Goal: Task Accomplishment & Management: Manage account settings

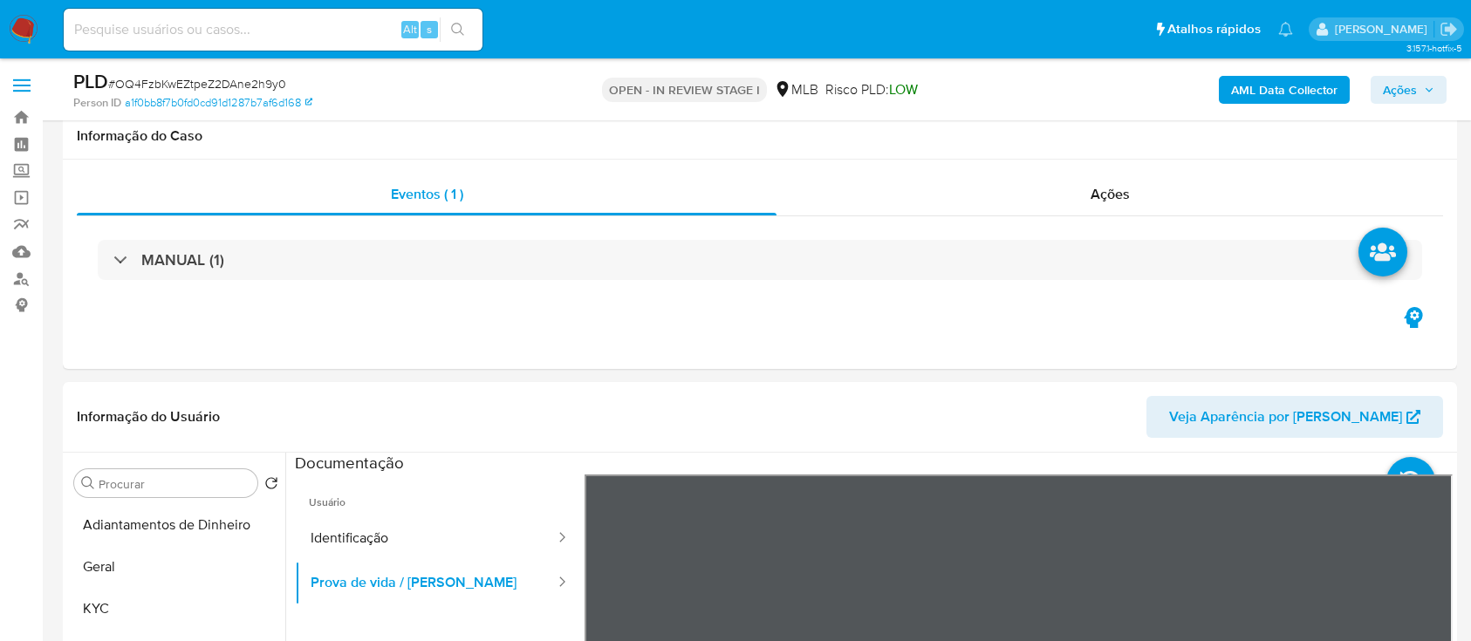
select select "10"
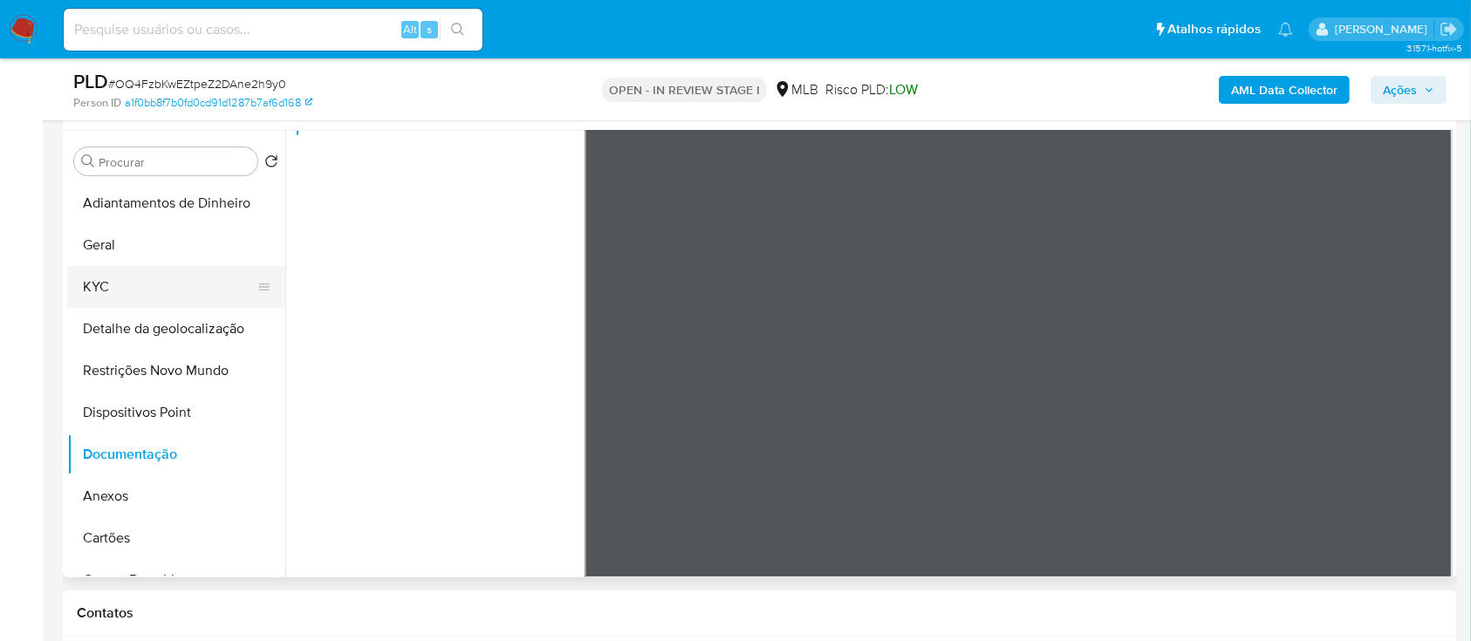
scroll to position [349, 0]
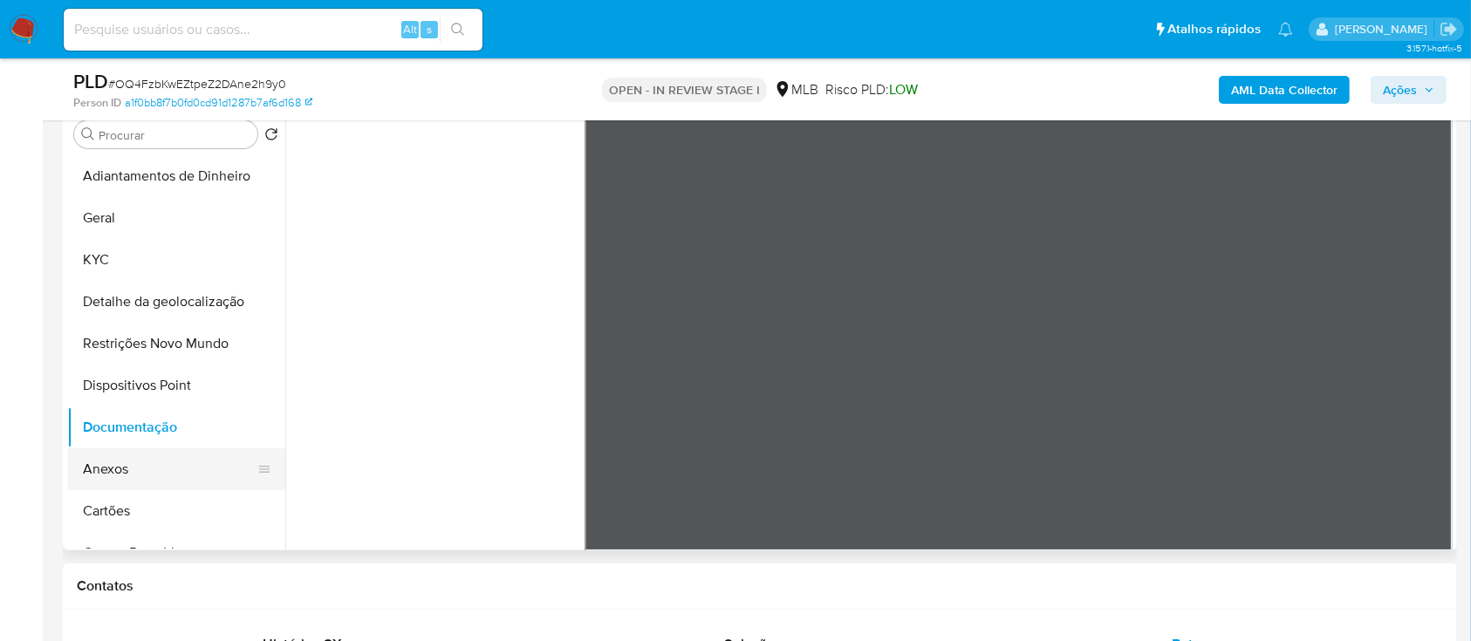
click at [154, 482] on button "Anexos" at bounding box center [169, 470] width 204 height 42
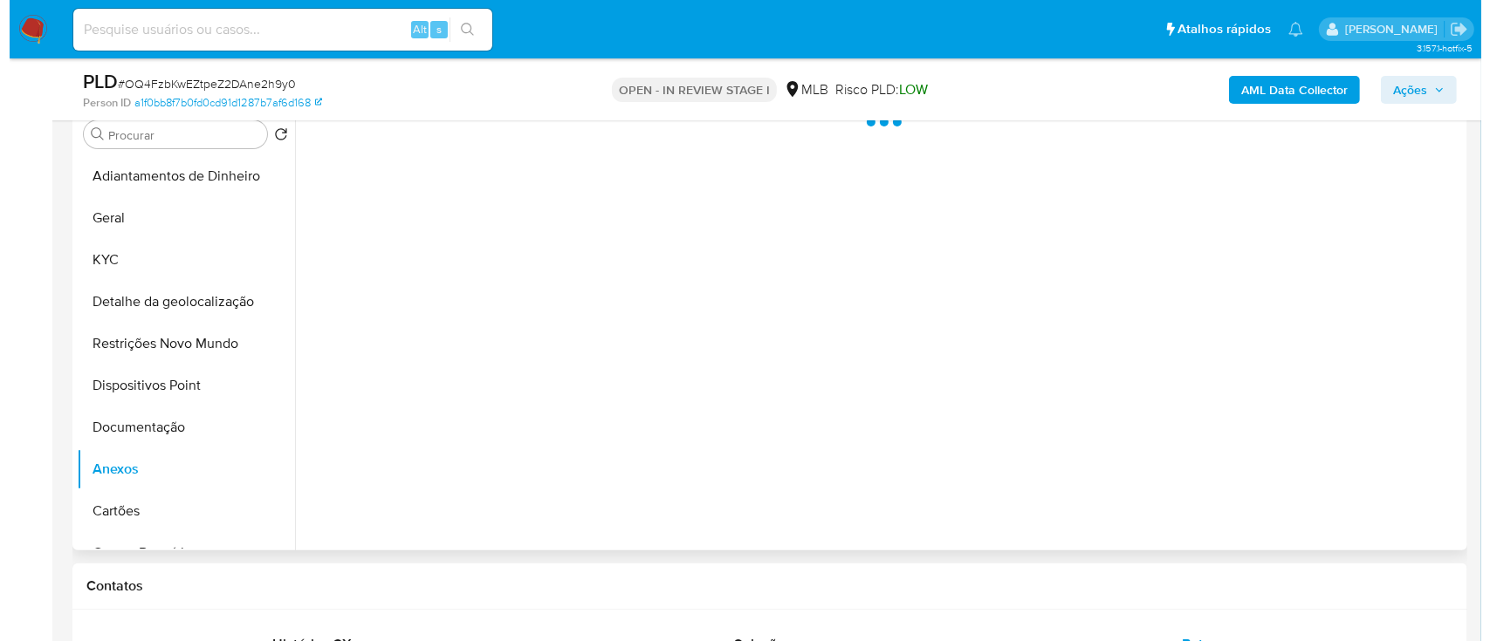
scroll to position [232, 0]
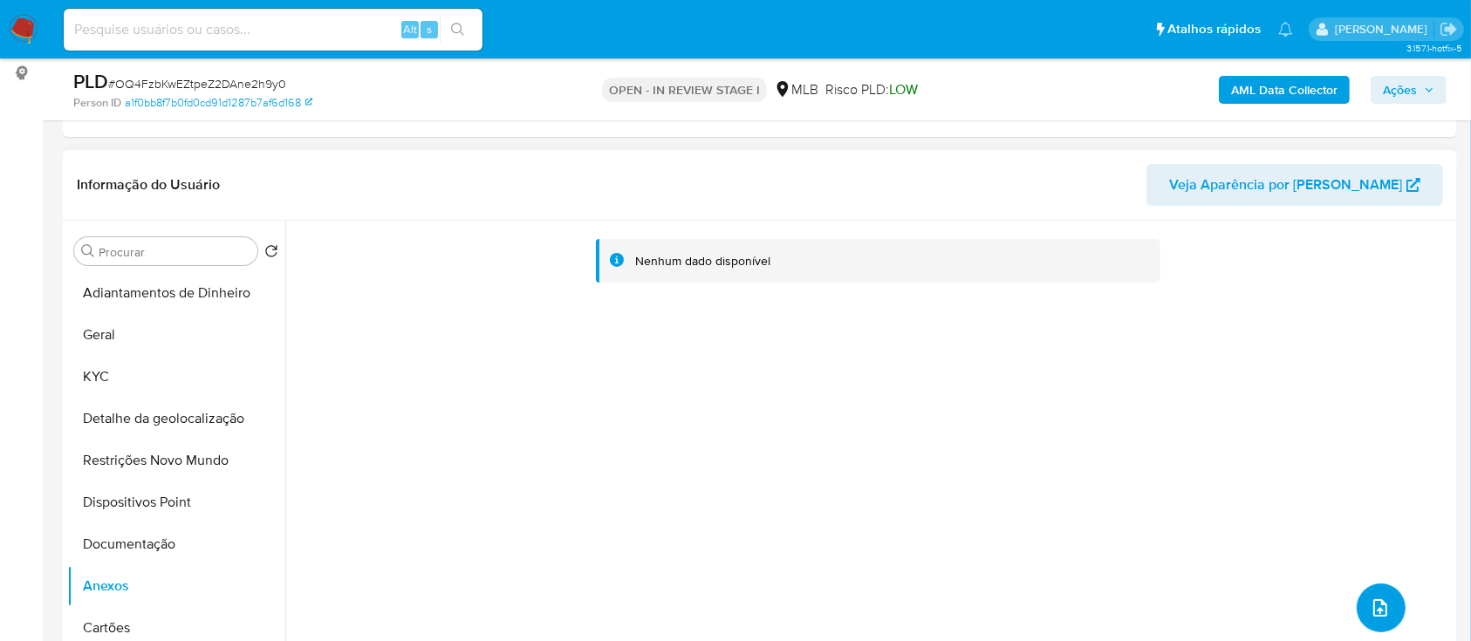
click at [1370, 599] on span "upload-file" at bounding box center [1380, 608] width 21 height 21
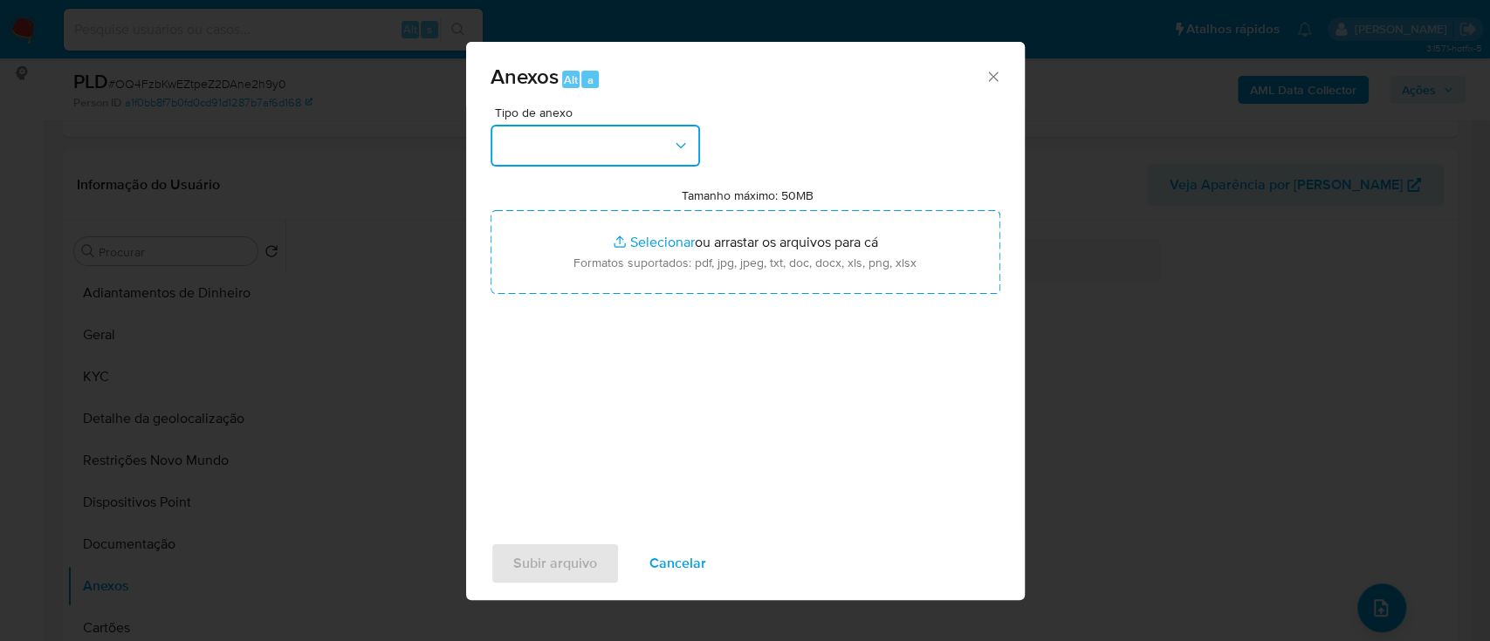
click at [591, 154] on button "button" at bounding box center [594, 146] width 209 height 42
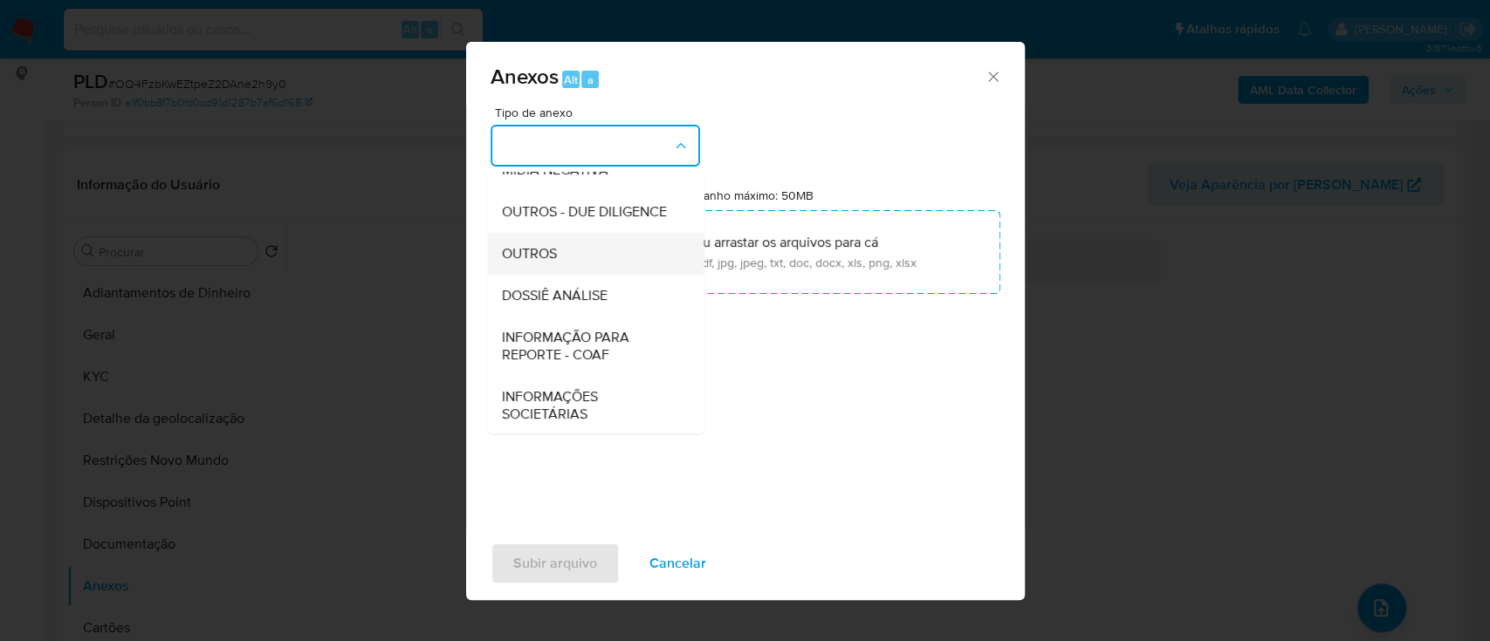
click at [534, 263] on span "OUTROS" at bounding box center [528, 253] width 55 height 17
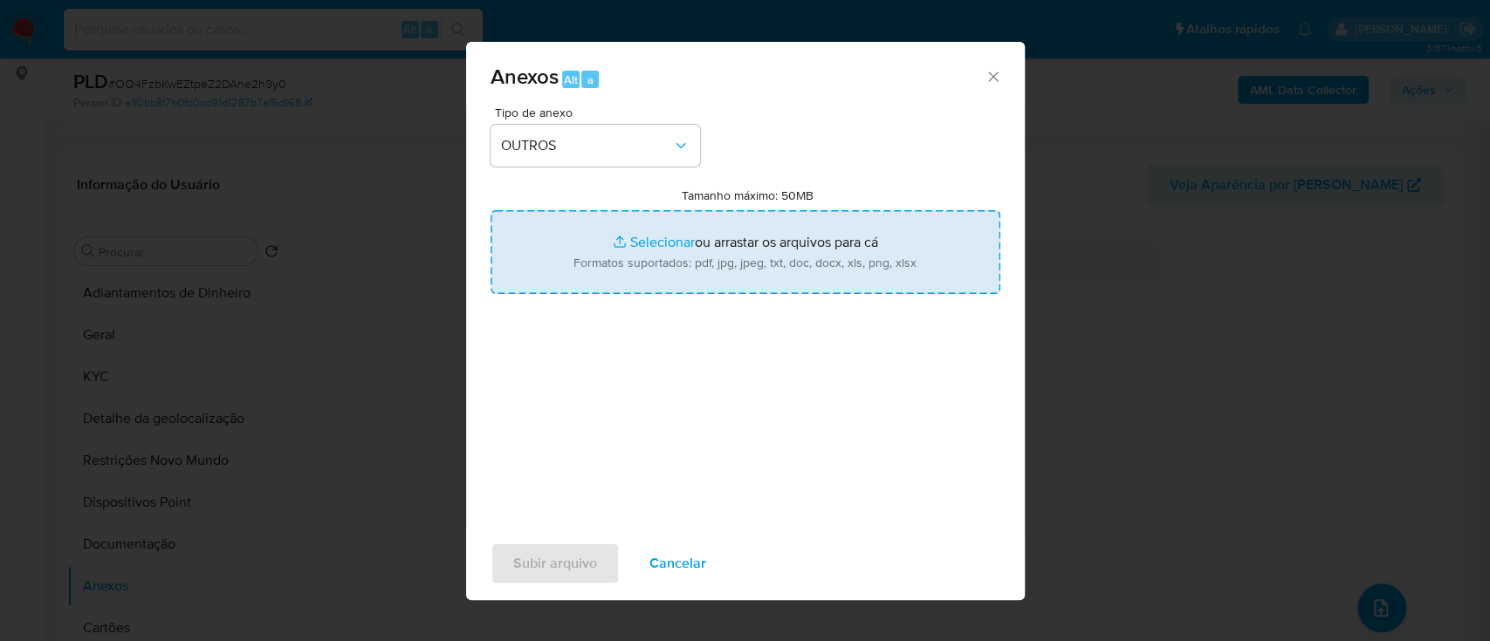
click at [664, 245] on input "Tamanho máximo: 50MB Selecionar arquivos" at bounding box center [745, 252] width 510 height 84
type input "C:\fakepath\Mulan 138630978_2025_08_29_15_53_25.xlsx"
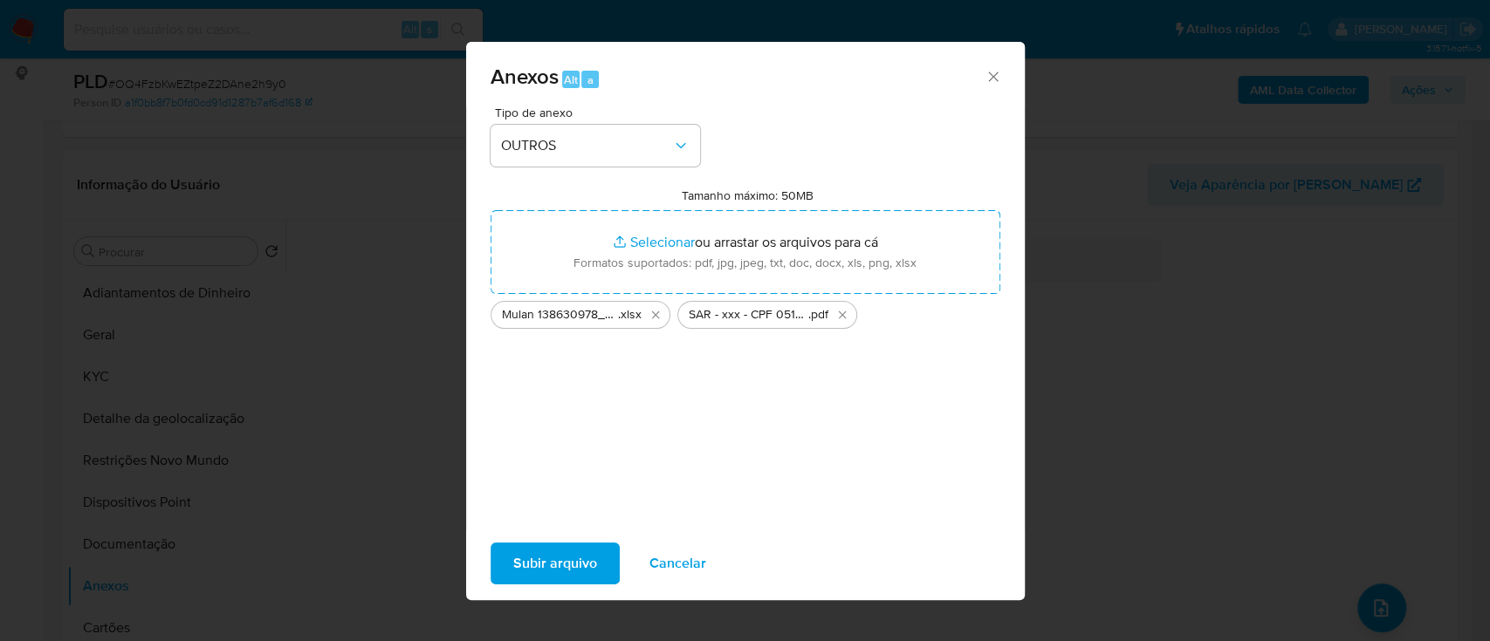
click at [560, 565] on span "Subir arquivo" at bounding box center [555, 564] width 84 height 38
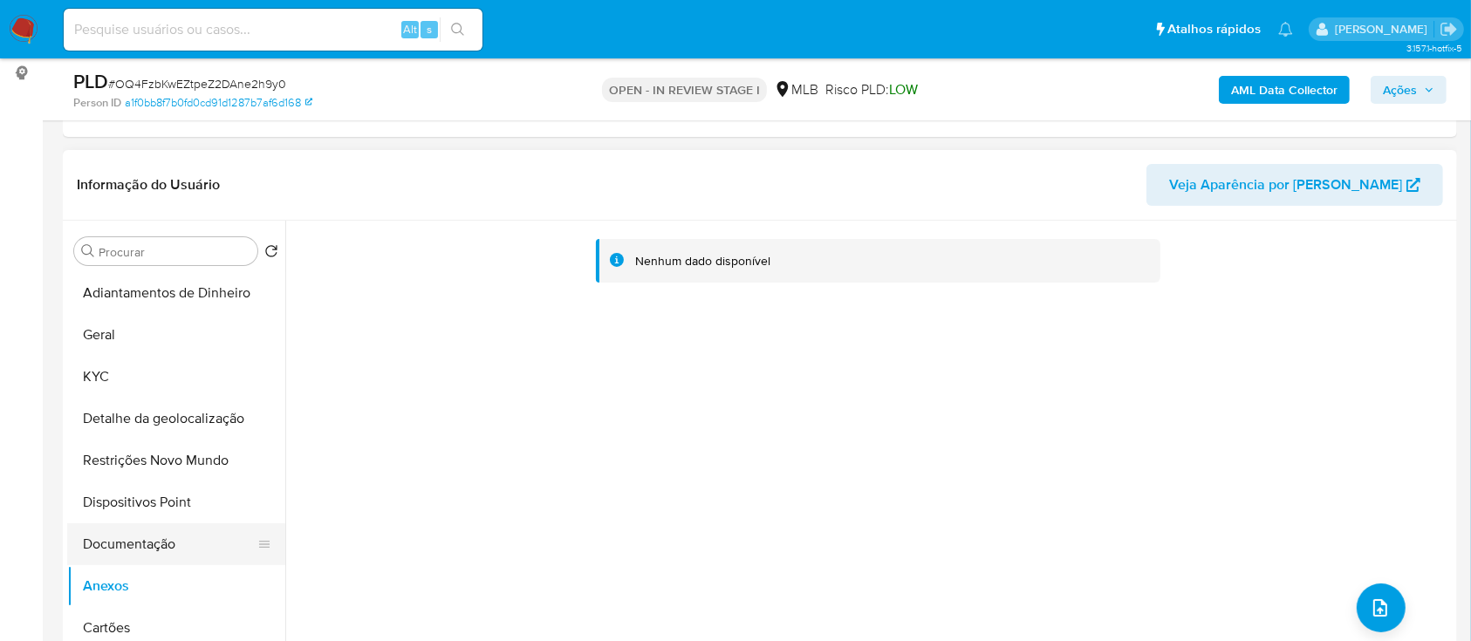
drag, startPoint x: 142, startPoint y: 537, endPoint x: 120, endPoint y: 558, distance: 30.9
click at [140, 539] on button "Documentação" at bounding box center [169, 545] width 204 height 42
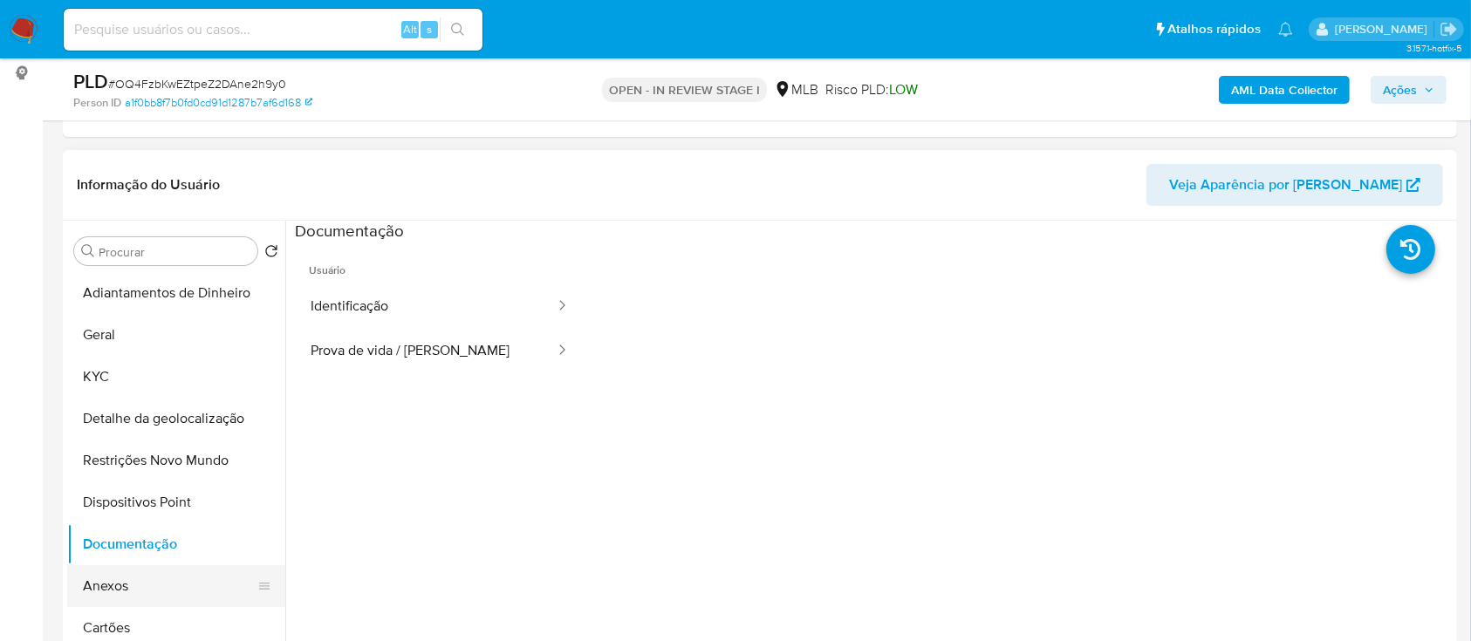
click at [99, 583] on button "Anexos" at bounding box center [169, 586] width 204 height 42
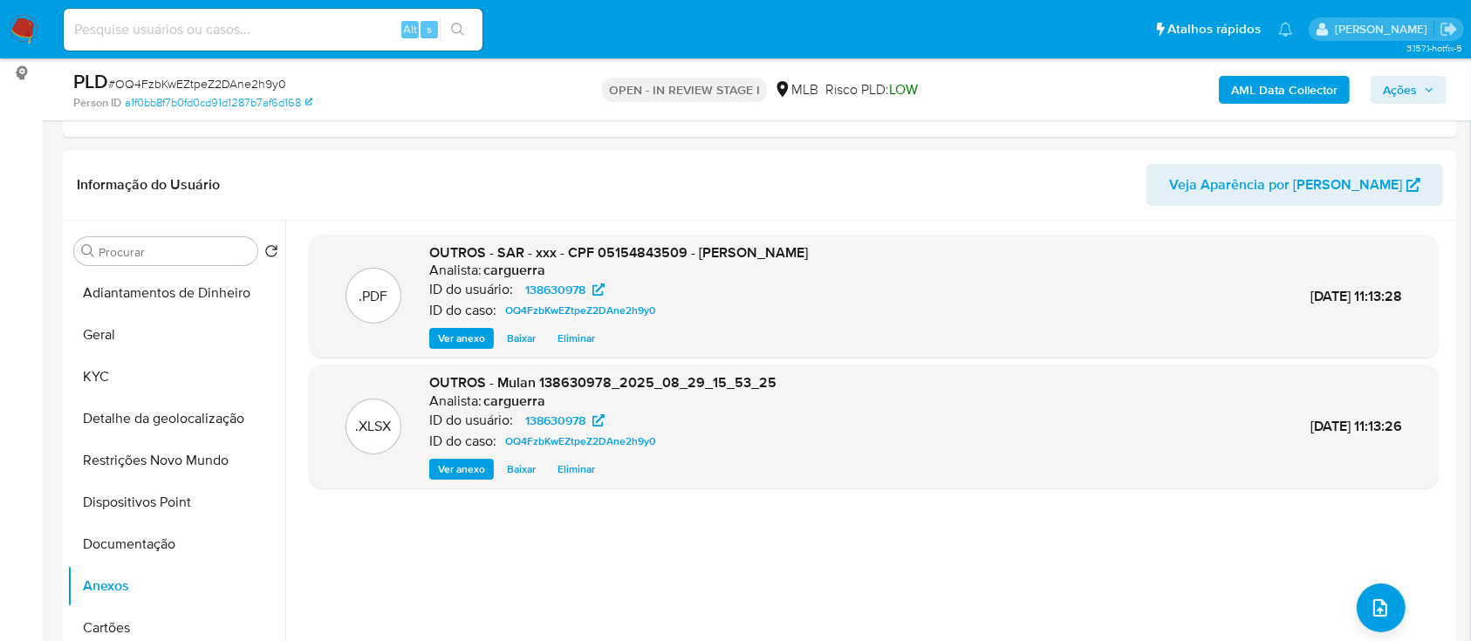
click at [1419, 82] on span "Ações" at bounding box center [1408, 90] width 51 height 24
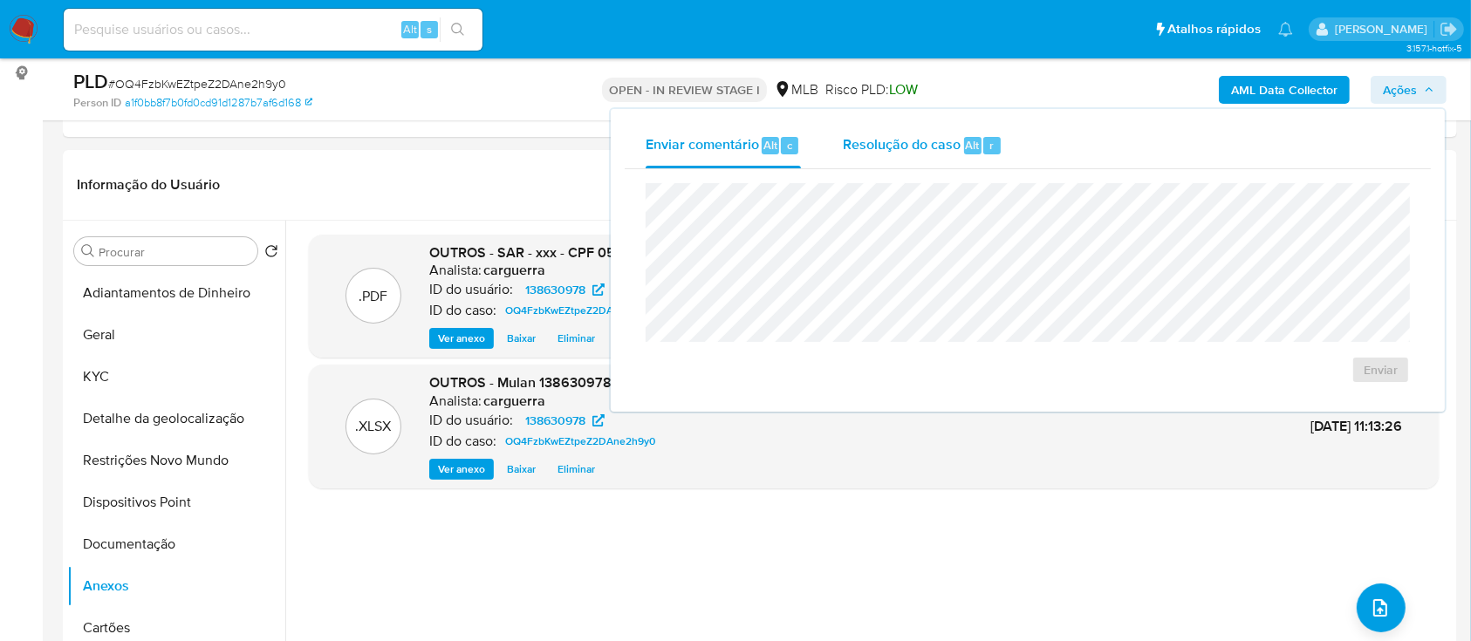
drag, startPoint x: 908, startPoint y: 146, endPoint x: 907, endPoint y: 155, distance: 9.6
click at [908, 146] on span "Resolução do caso" at bounding box center [902, 144] width 118 height 20
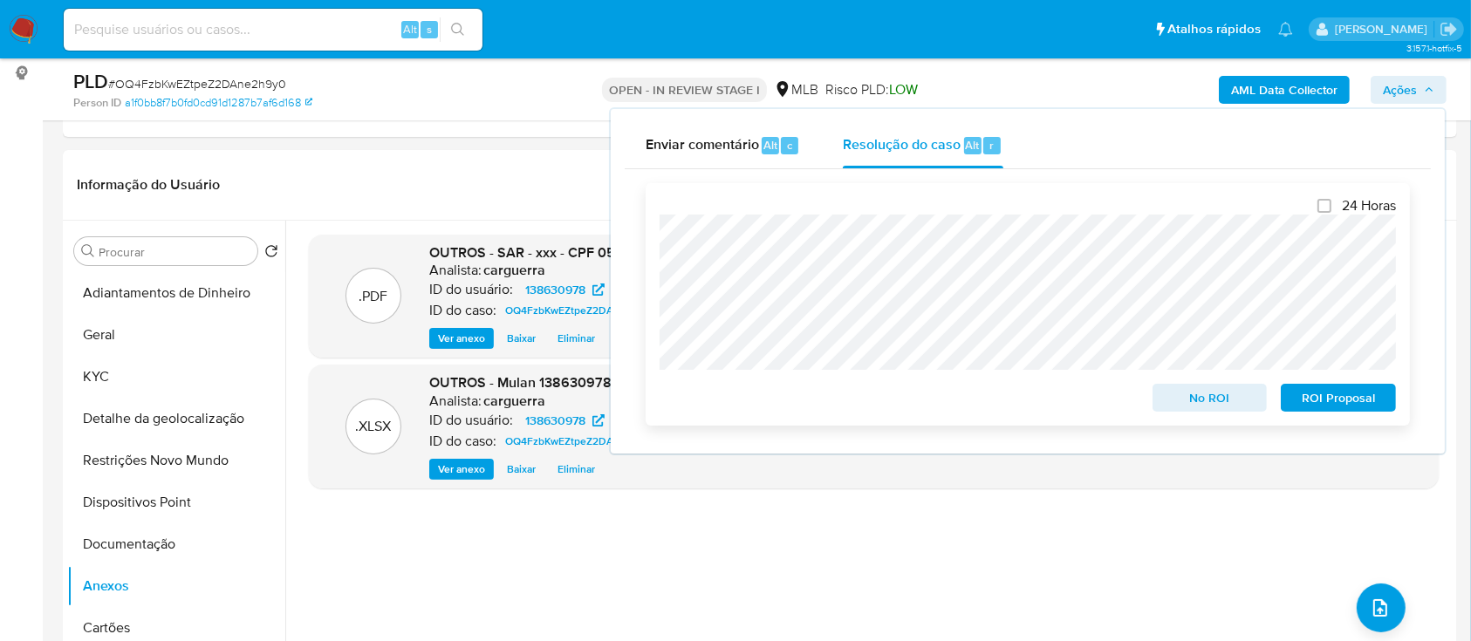
click at [1318, 390] on span "ROI Proposal" at bounding box center [1338, 398] width 91 height 24
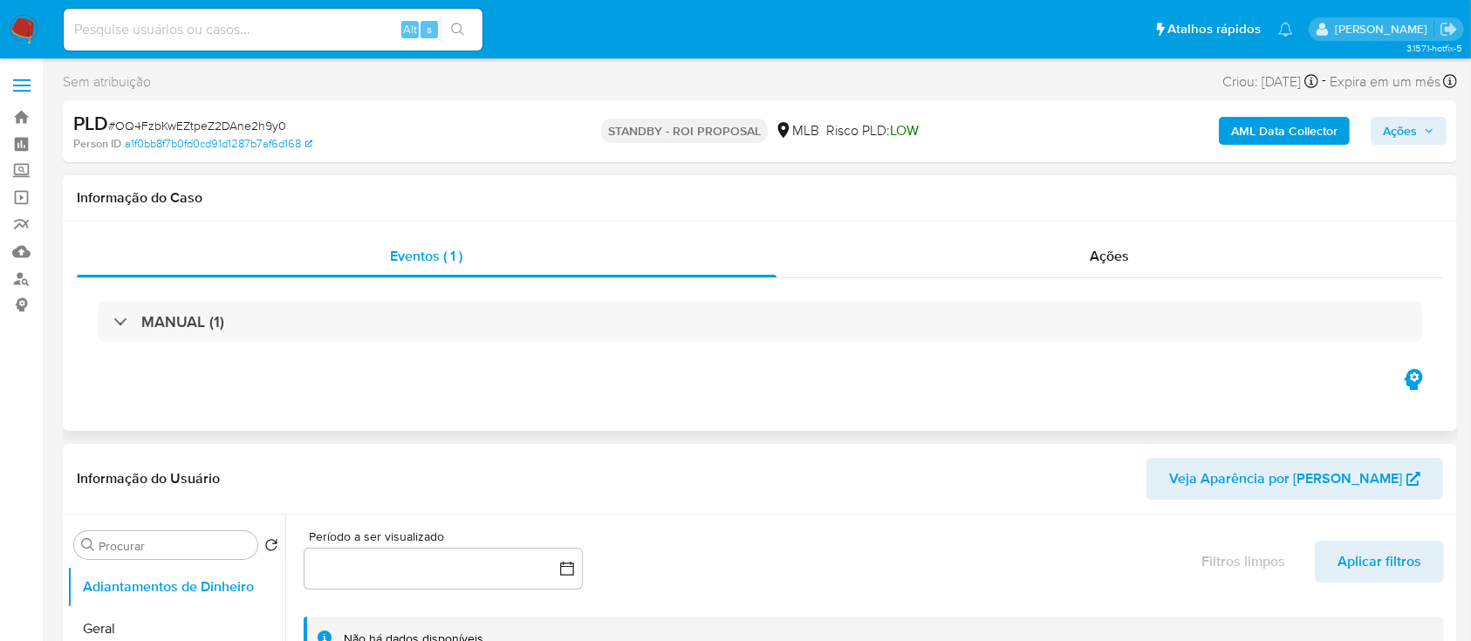
select select "10"
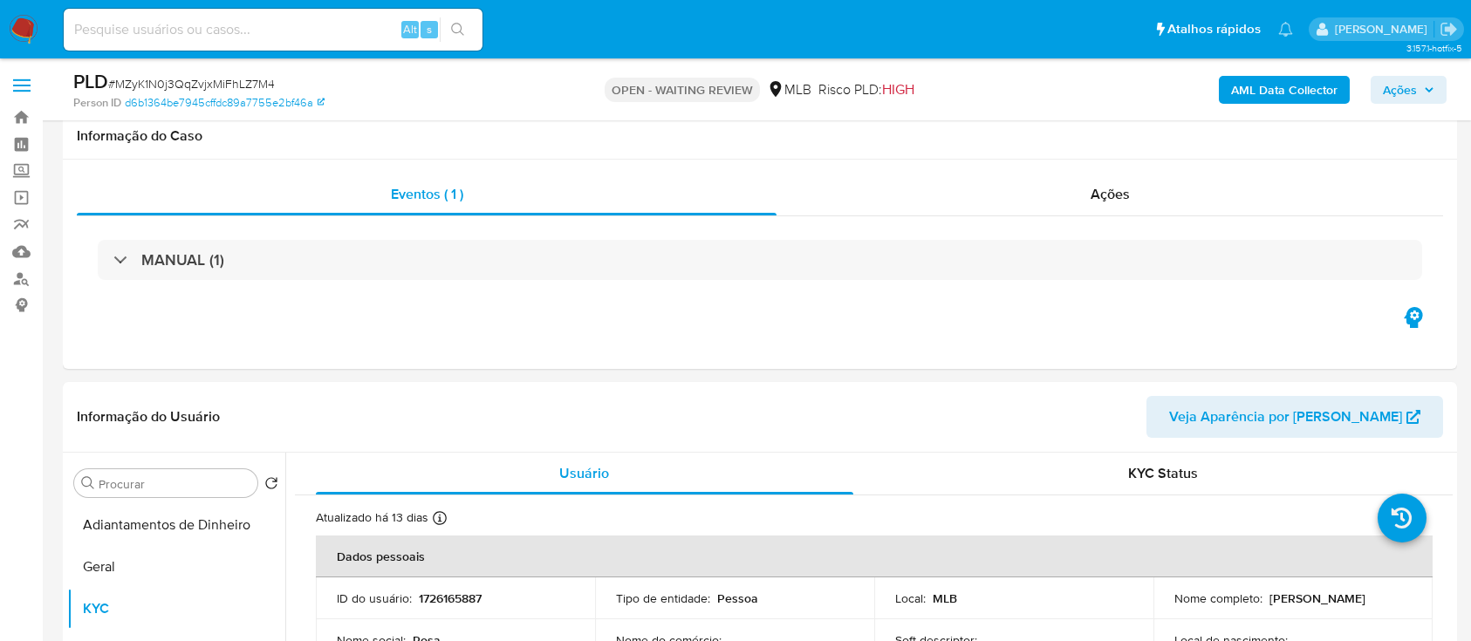
select select "10"
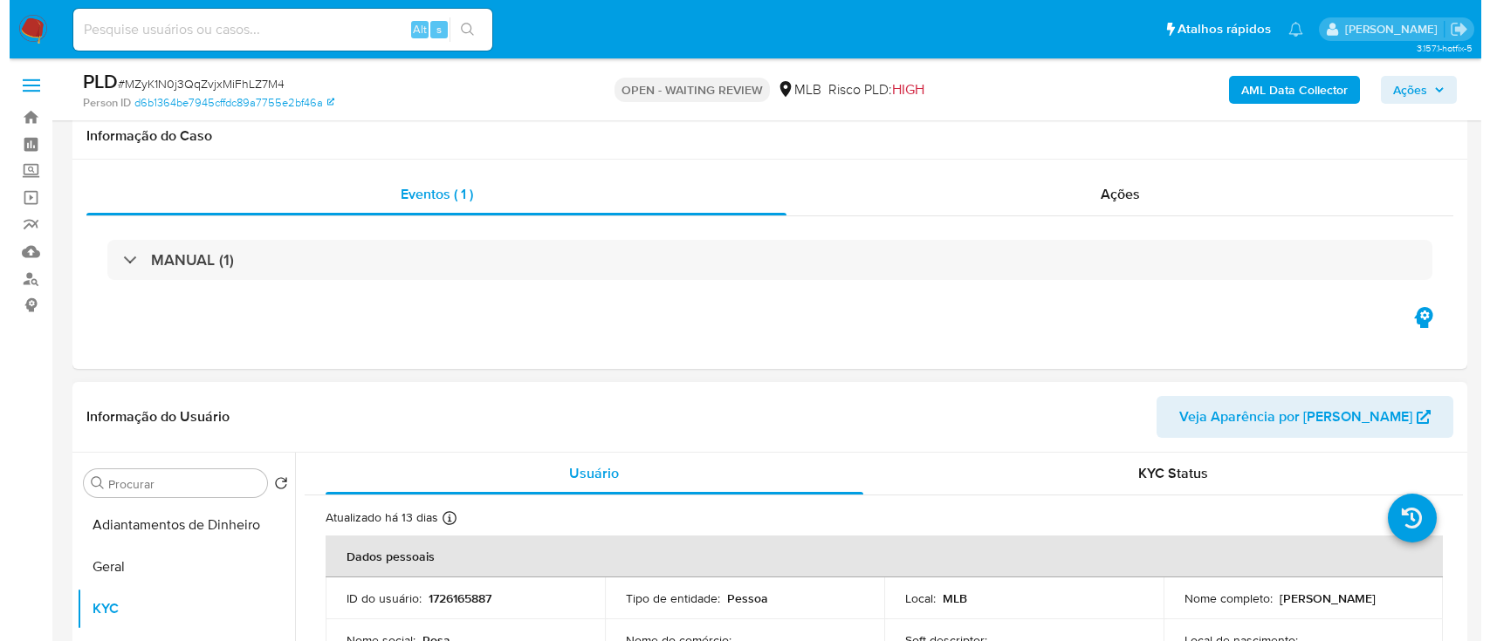
scroll to position [232, 0]
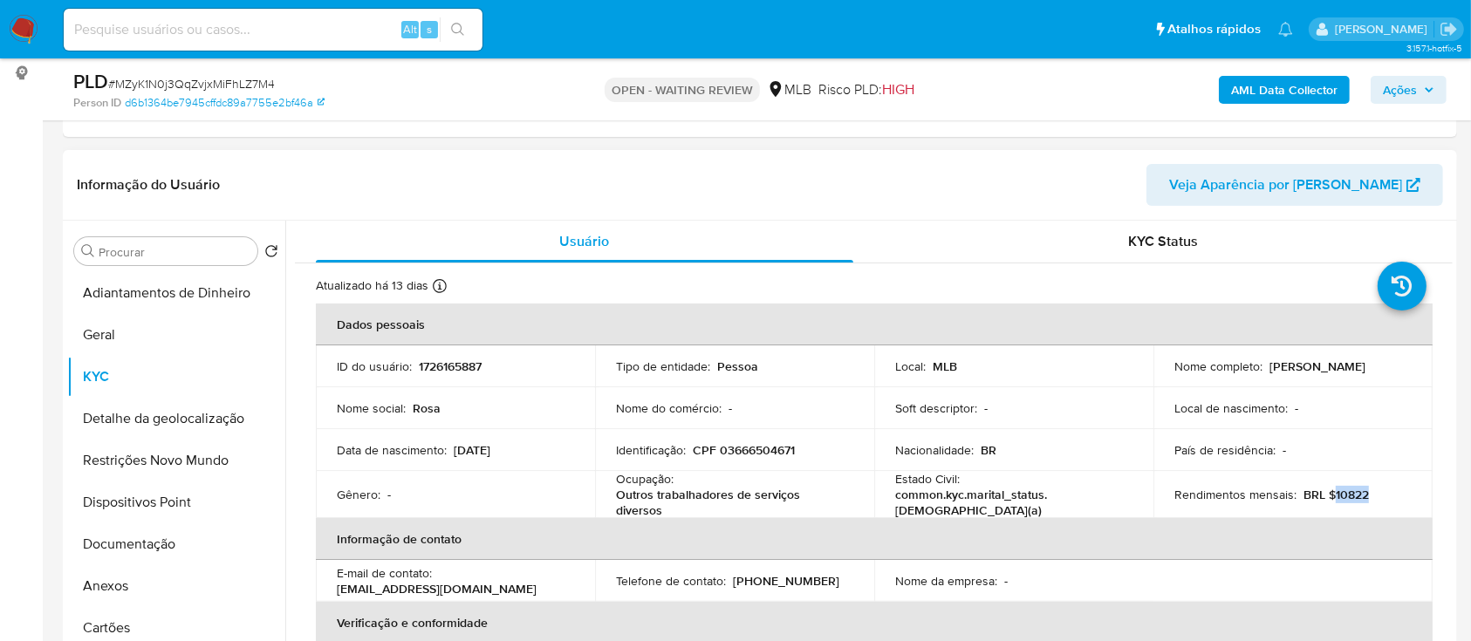
drag, startPoint x: 529, startPoint y: 442, endPoint x: 454, endPoint y: 450, distance: 75.6
click at [453, 450] on td "Data de nascimento : 03/06/1949" at bounding box center [455, 450] width 279 height 42
copy p "03/06/1949"
click at [140, 586] on button "Anexos" at bounding box center [169, 586] width 204 height 42
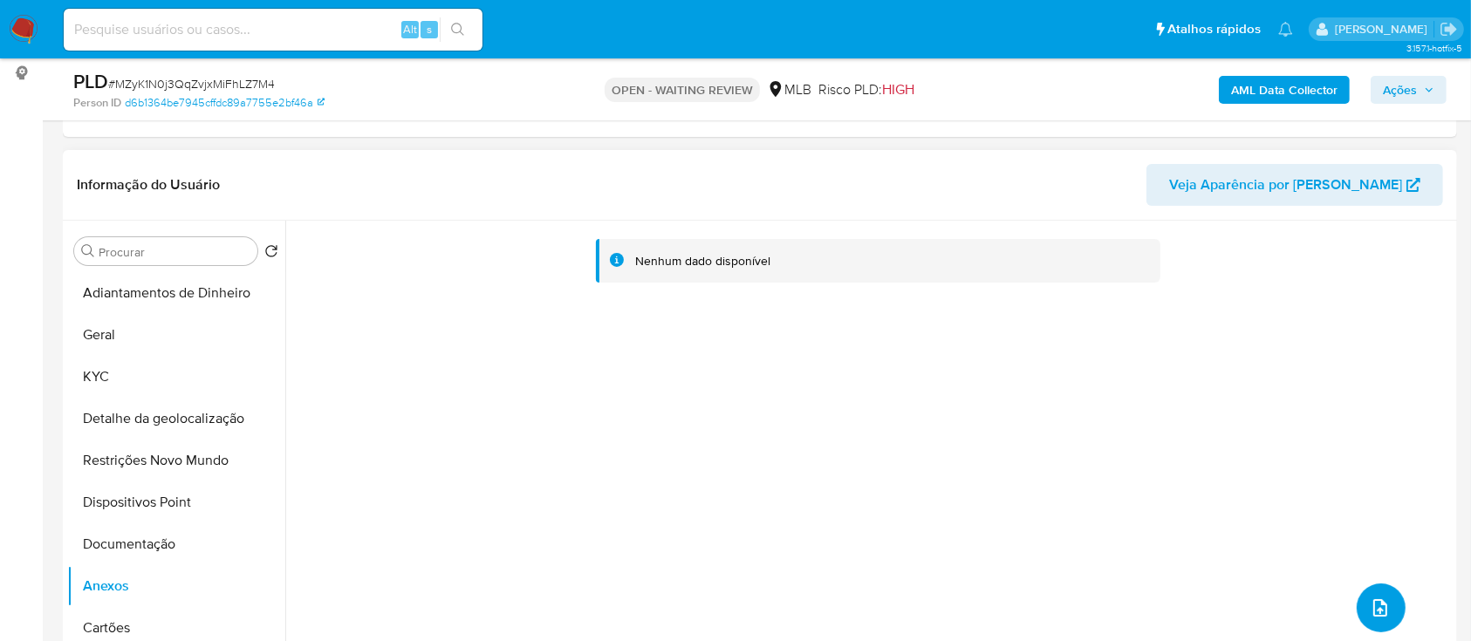
click at [1360, 612] on button "upload-file" at bounding box center [1381, 608] width 49 height 49
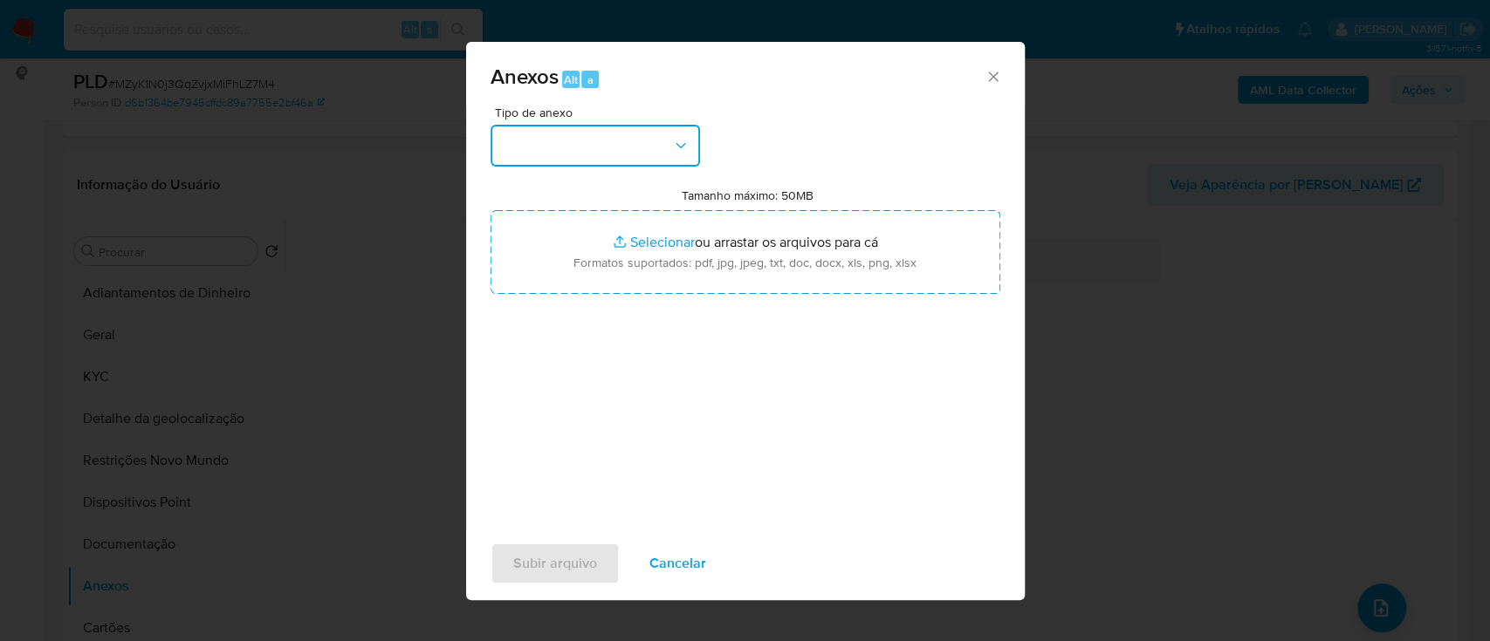
click at [608, 150] on button "button" at bounding box center [594, 146] width 209 height 42
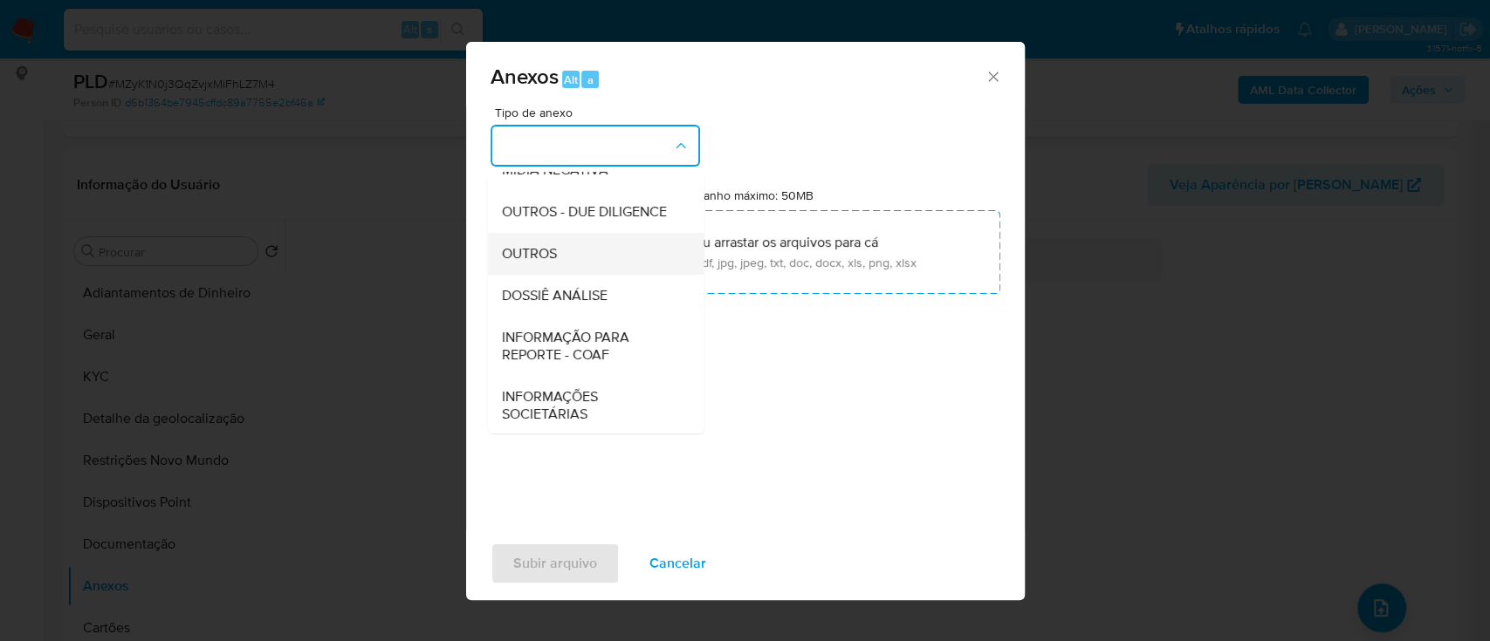
click at [572, 275] on div "OUTROS" at bounding box center [590, 254] width 178 height 42
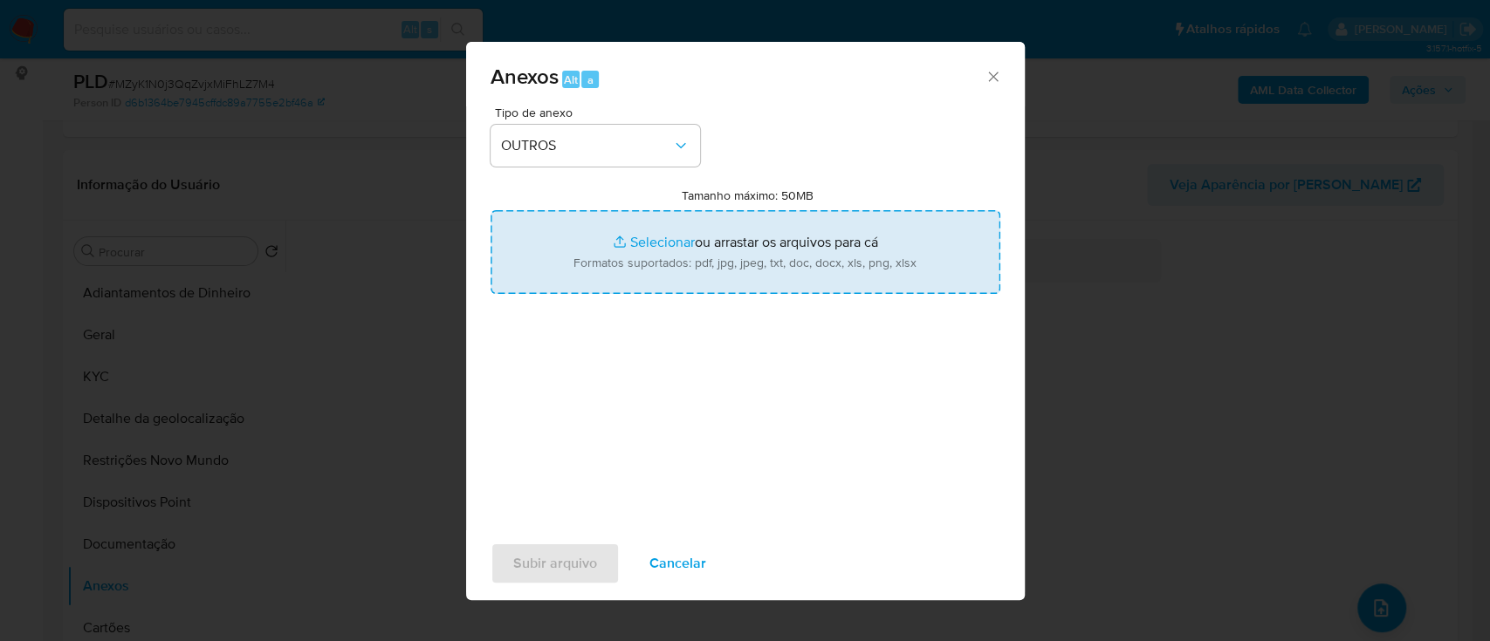
click at [682, 231] on input "Tamanho máximo: 50MB Selecionar arquivos" at bounding box center [745, 252] width 510 height 84
type input "C:\fakepath\Mulan 1726165887_2025_08_29_15_53_02.xlsx"
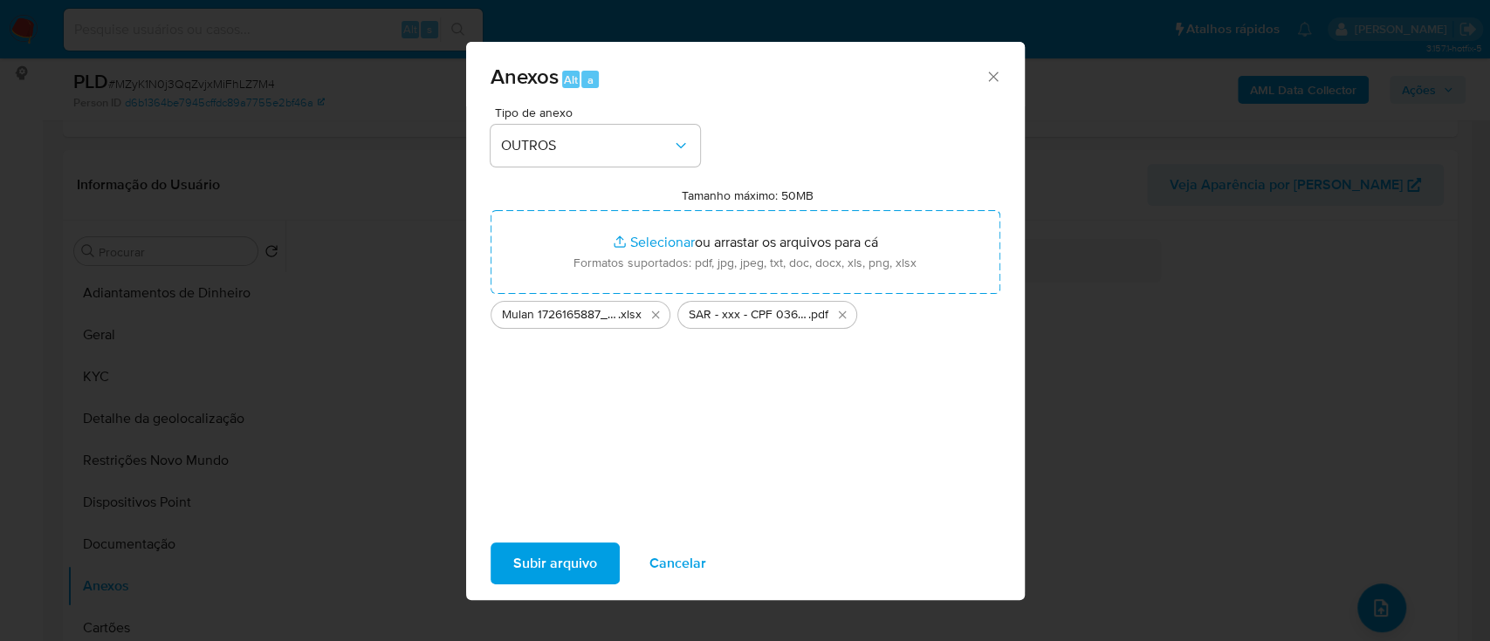
click at [562, 562] on span "Subir arquivo" at bounding box center [555, 564] width 84 height 38
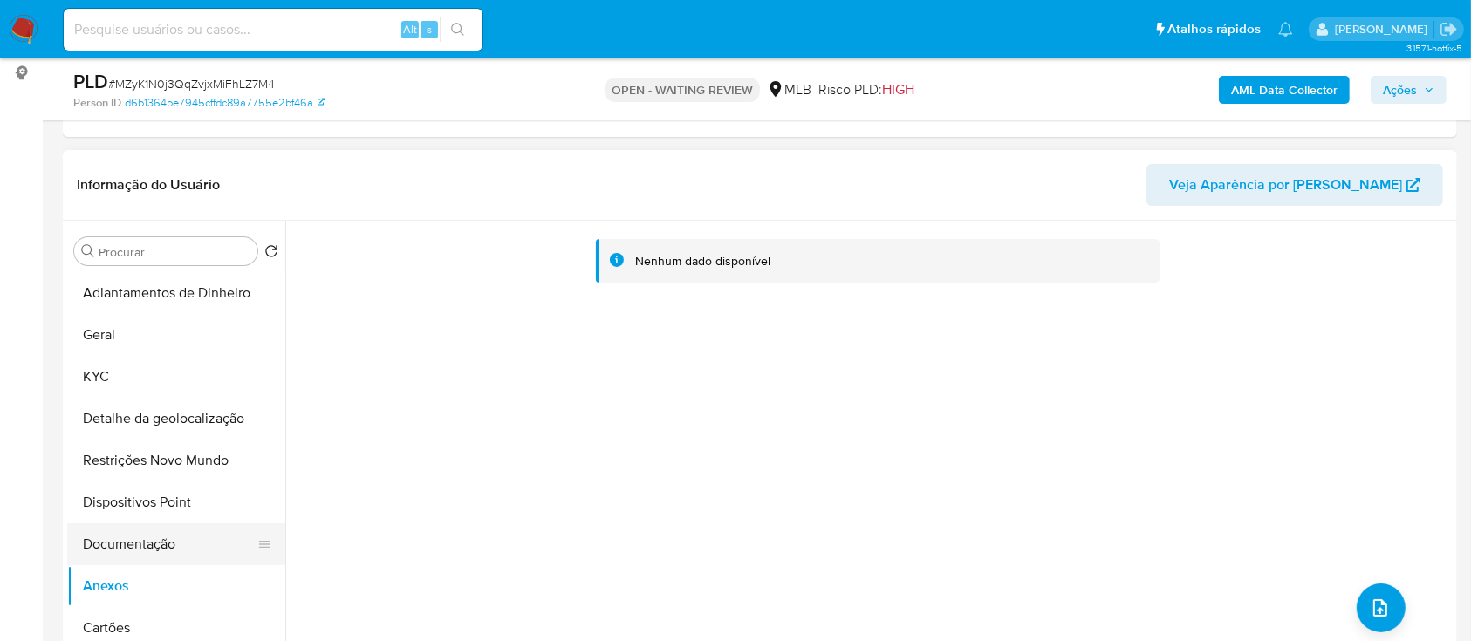
click at [147, 531] on button "Documentação" at bounding box center [169, 545] width 204 height 42
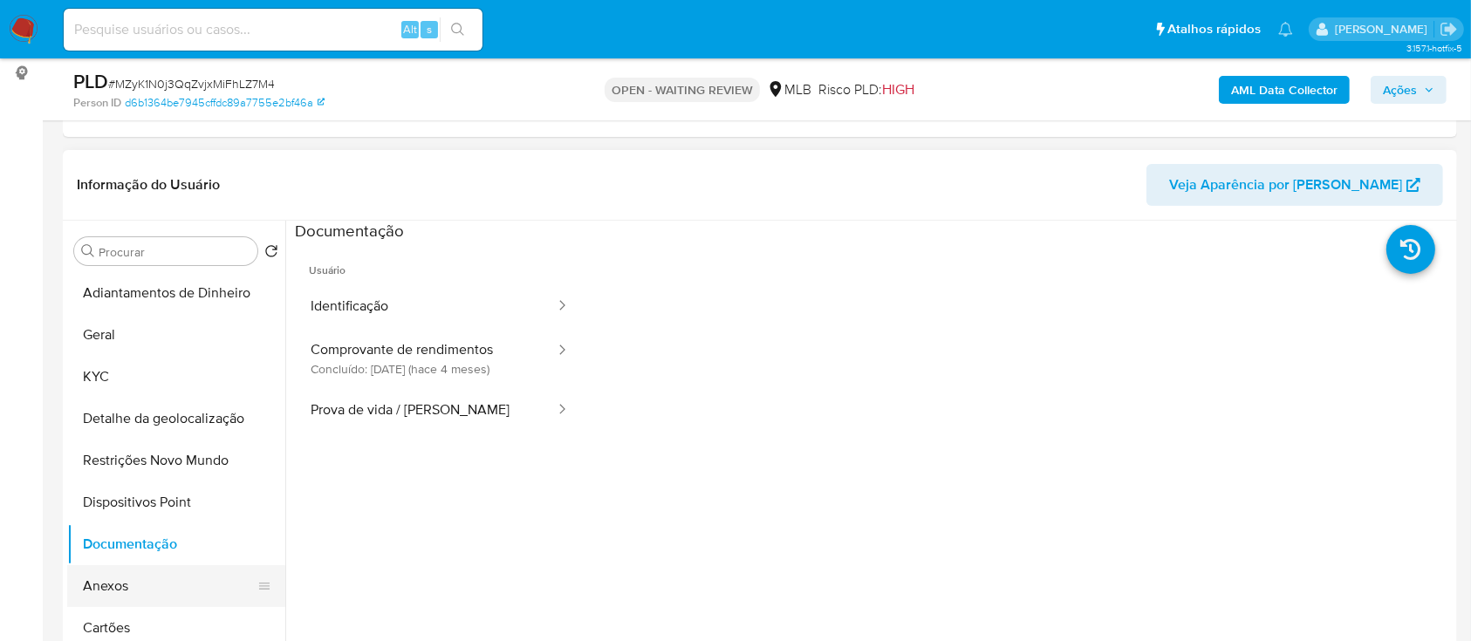
click at [133, 581] on button "Anexos" at bounding box center [169, 586] width 204 height 42
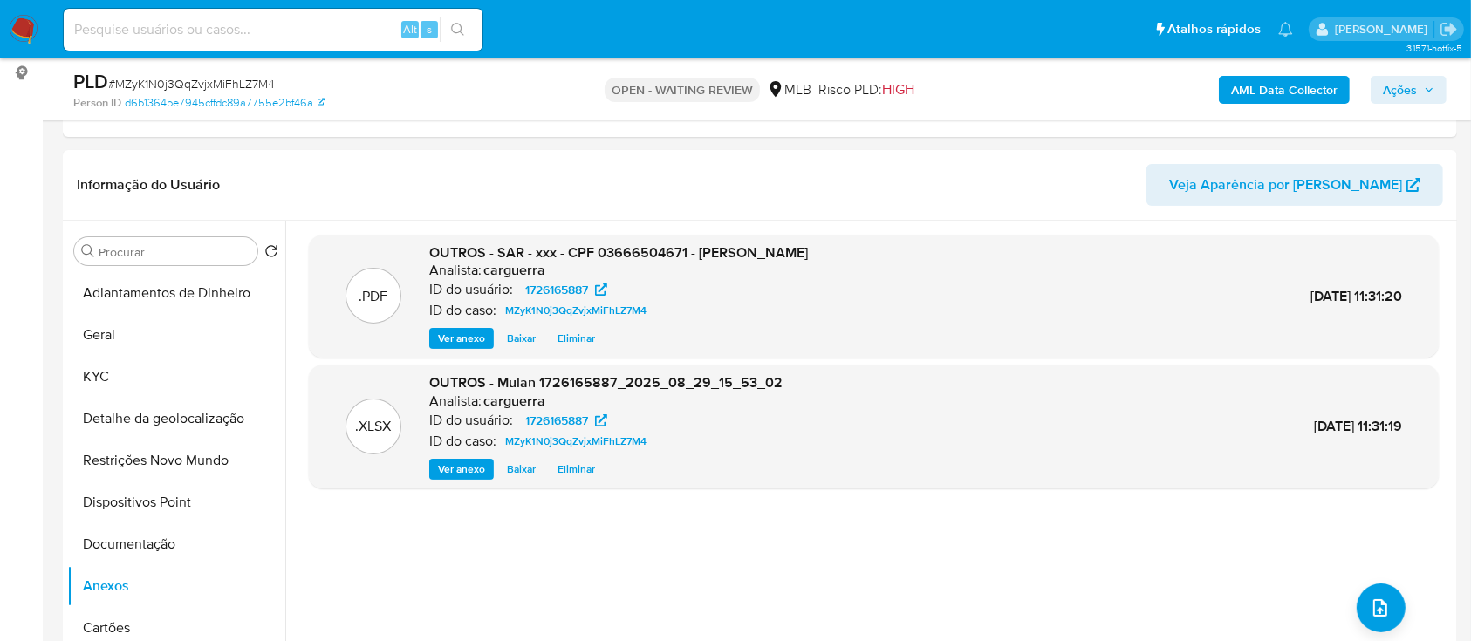
click at [1412, 83] on span "Ações" at bounding box center [1400, 90] width 34 height 28
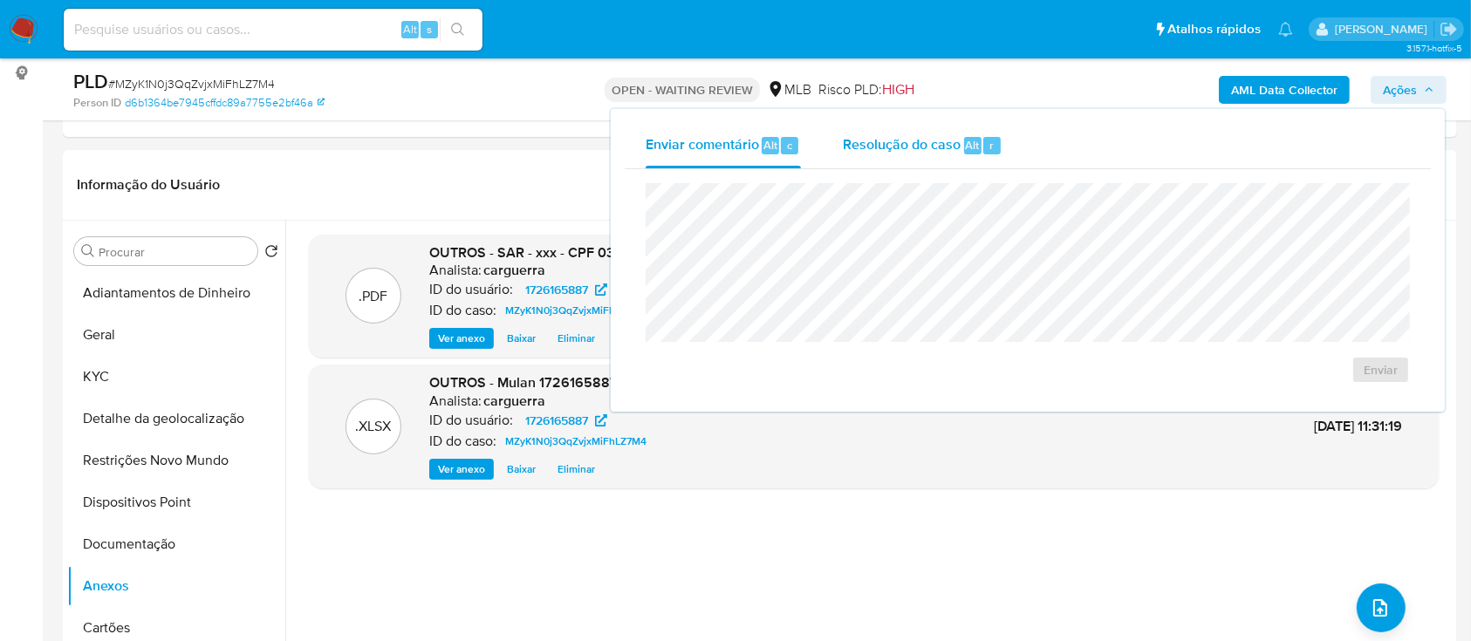
click at [865, 139] on span "Resolução do caso" at bounding box center [902, 144] width 118 height 20
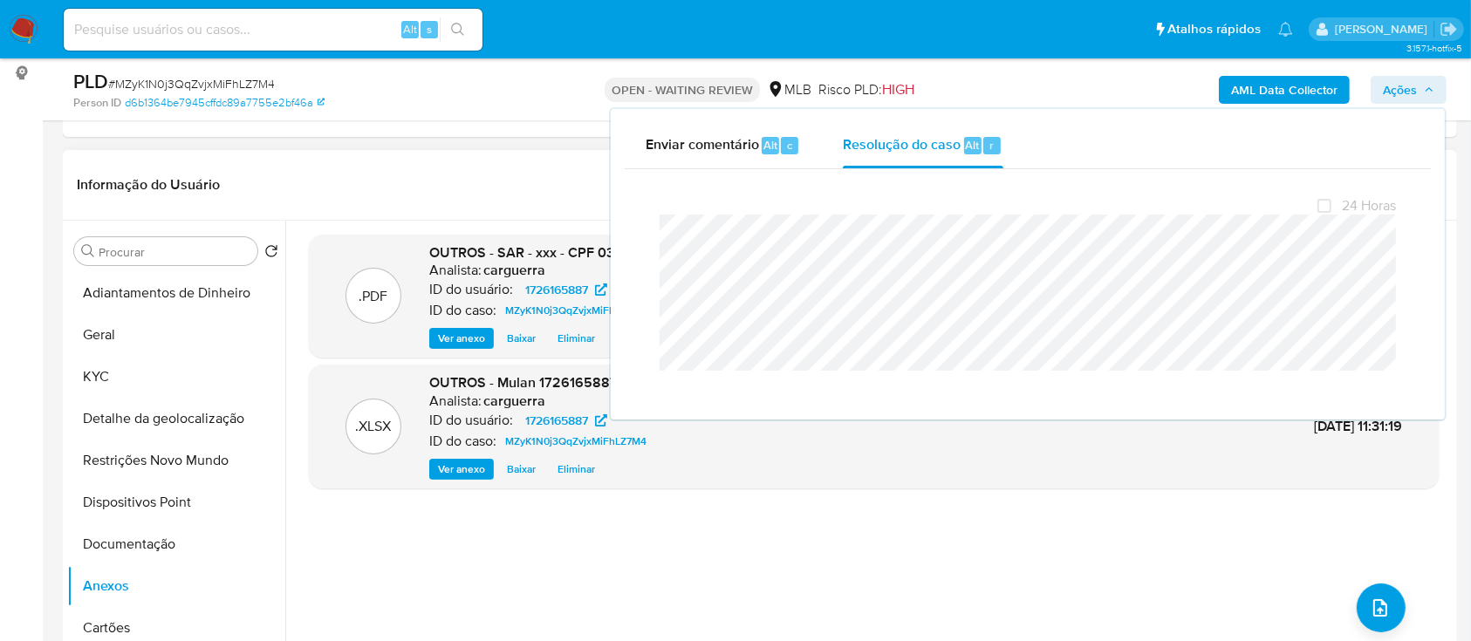
click at [736, 534] on div ".PDF OUTROS - SAR - xxx - CPF 03666504671 - ROSA RODRIGUES GUADANINI Analista: …" at bounding box center [874, 444] width 1130 height 419
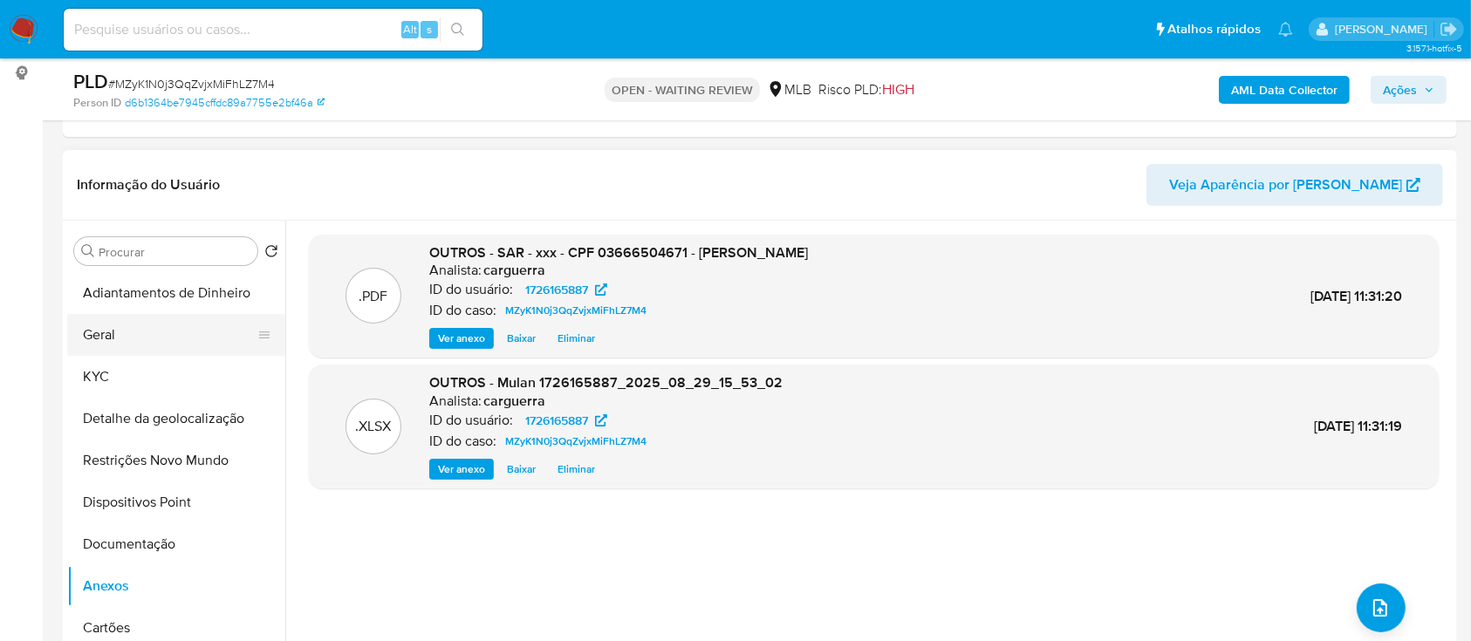
click at [136, 325] on button "Geral" at bounding box center [169, 335] width 204 height 42
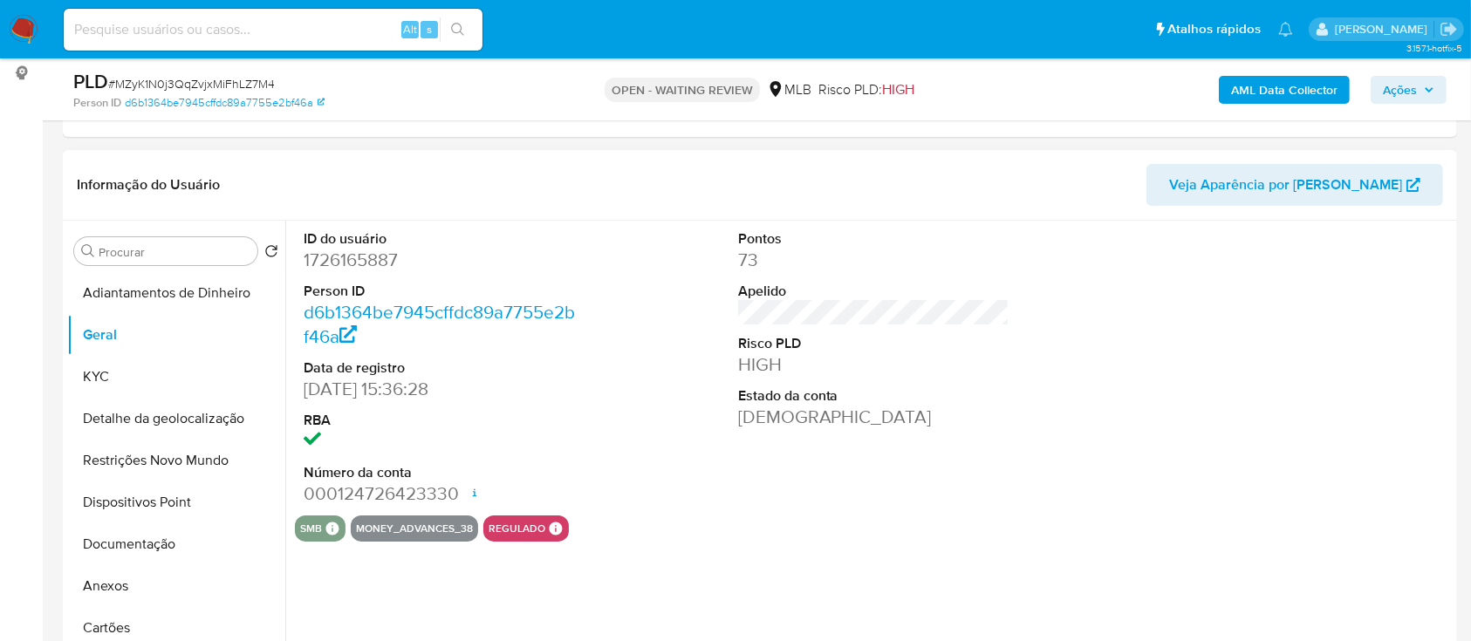
click at [392, 264] on dd "1726165887" at bounding box center [440, 260] width 272 height 24
drag, startPoint x: 420, startPoint y: 259, endPoint x: 305, endPoint y: 261, distance: 114.3
click at [305, 262] on dd "1726165887" at bounding box center [440, 260] width 272 height 24
copy dd "1726165887"
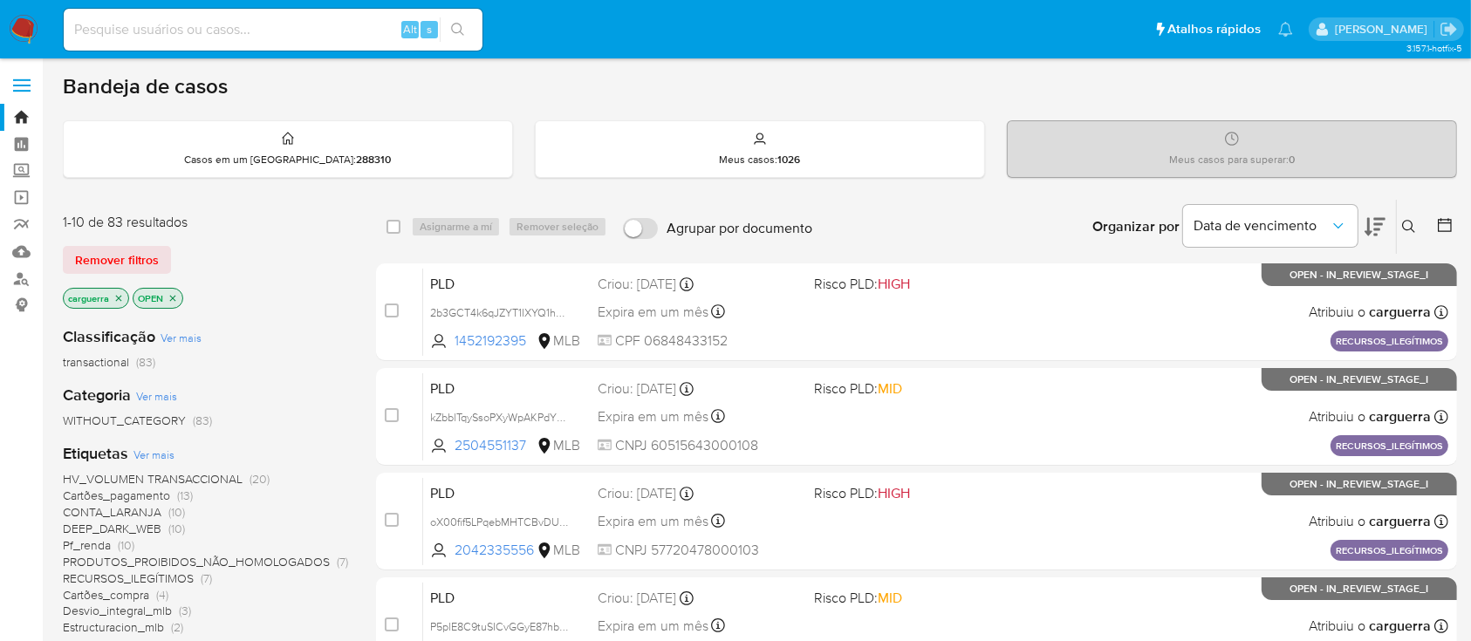
click at [1408, 221] on icon at bounding box center [1409, 227] width 14 height 14
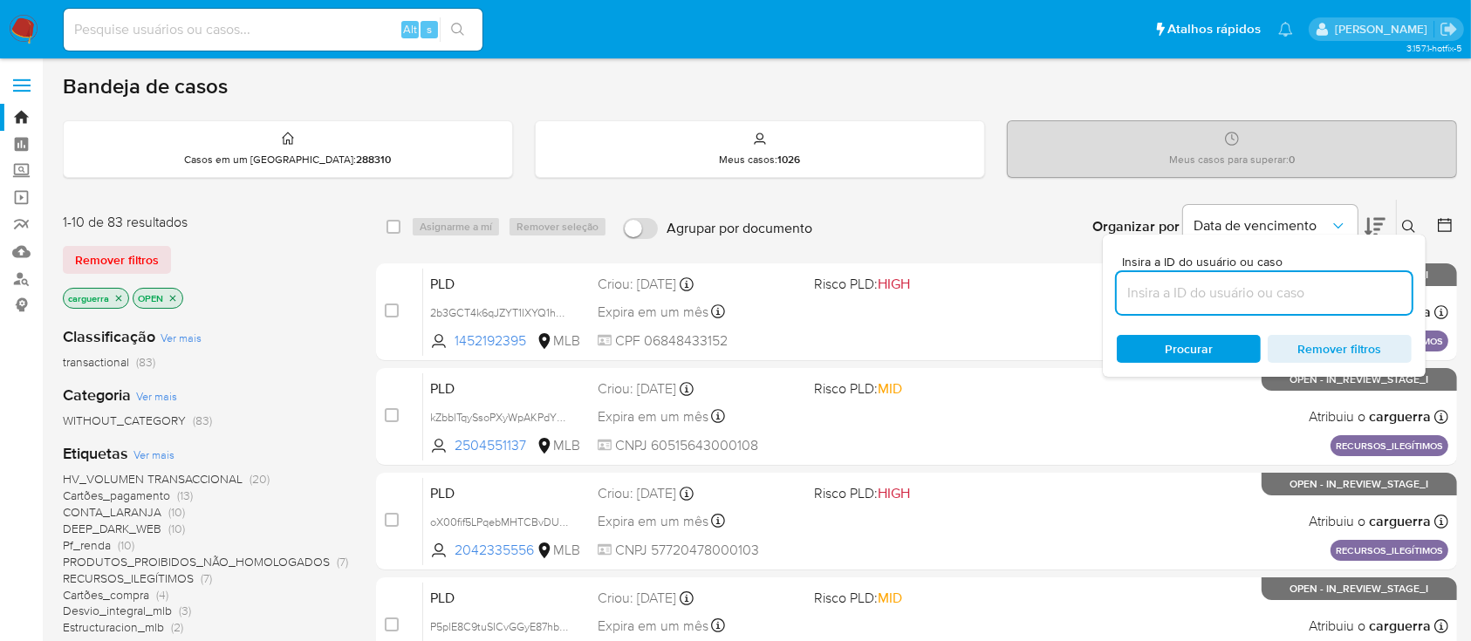
click at [1266, 290] on input at bounding box center [1264, 293] width 295 height 23
type input "1726165887"
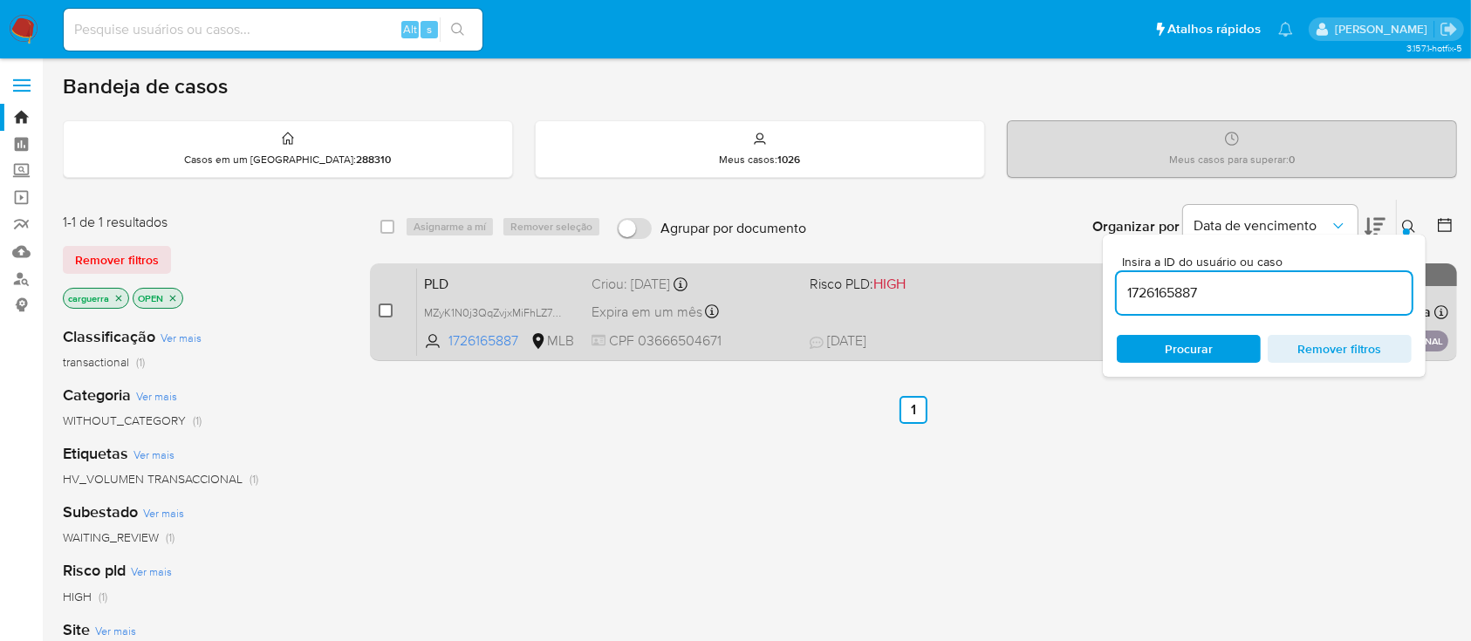
click at [379, 314] on input "checkbox" at bounding box center [386, 311] width 14 height 14
checkbox input "true"
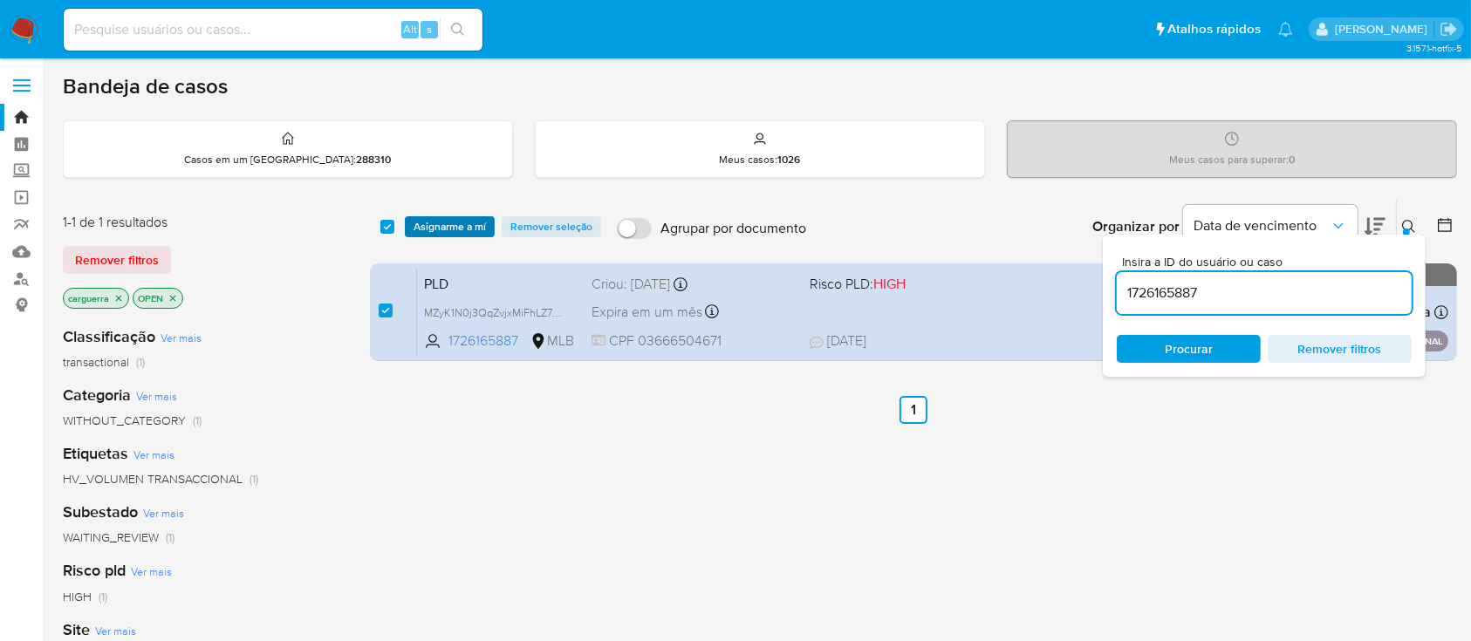
click at [449, 223] on span "Asignarme a mí" at bounding box center [450, 226] width 72 height 17
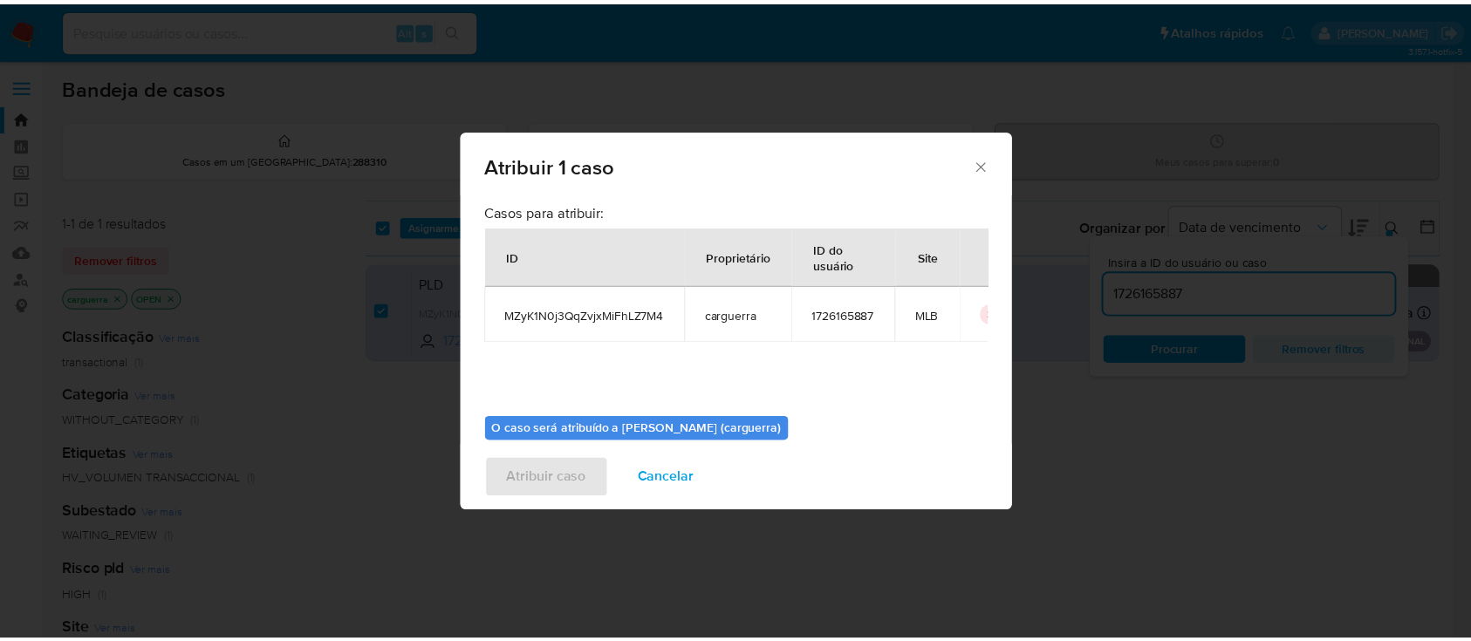
scroll to position [89, 0]
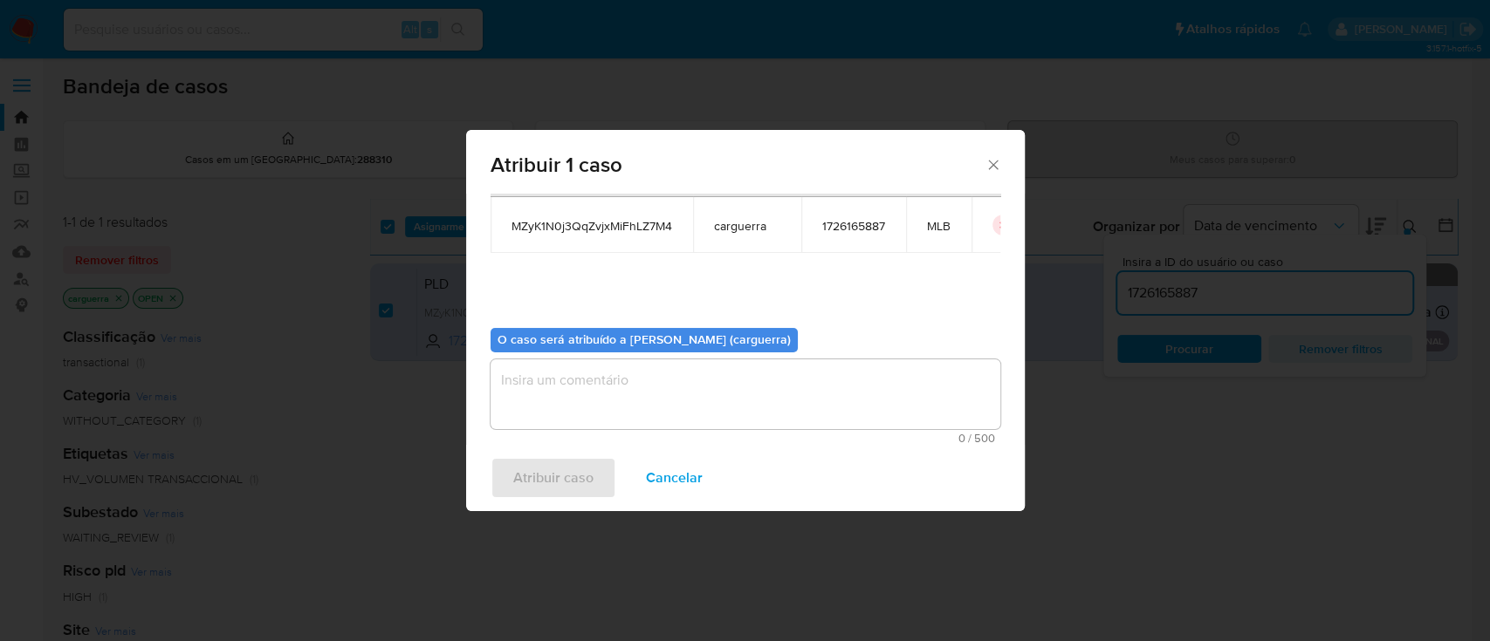
click at [581, 388] on textarea "assign-modal" at bounding box center [745, 395] width 510 height 70
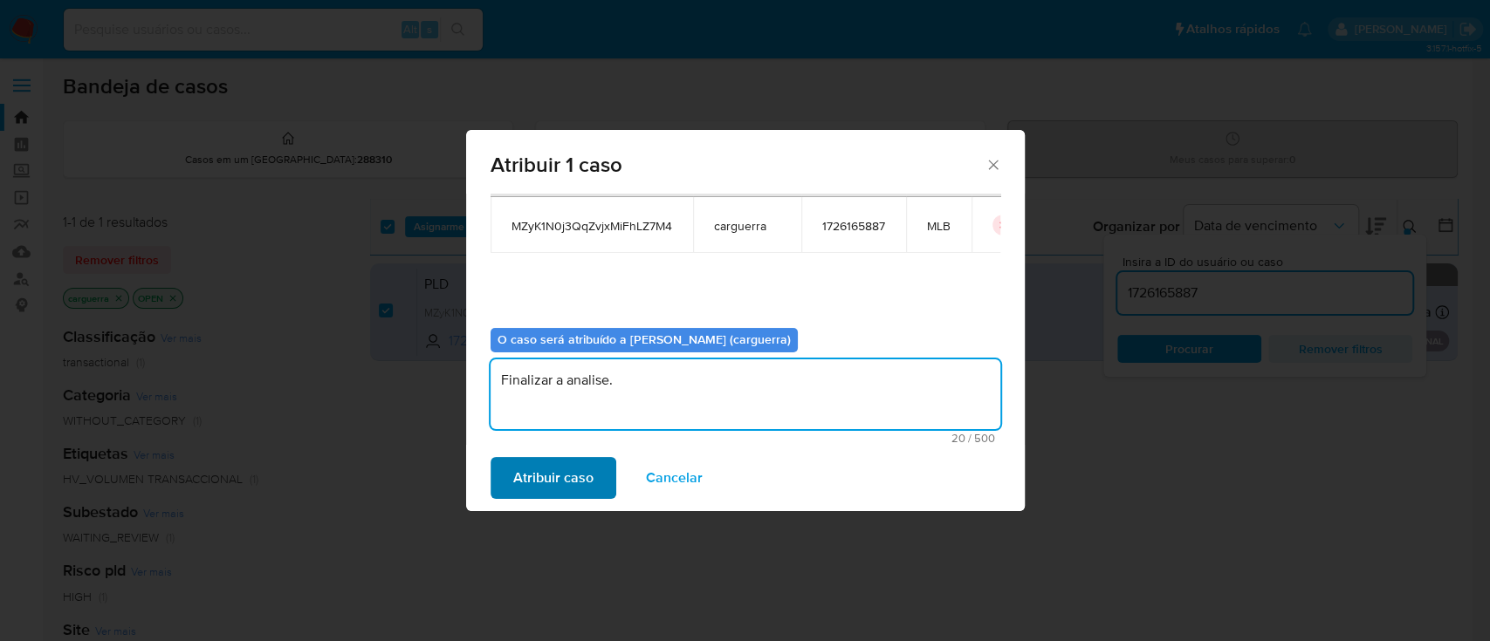
type textarea "Finalizar a analise."
click at [532, 480] on span "Atribuir caso" at bounding box center [553, 478] width 80 height 38
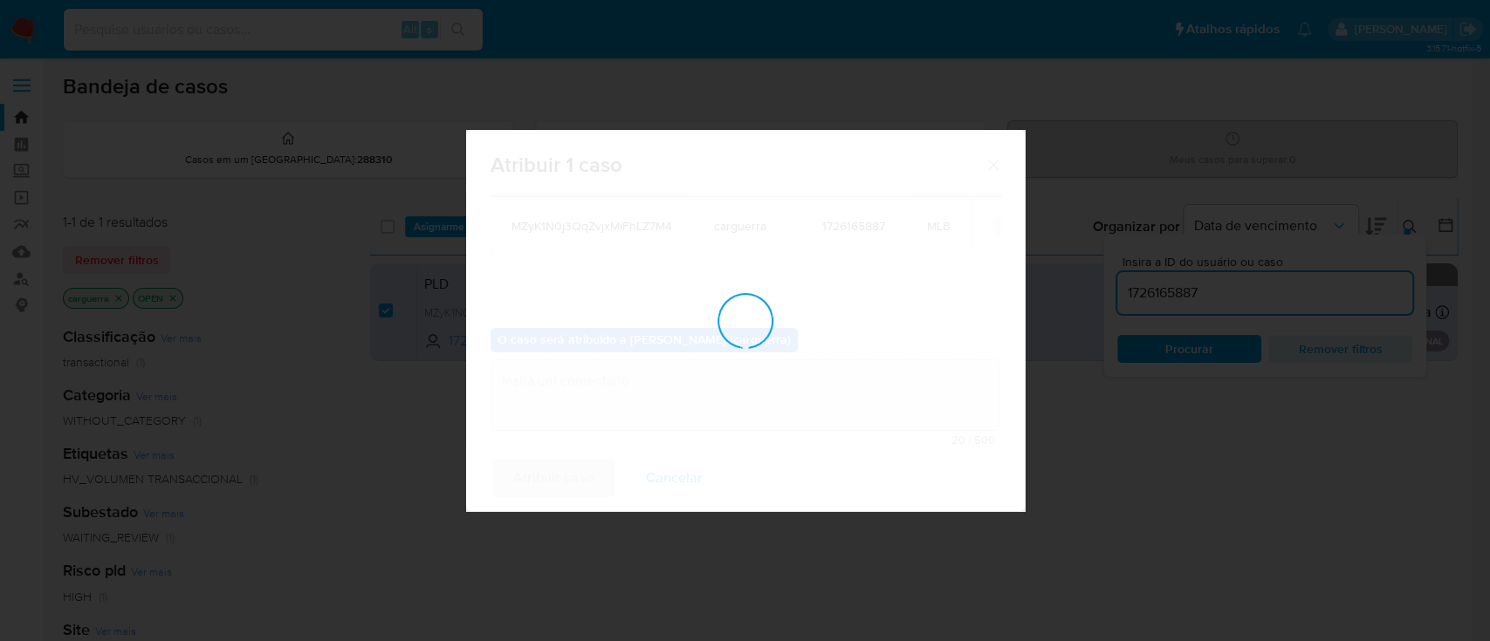
checkbox input "false"
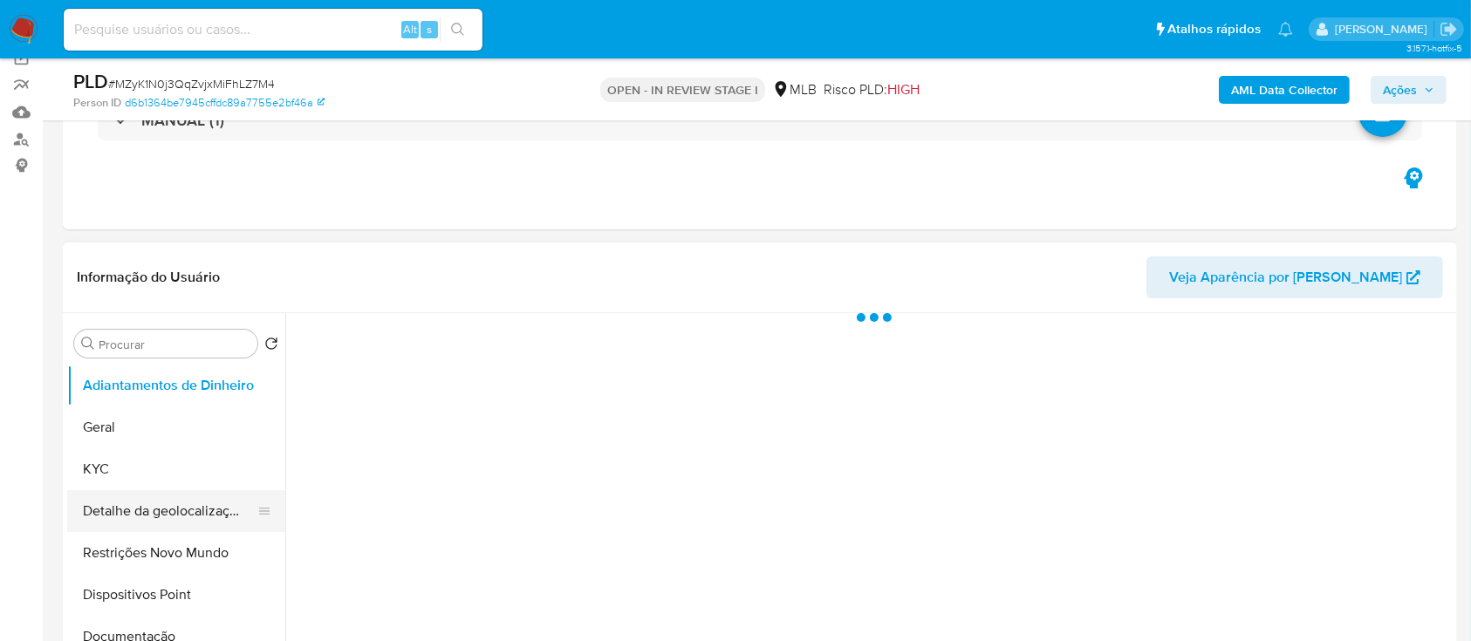
scroll to position [232, 0]
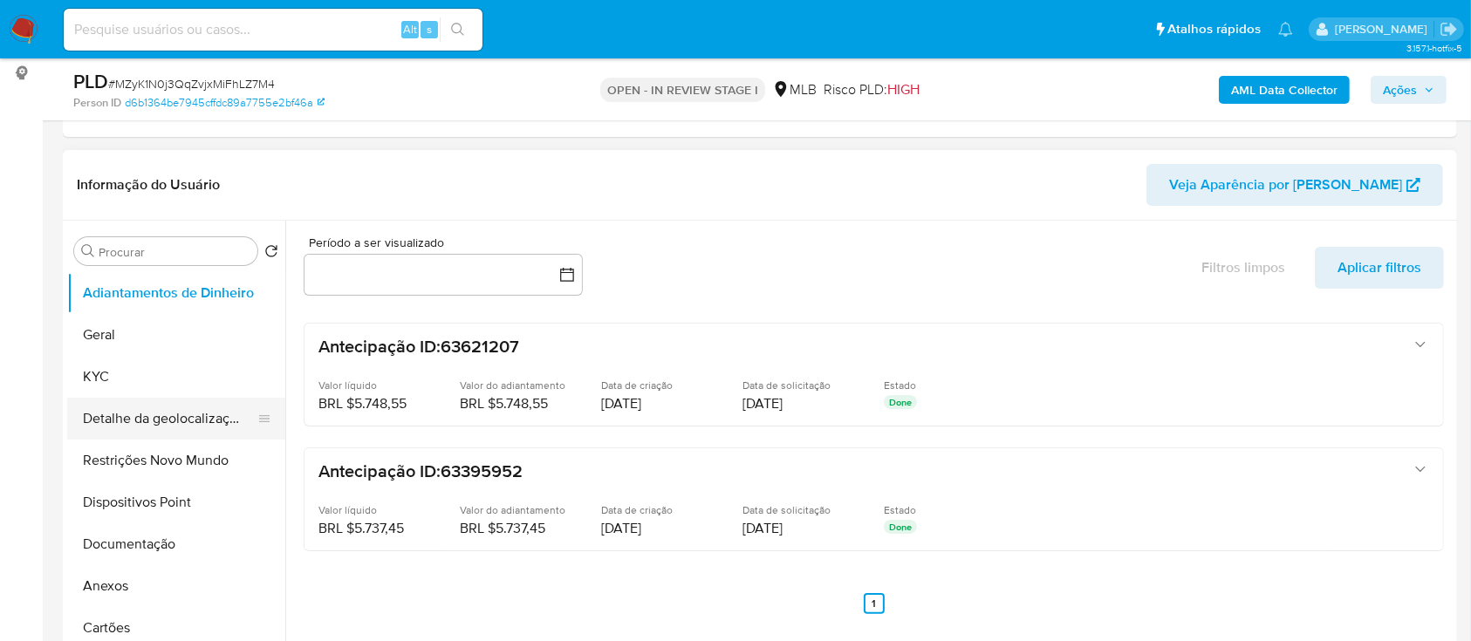
select select "10"
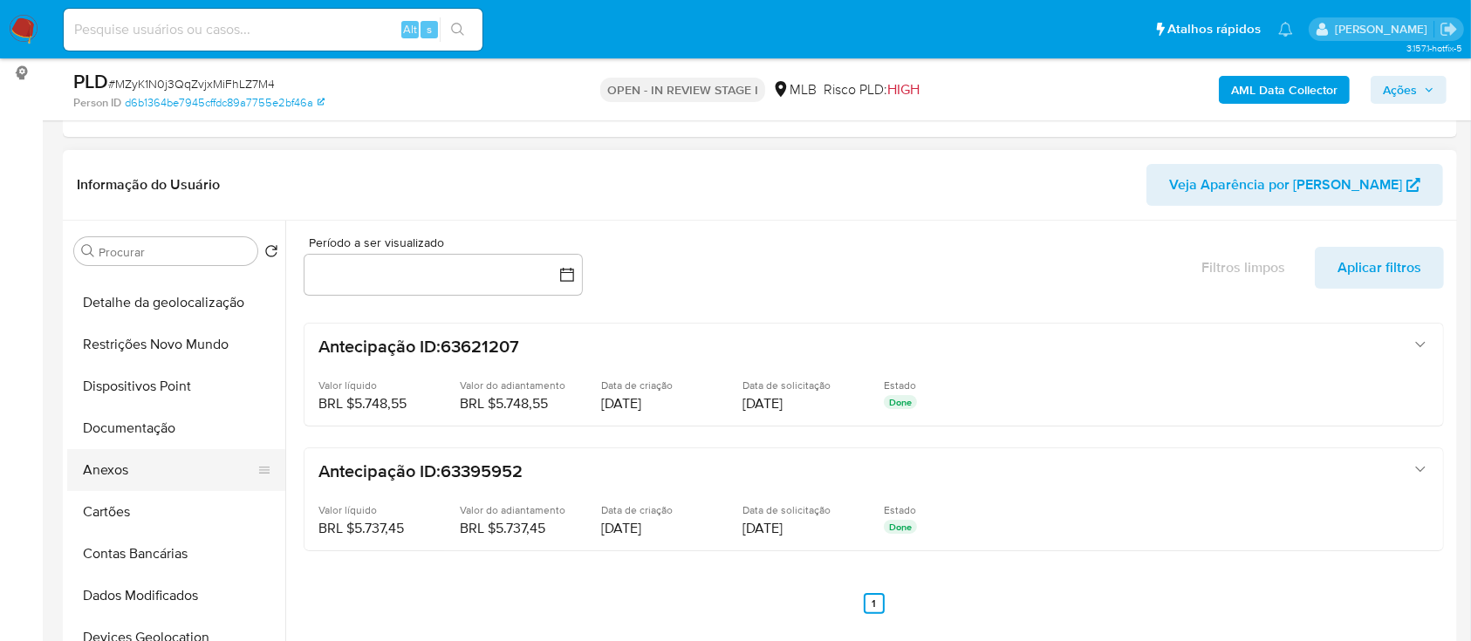
click at [168, 459] on button "Anexos" at bounding box center [169, 470] width 204 height 42
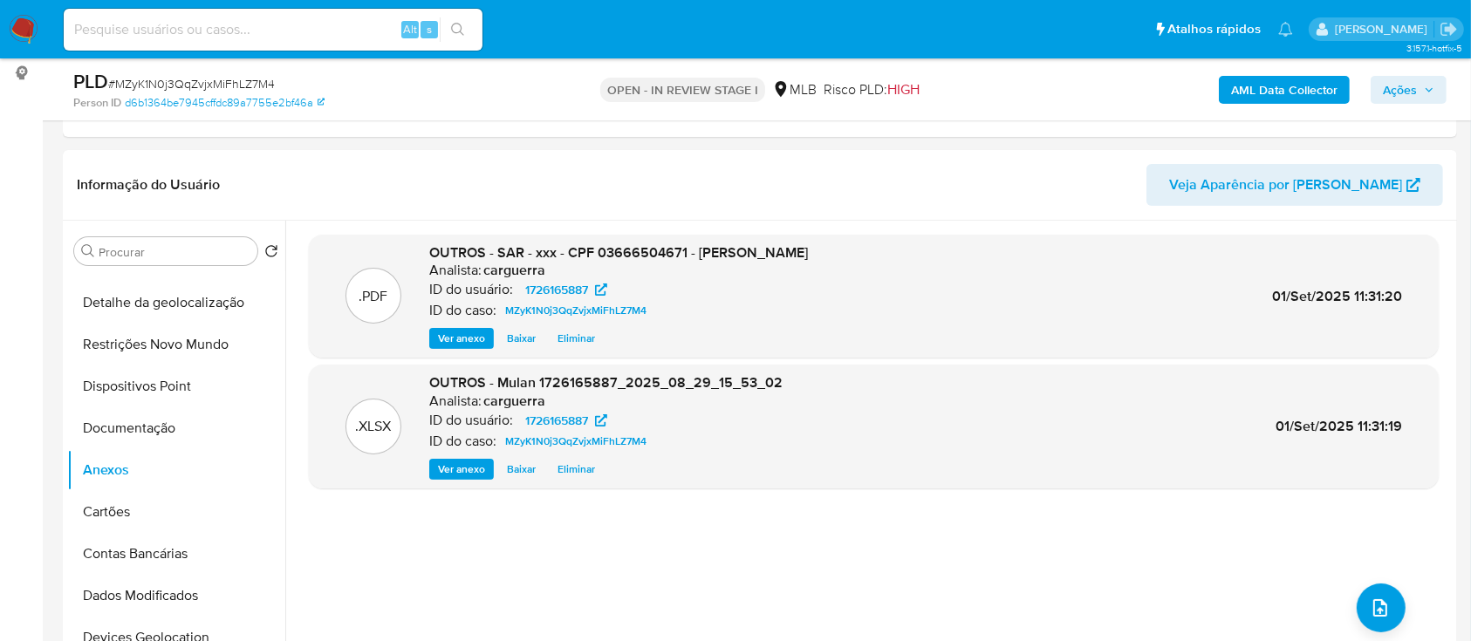
click at [1399, 94] on span "Ações" at bounding box center [1400, 90] width 34 height 28
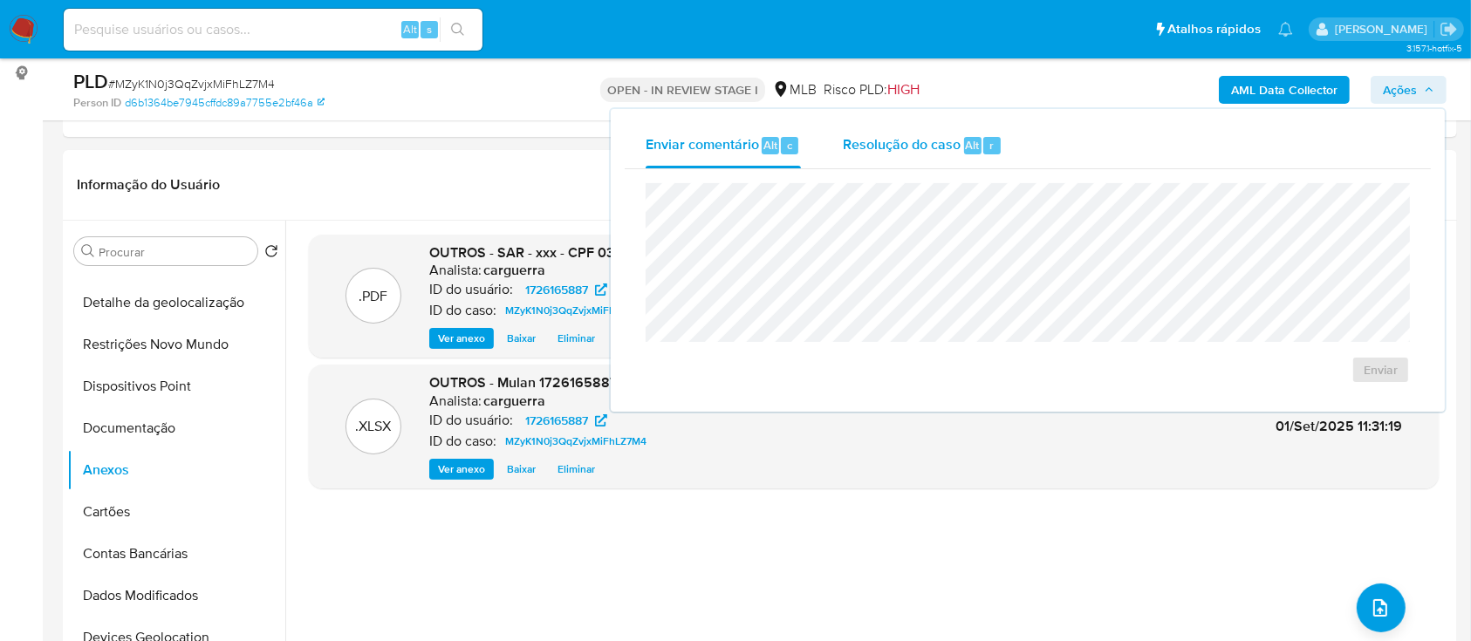
click at [908, 157] on div "Resolução do caso Alt r" at bounding box center [923, 145] width 160 height 45
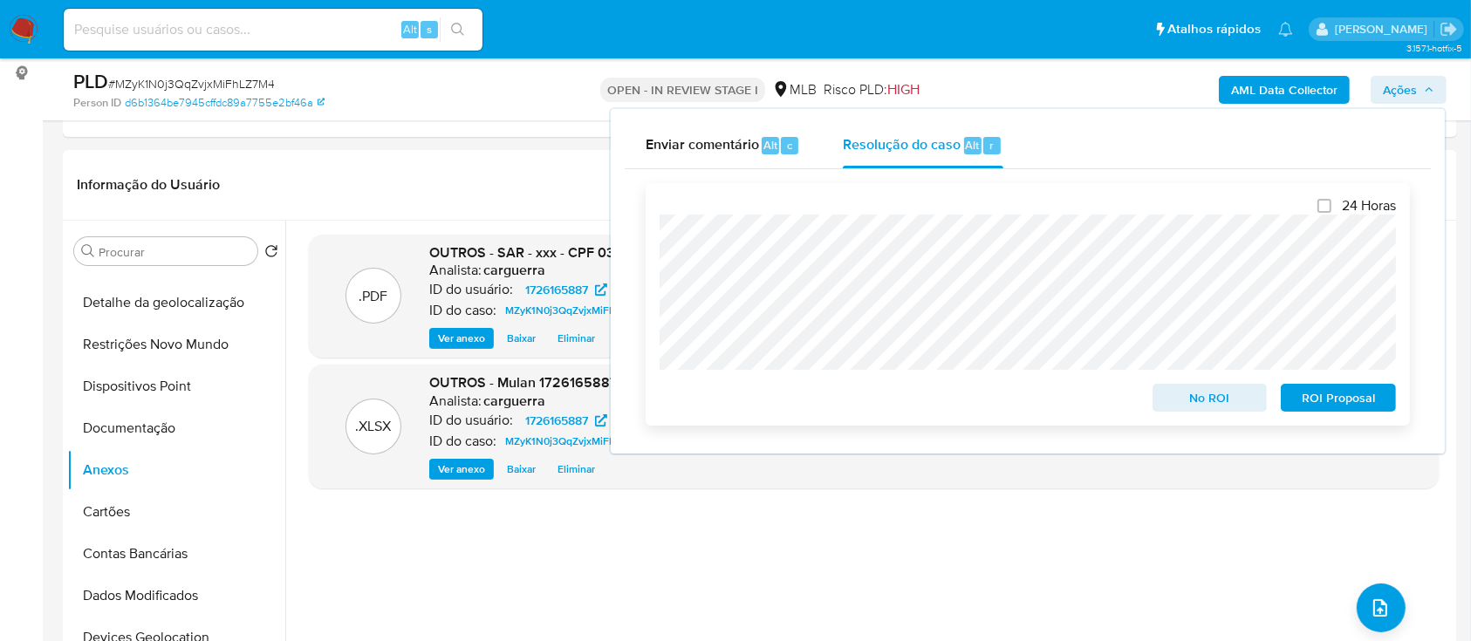
click at [1325, 397] on span "ROI Proposal" at bounding box center [1338, 398] width 91 height 24
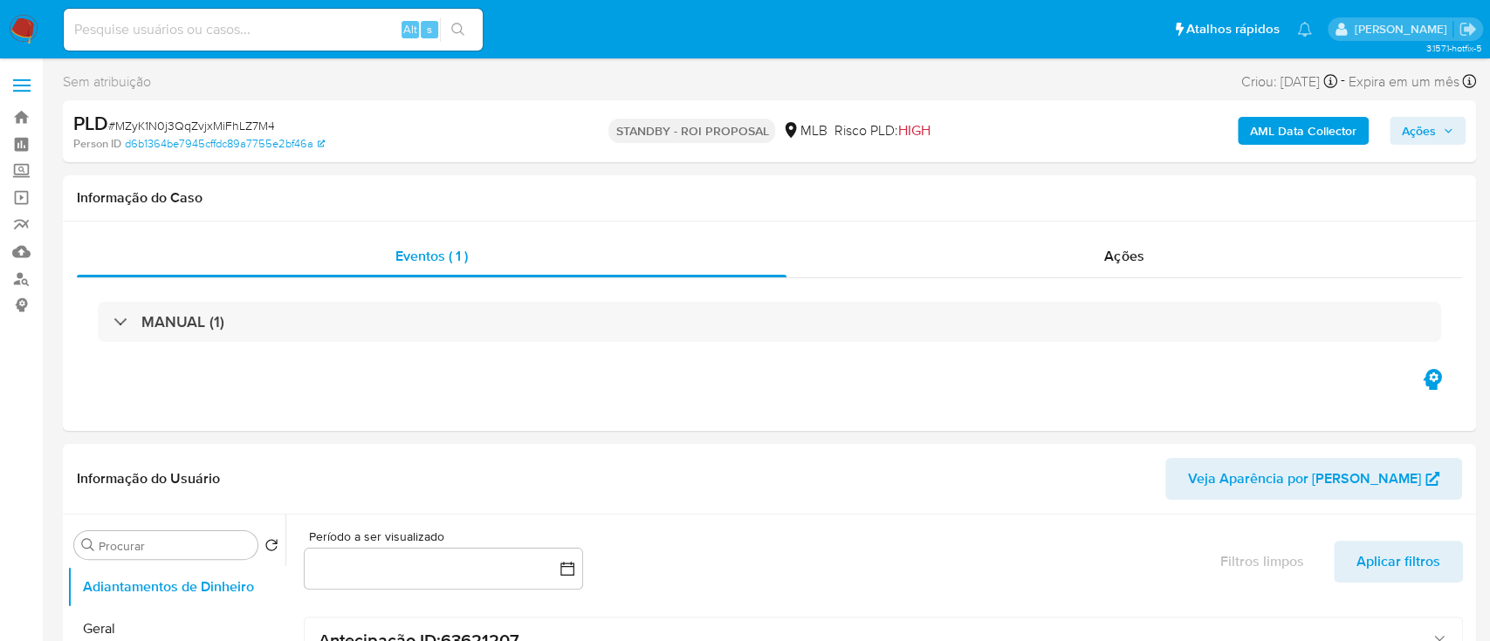
select select "10"
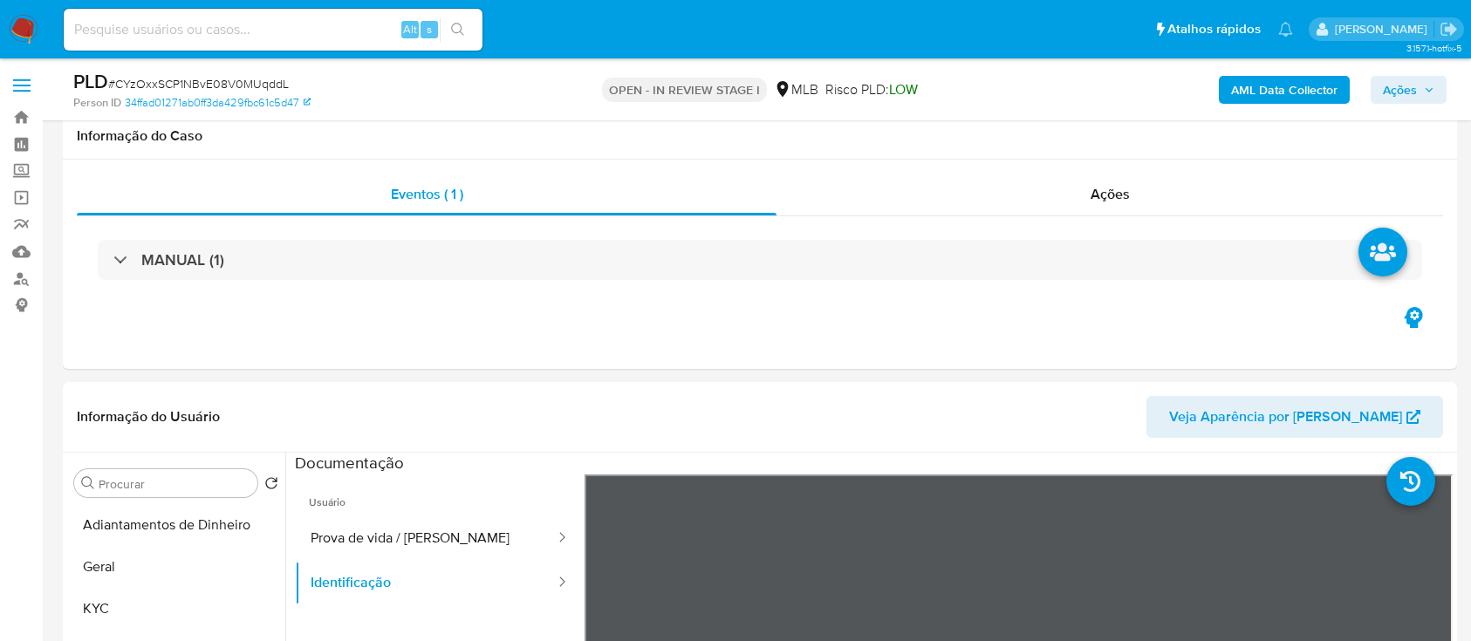
select select "10"
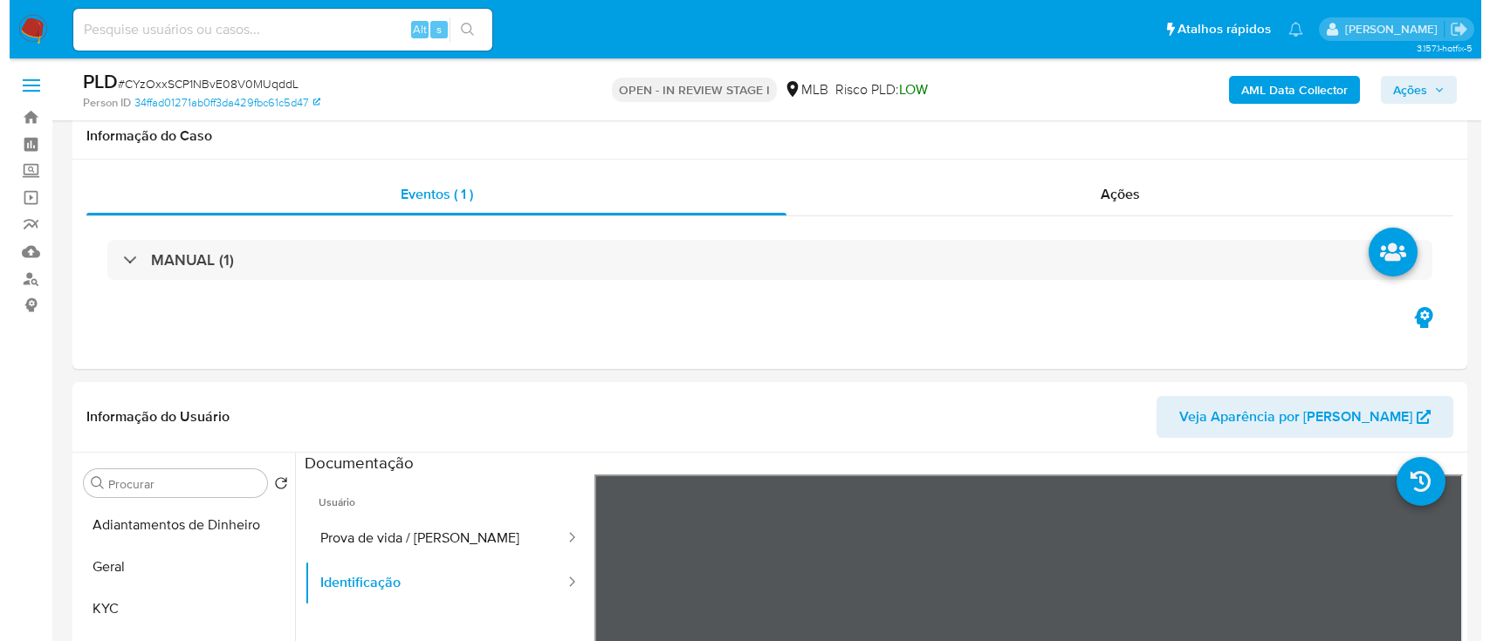
scroll to position [349, 0]
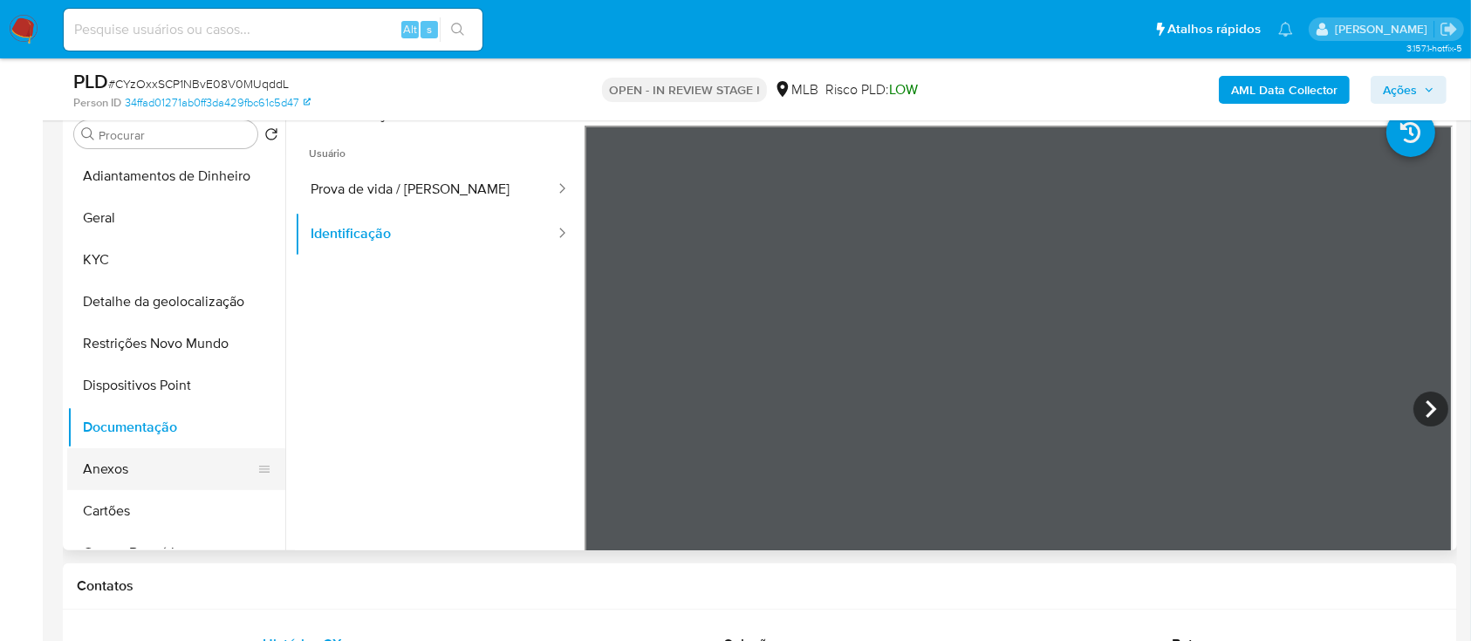
click at [128, 470] on button "Anexos" at bounding box center [169, 470] width 204 height 42
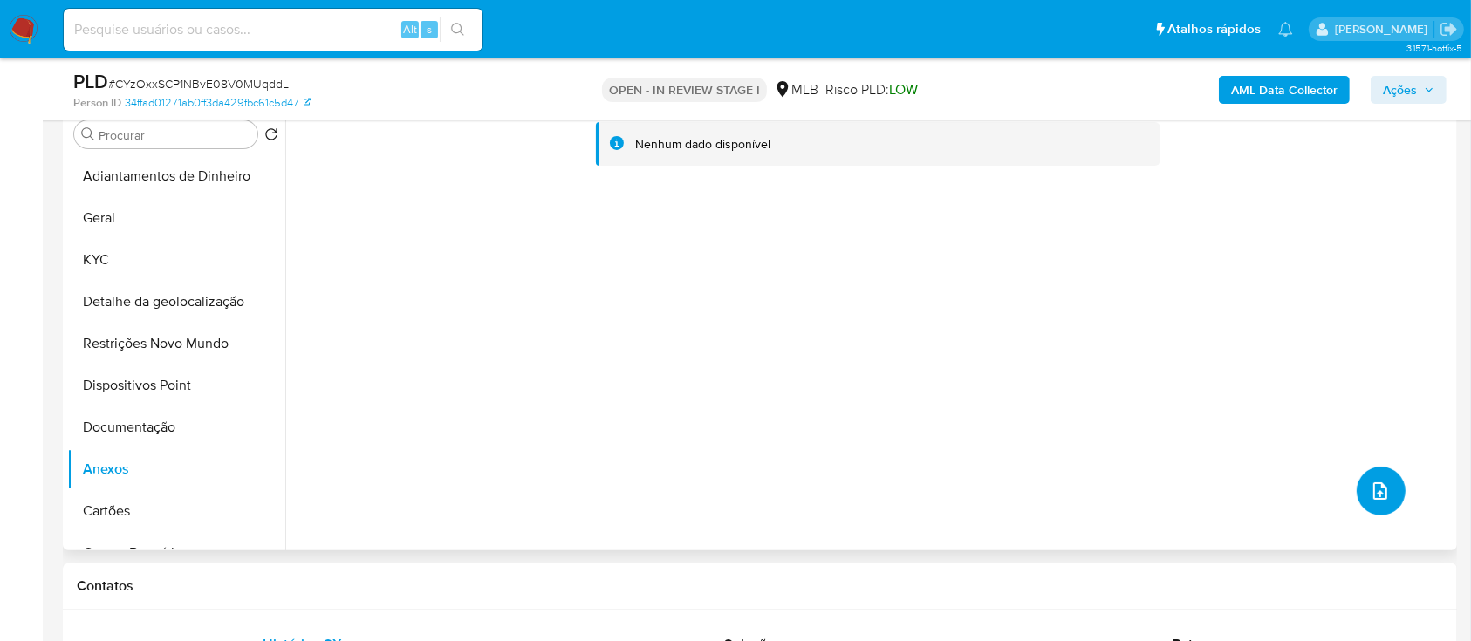
click at [1370, 493] on icon "upload-file" at bounding box center [1380, 491] width 21 height 21
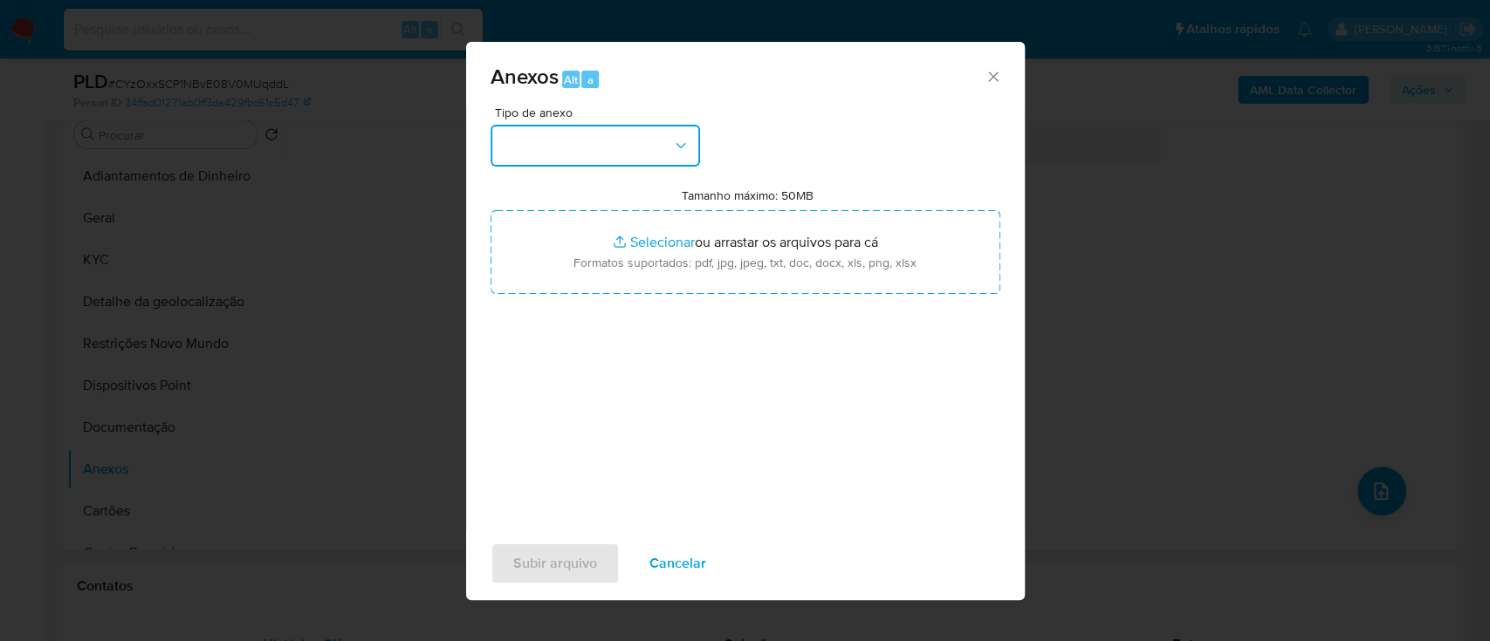
click at [619, 157] on button "button" at bounding box center [594, 146] width 209 height 42
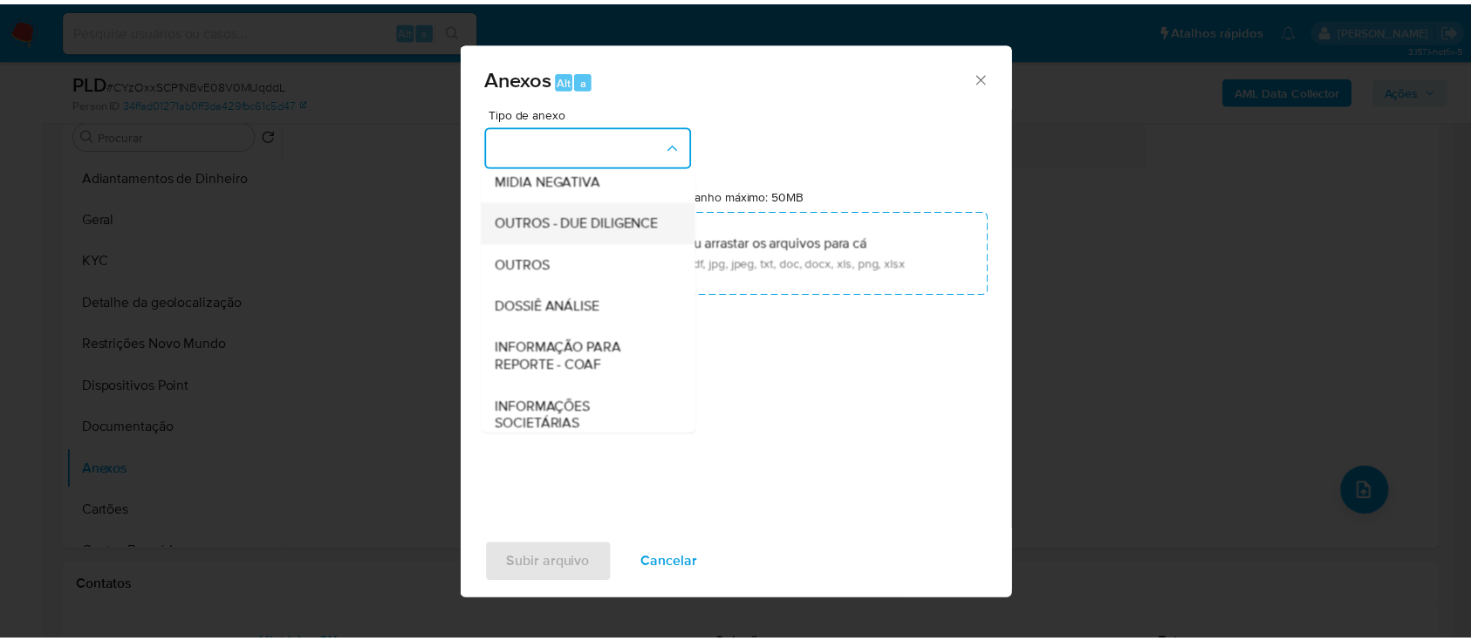
scroll to position [232, 0]
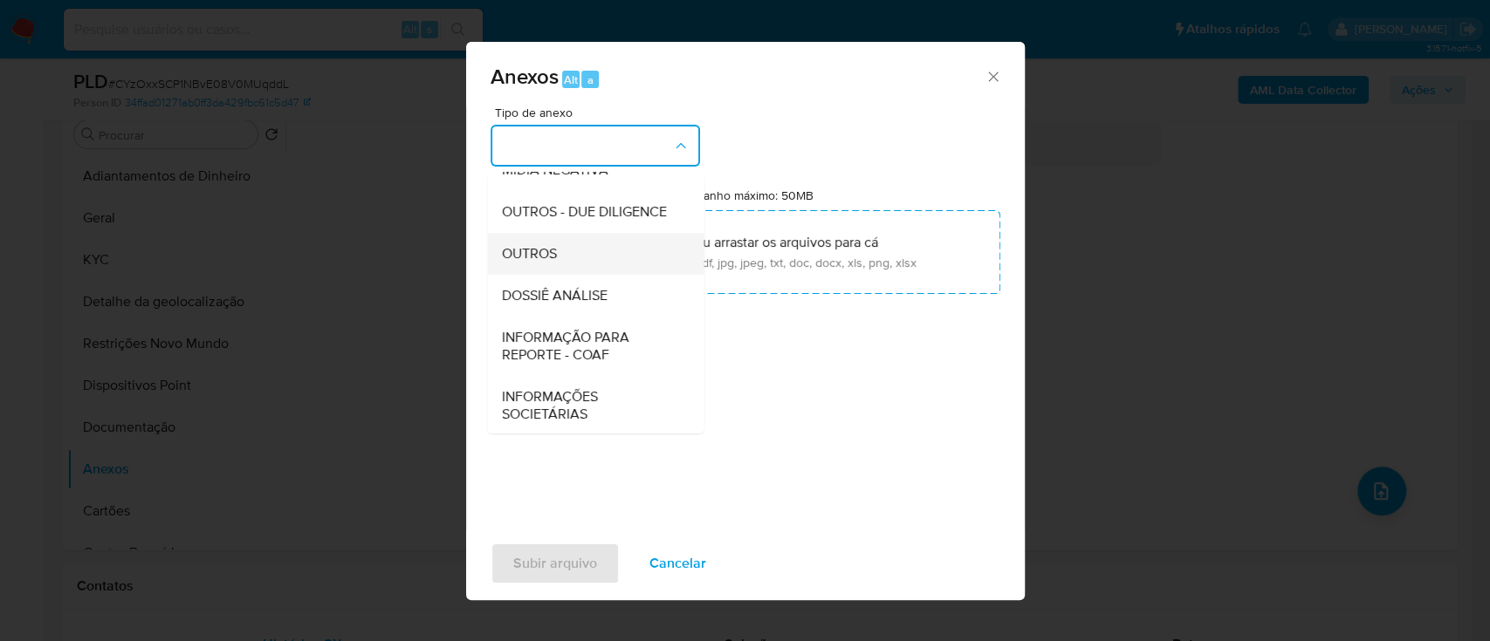
click at [567, 275] on div "OUTROS" at bounding box center [590, 254] width 178 height 42
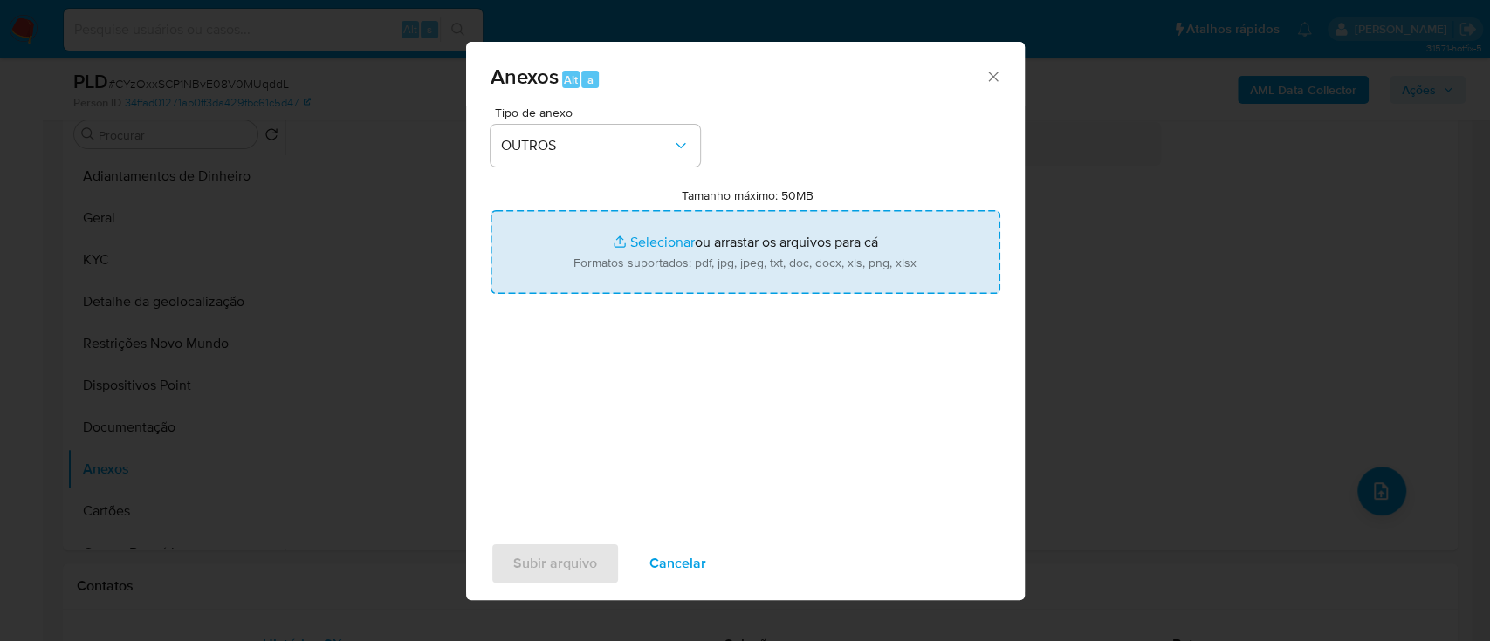
click at [651, 243] on input "Tamanho máximo: 50MB Selecionar arquivos" at bounding box center [745, 252] width 510 height 84
type input "C:\fakepath\Mulan 2485980889_2025_08_29_15_52_46.xlsx"
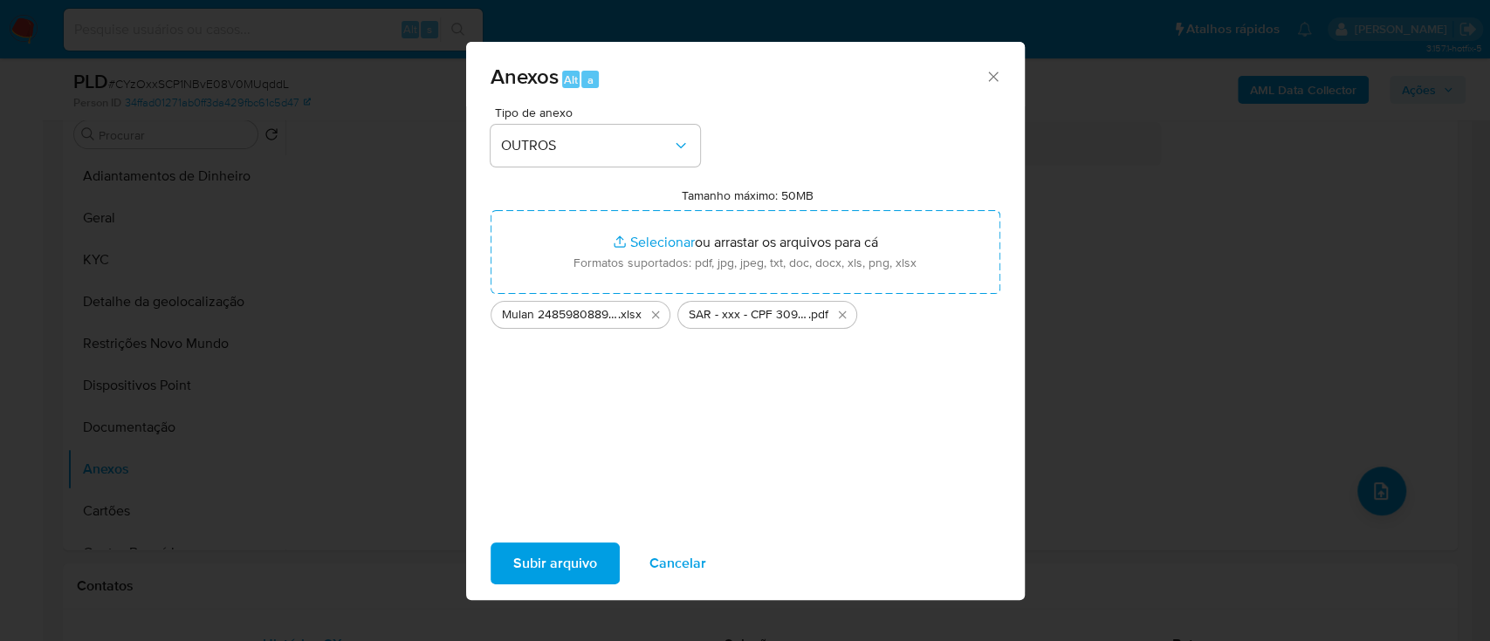
click at [548, 574] on span "Subir arquivo" at bounding box center [555, 564] width 84 height 38
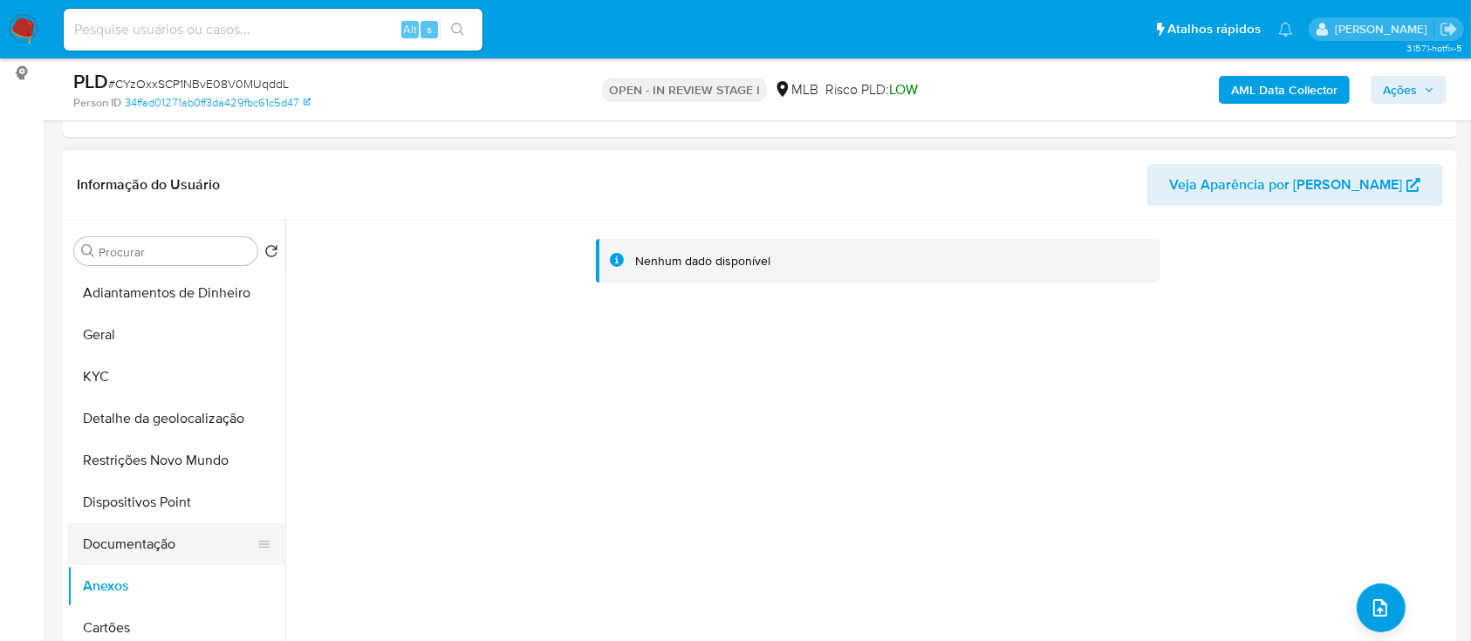
drag, startPoint x: 143, startPoint y: 534, endPoint x: 127, endPoint y: 551, distance: 24.1
click at [137, 541] on button "Documentação" at bounding box center [169, 545] width 204 height 42
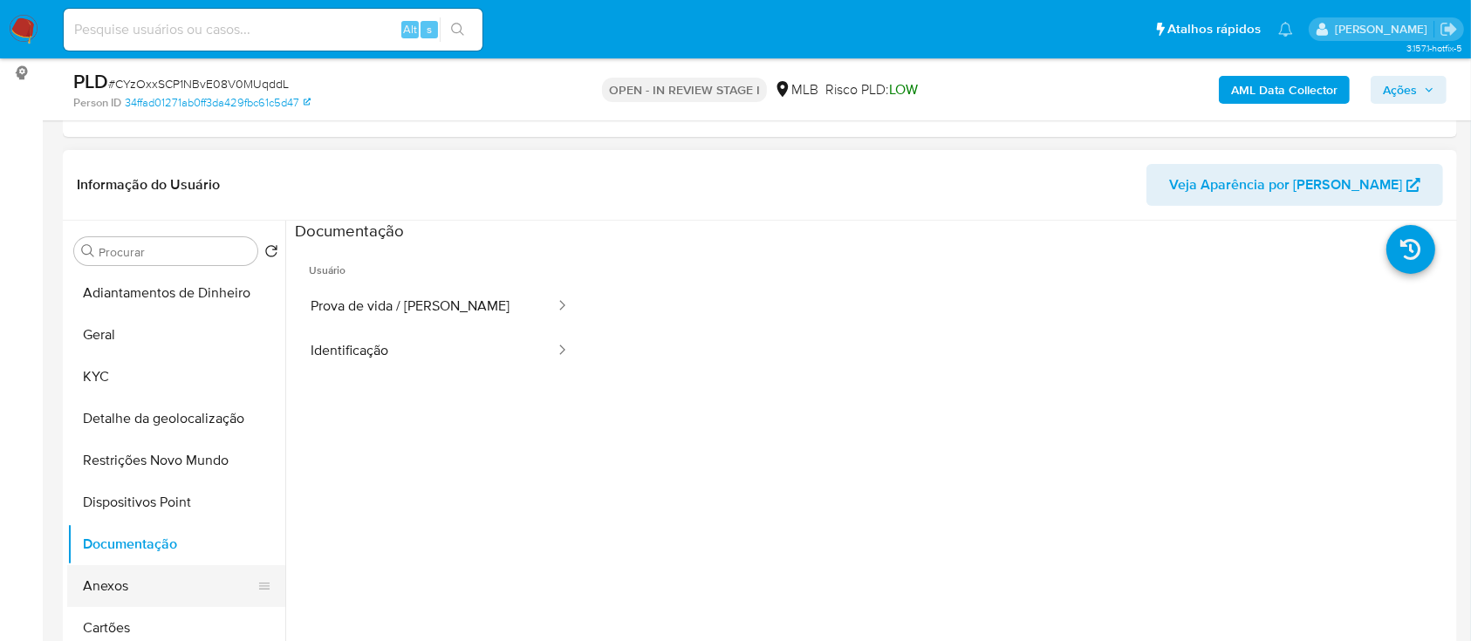
click at [106, 584] on button "Anexos" at bounding box center [169, 586] width 204 height 42
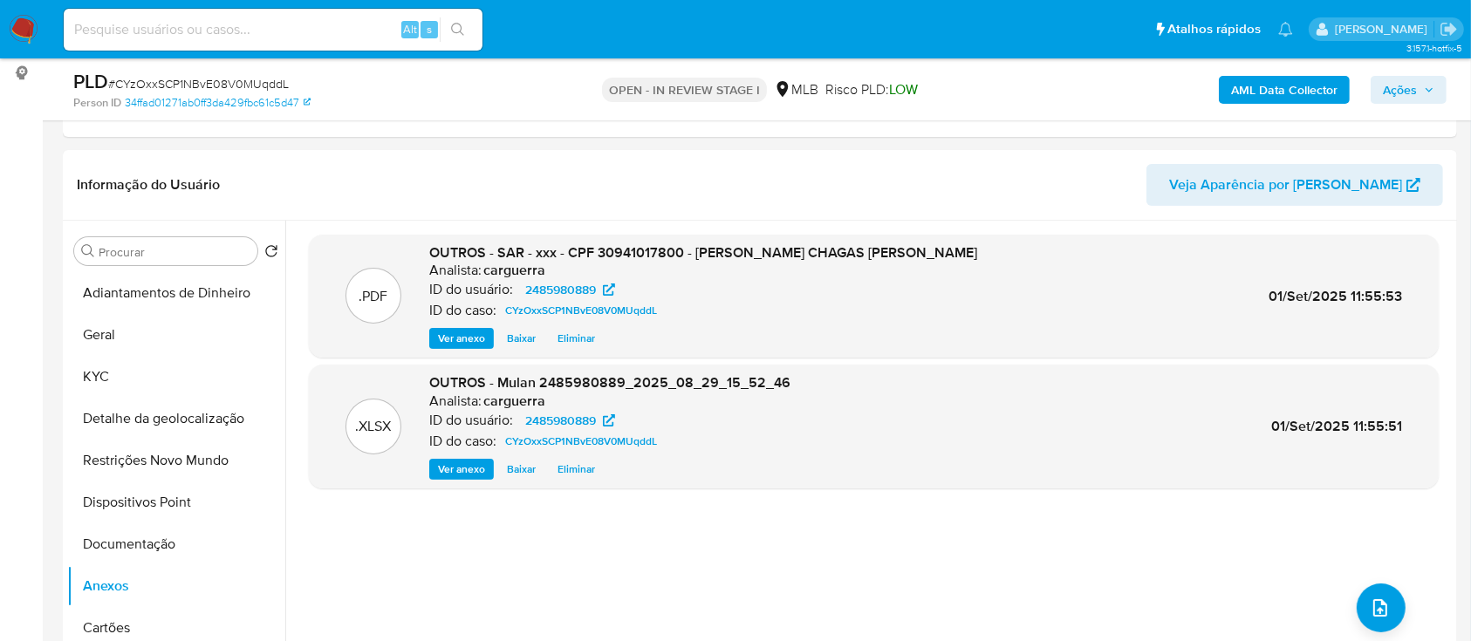
click at [1409, 92] on span "Ações" at bounding box center [1400, 90] width 34 height 28
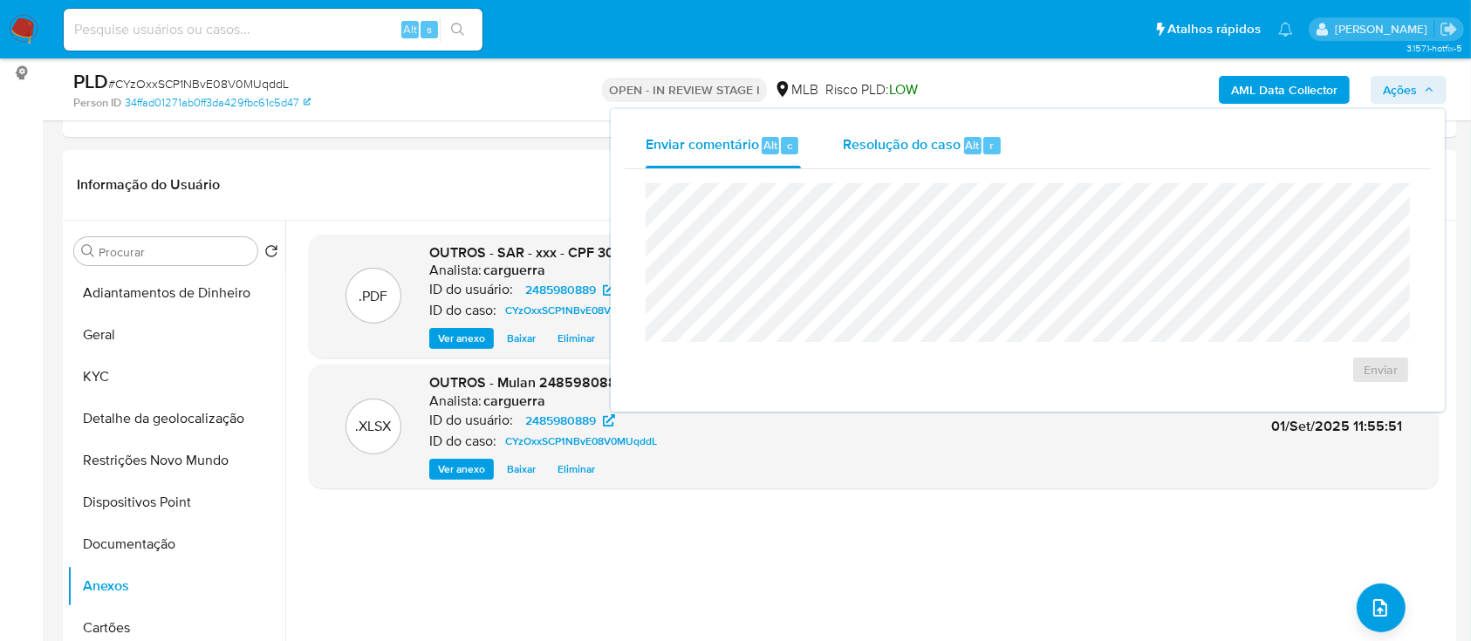
click at [928, 150] on span "Resolução do caso" at bounding box center [902, 144] width 118 height 20
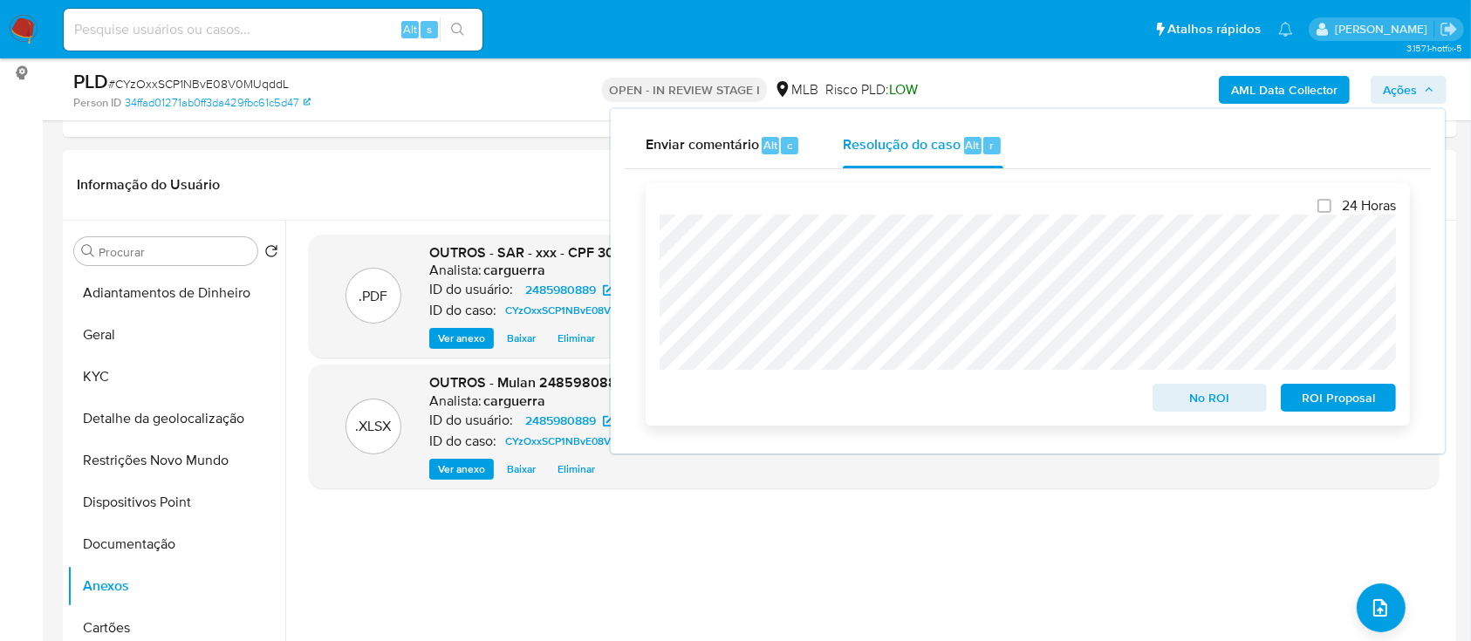
click at [1339, 401] on span "ROI Proposal" at bounding box center [1338, 398] width 91 height 24
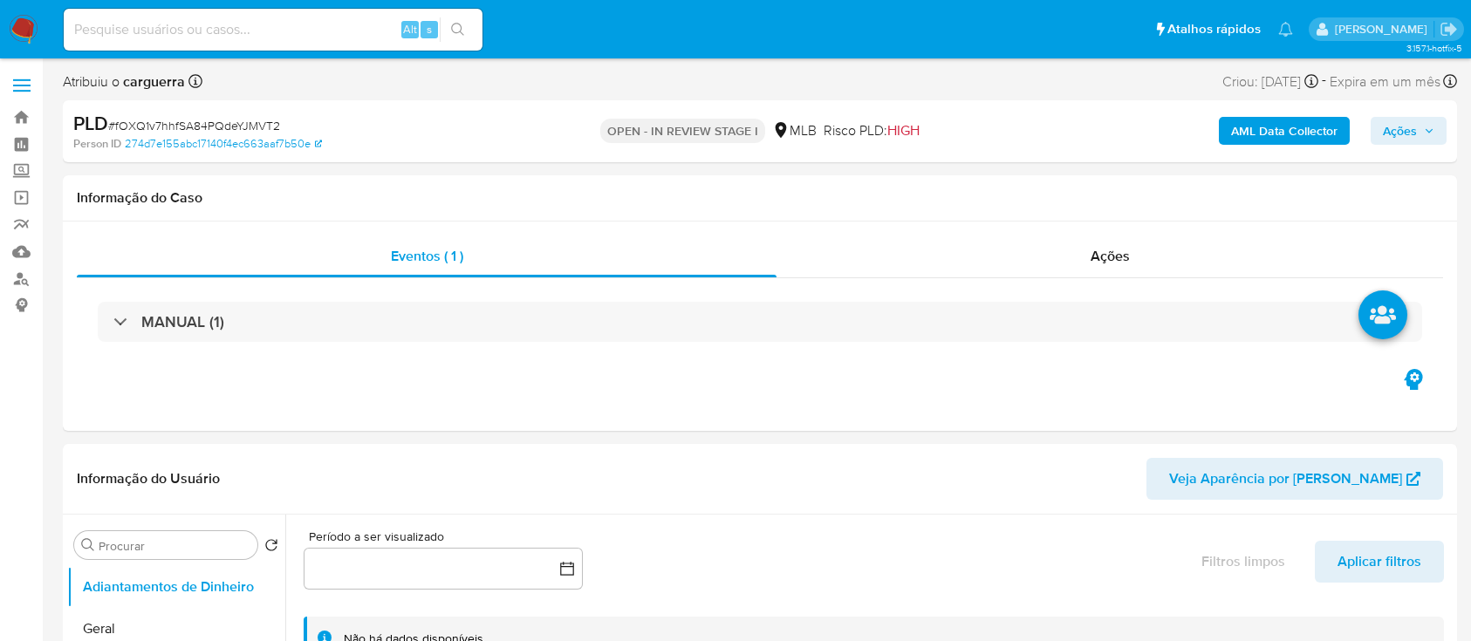
select select "10"
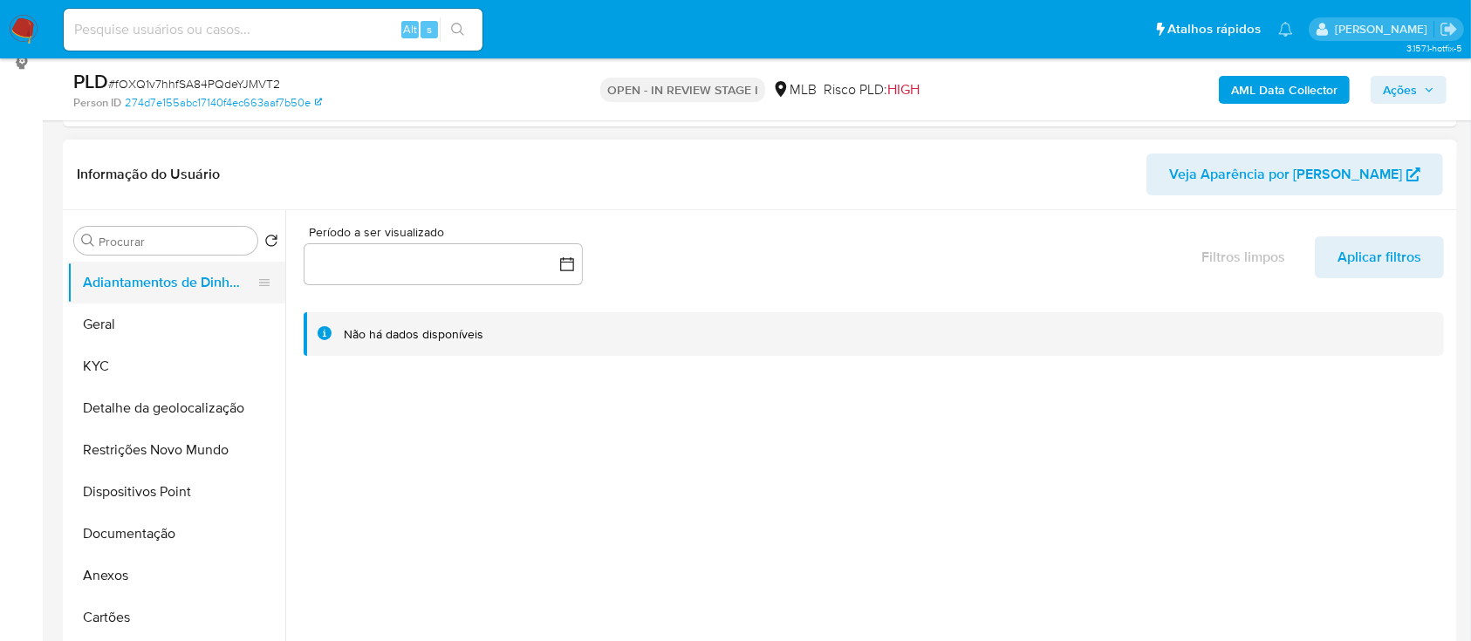
scroll to position [232, 0]
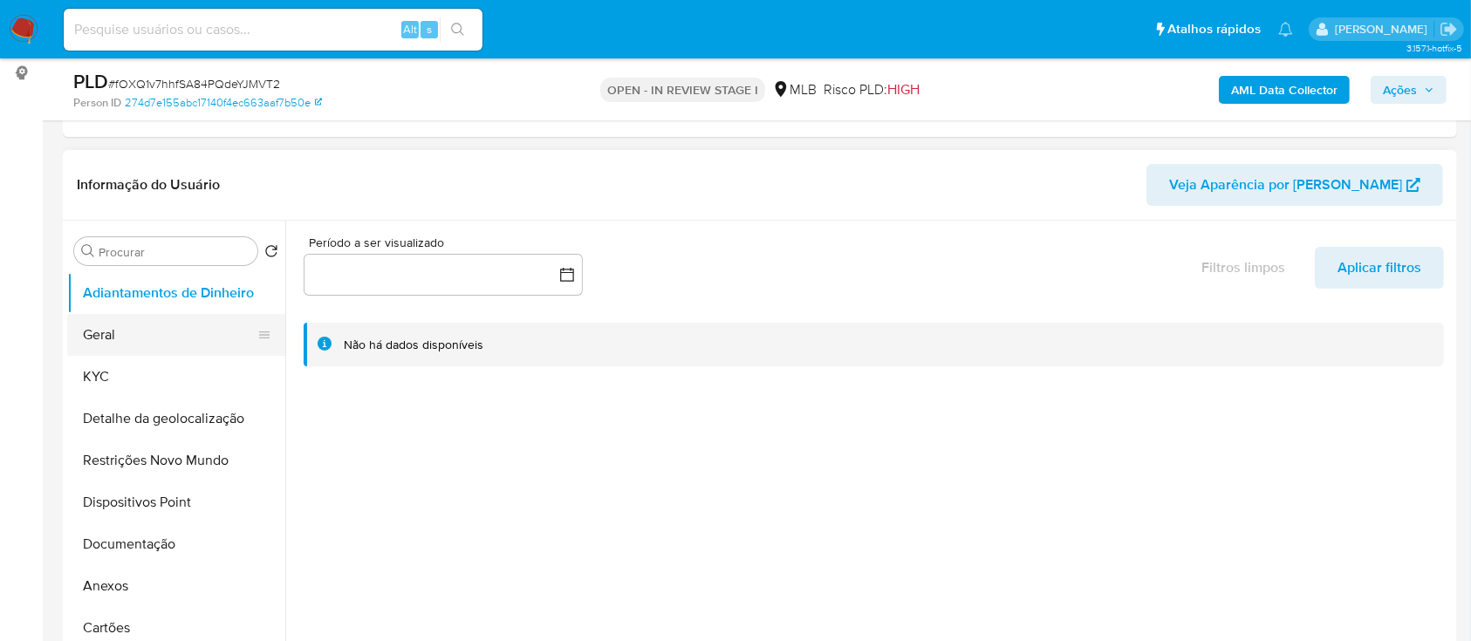
click at [97, 329] on button "Geral" at bounding box center [169, 335] width 204 height 42
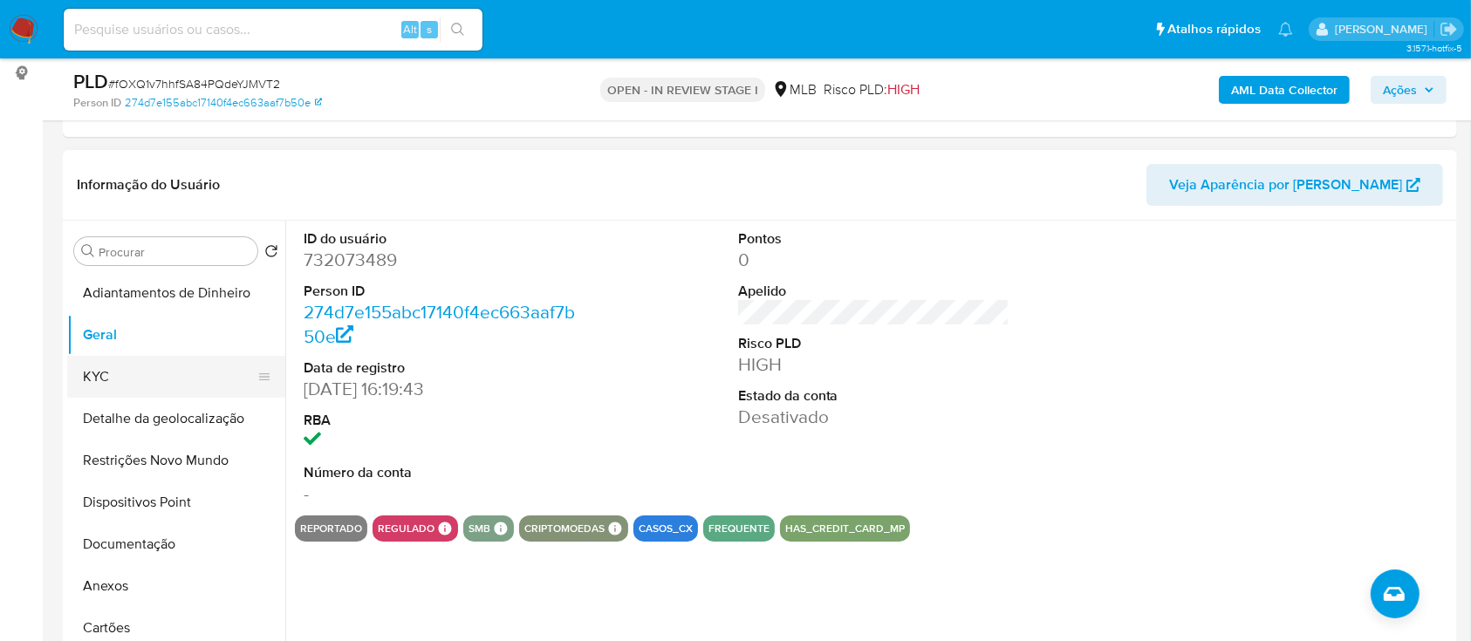
click at [98, 373] on button "KYC" at bounding box center [169, 377] width 204 height 42
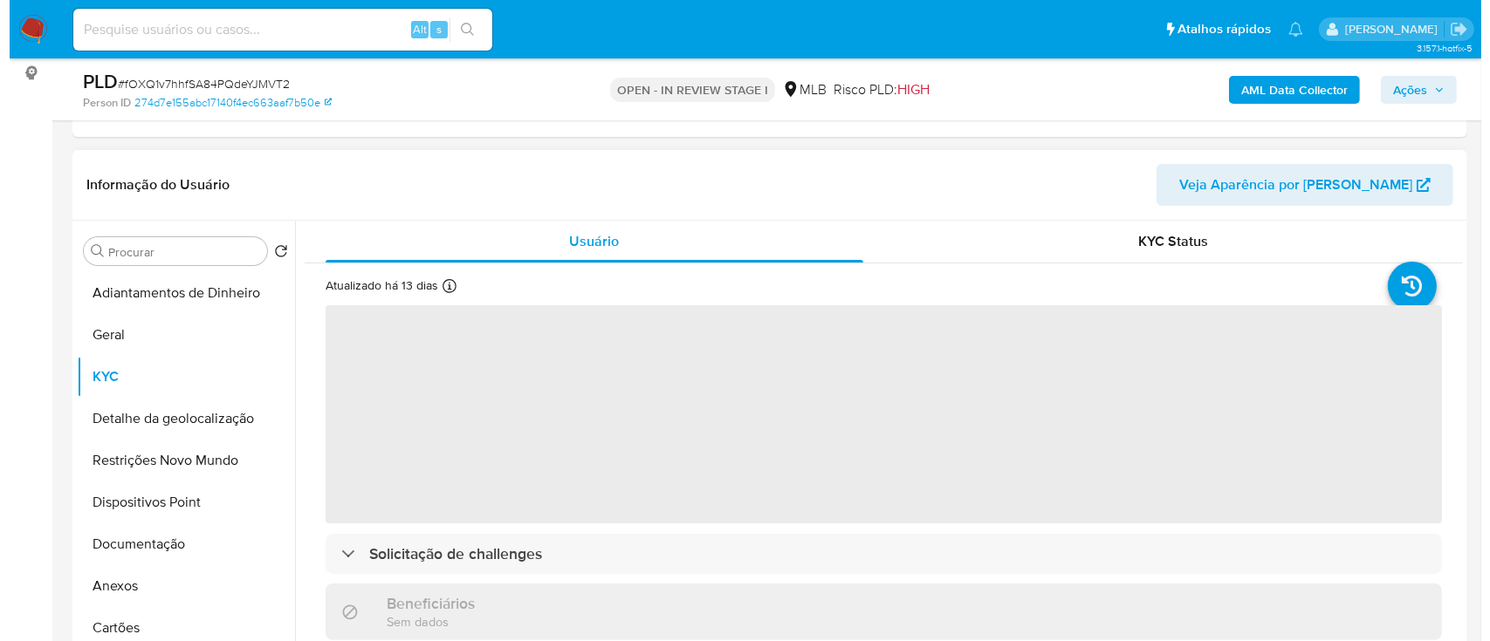
scroll to position [0, 0]
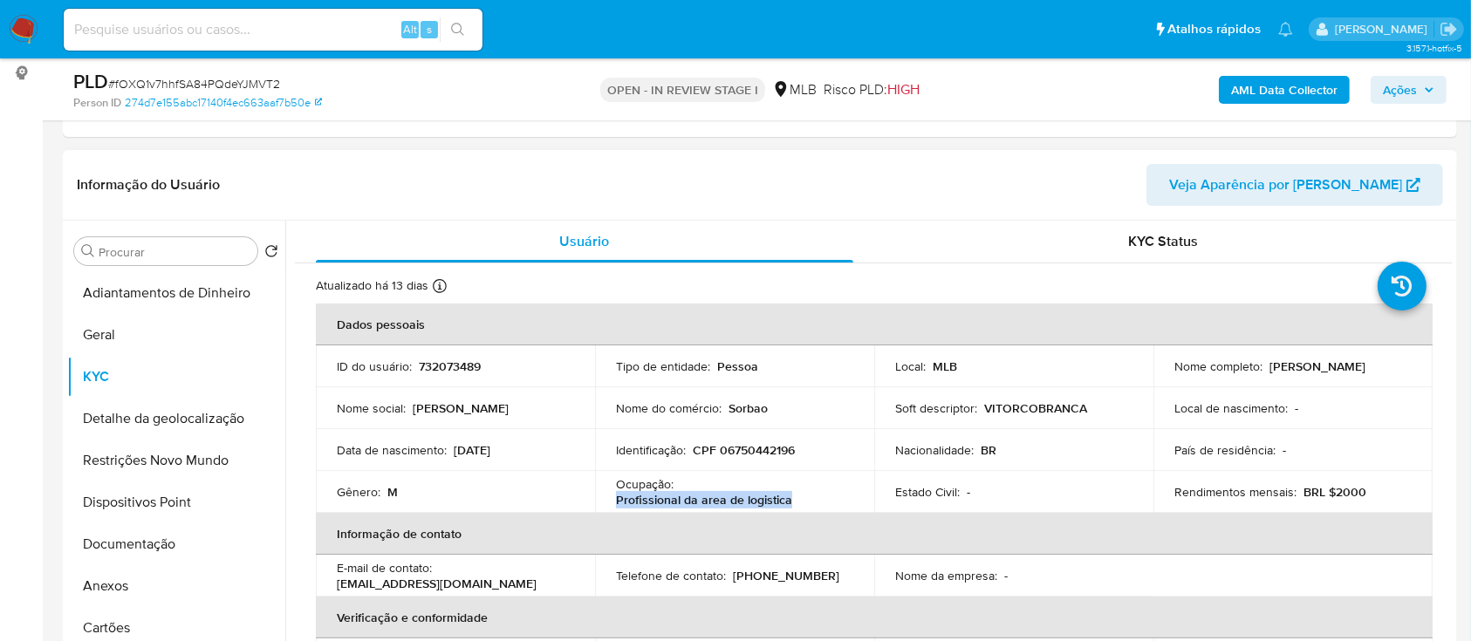
drag, startPoint x: 793, startPoint y: 495, endPoint x: 621, endPoint y: 500, distance: 172.0
click at [612, 495] on td "Ocupação : Profissional da area de logistica" at bounding box center [734, 492] width 279 height 42
copy p "Profissional da area de logistica"
click at [130, 575] on button "Anexos" at bounding box center [169, 586] width 204 height 42
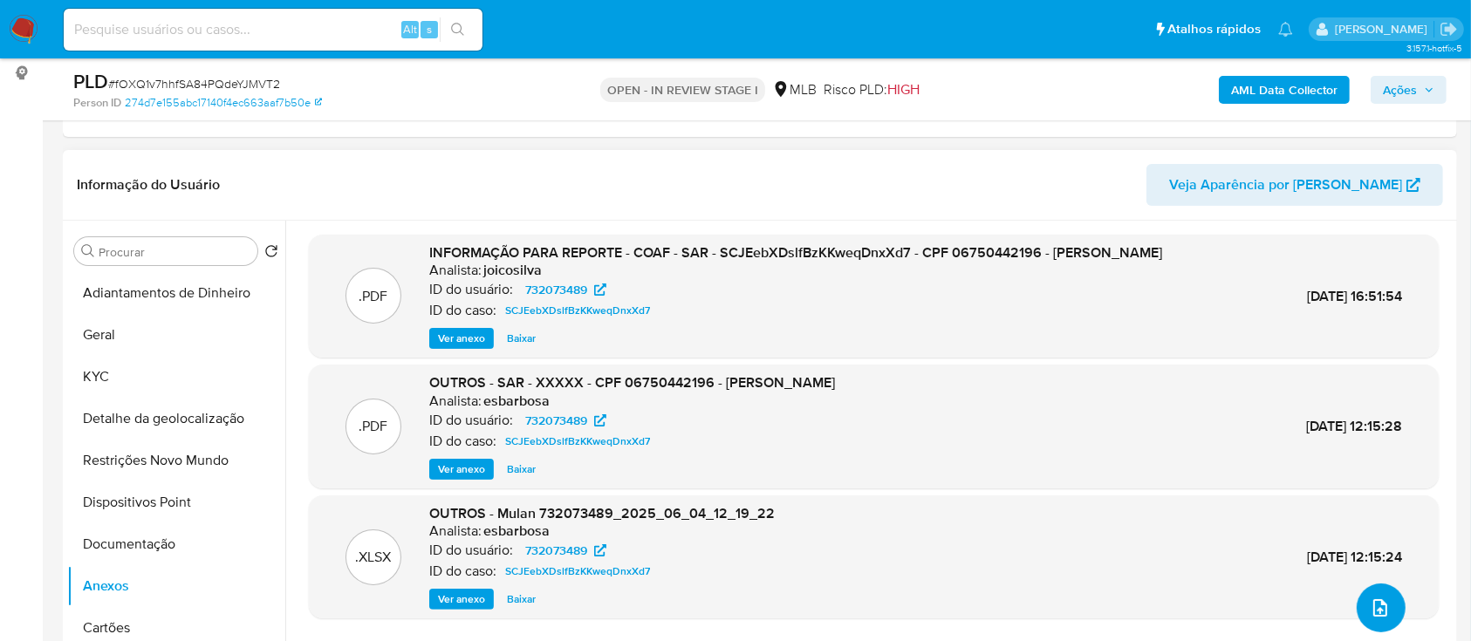
click at [1384, 609] on icon "upload-file" at bounding box center [1380, 608] width 21 height 21
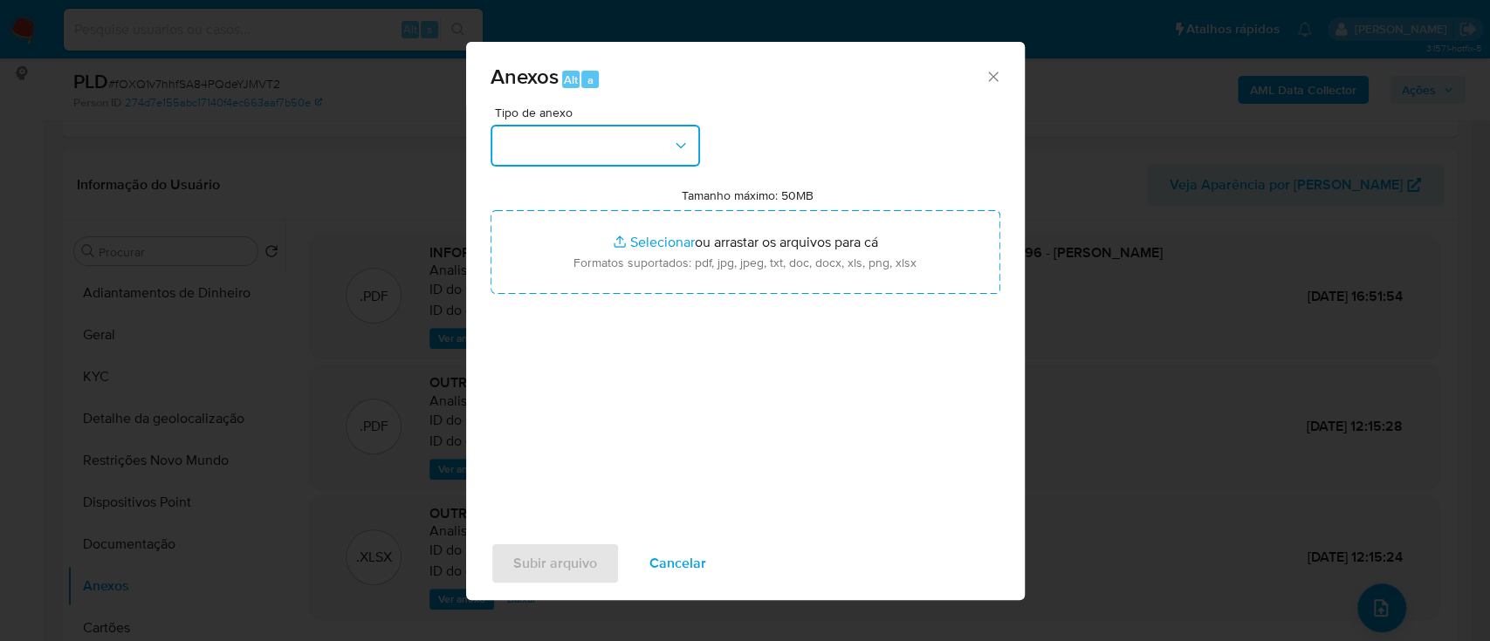
click at [596, 145] on button "button" at bounding box center [594, 146] width 209 height 42
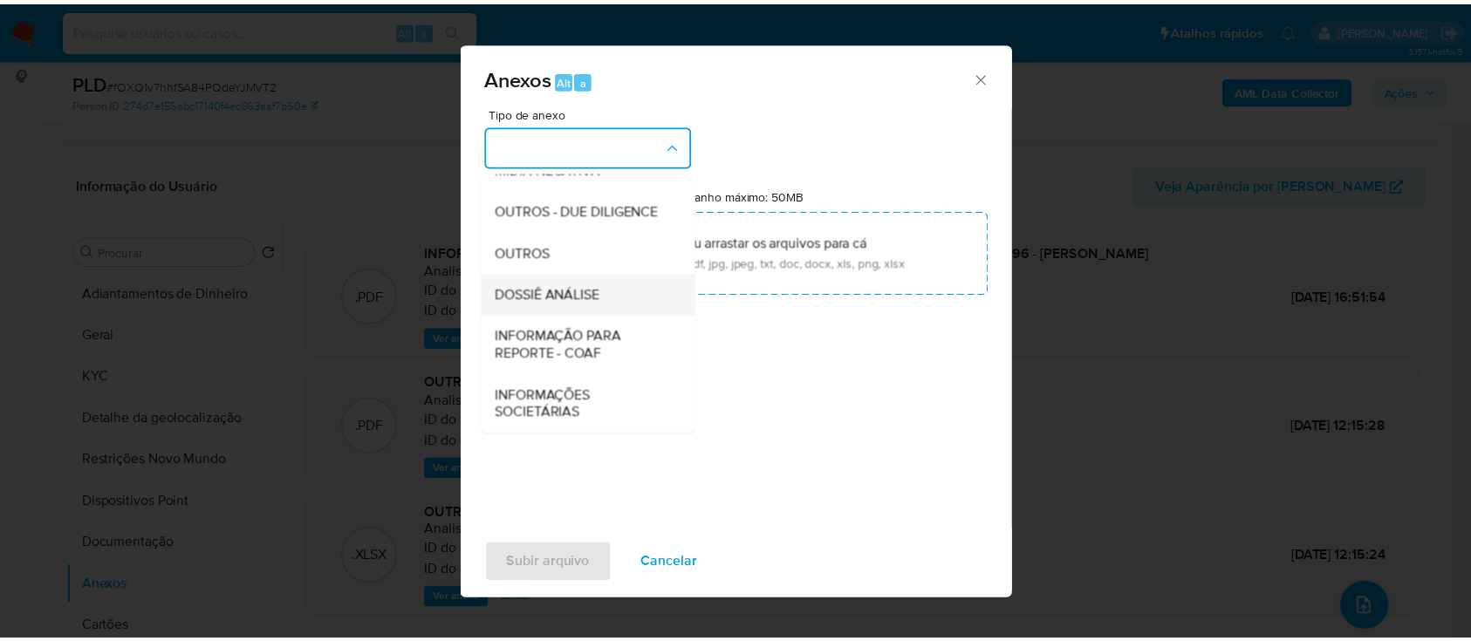
scroll to position [268, 0]
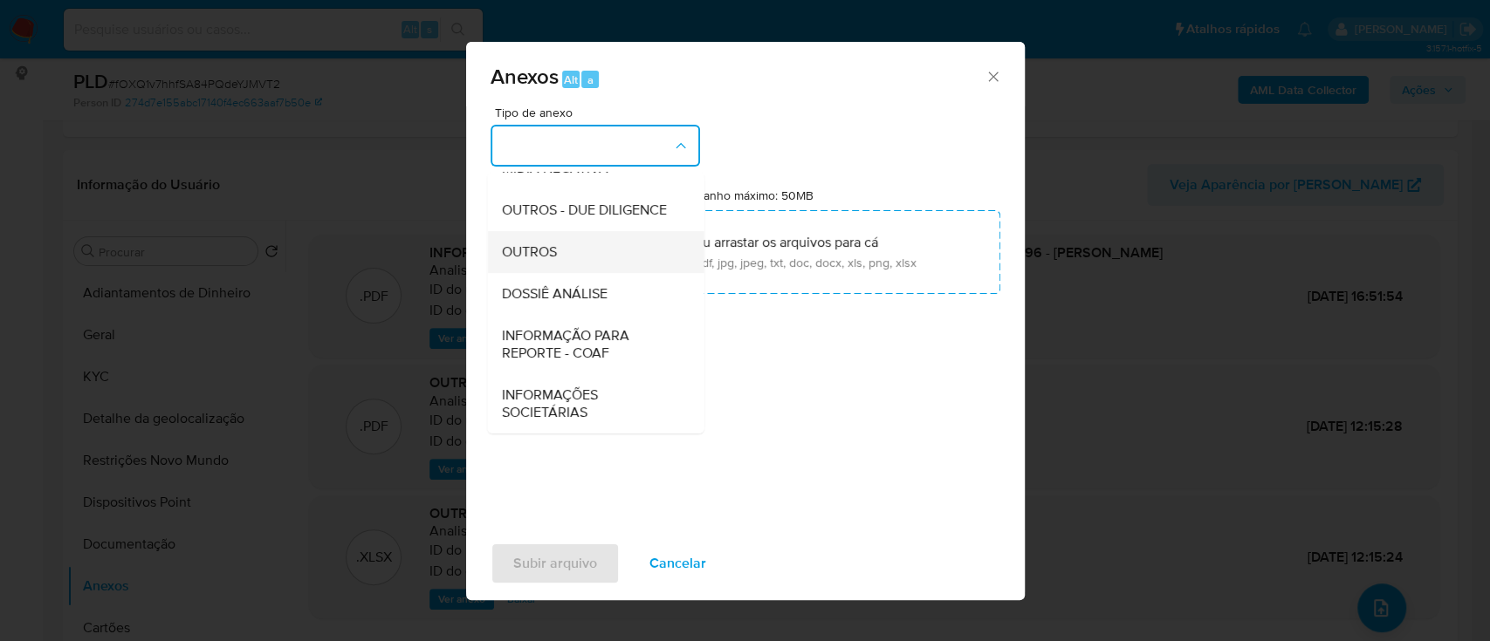
click at [550, 257] on span "OUTROS" at bounding box center [528, 251] width 55 height 17
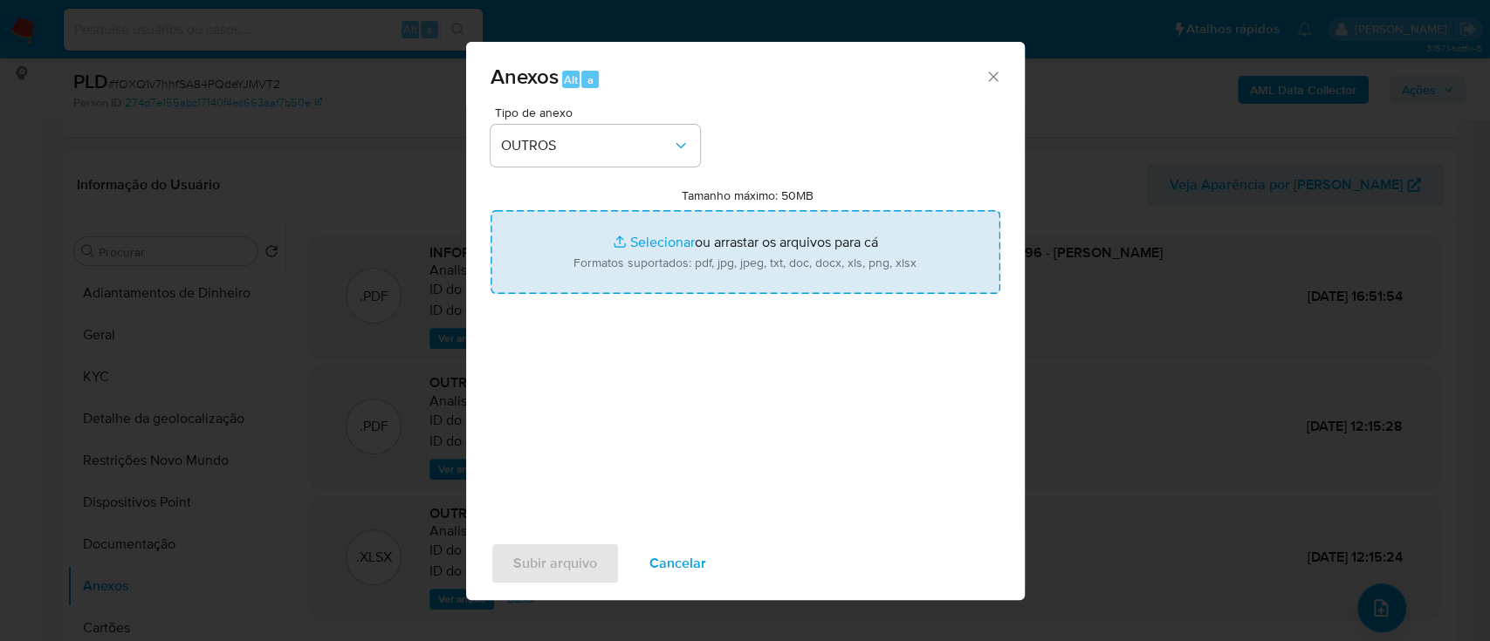
click at [668, 246] on input "Tamanho máximo: 50MB Selecionar arquivos" at bounding box center [745, 252] width 510 height 84
type input "C:\fakepath\Mulan 732073489_2025_08_29_15_52_16.xlsx"
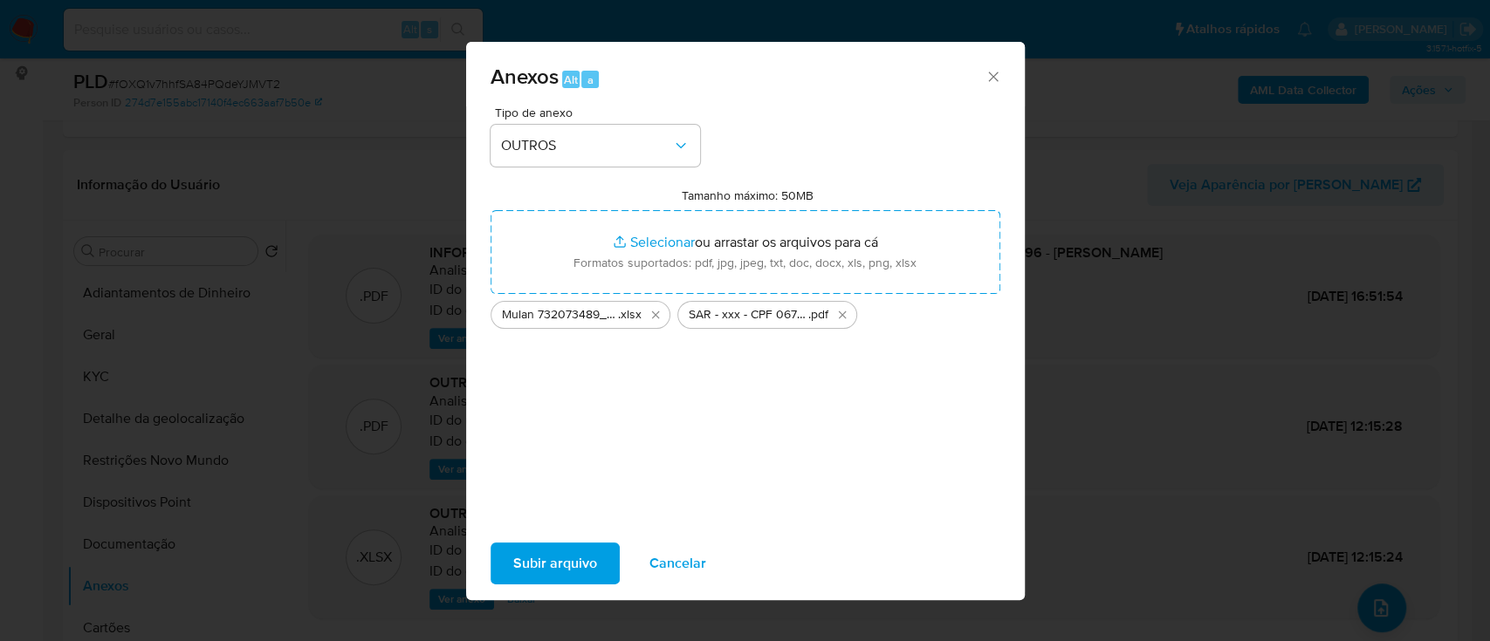
click at [577, 565] on span "Subir arquivo" at bounding box center [555, 564] width 84 height 38
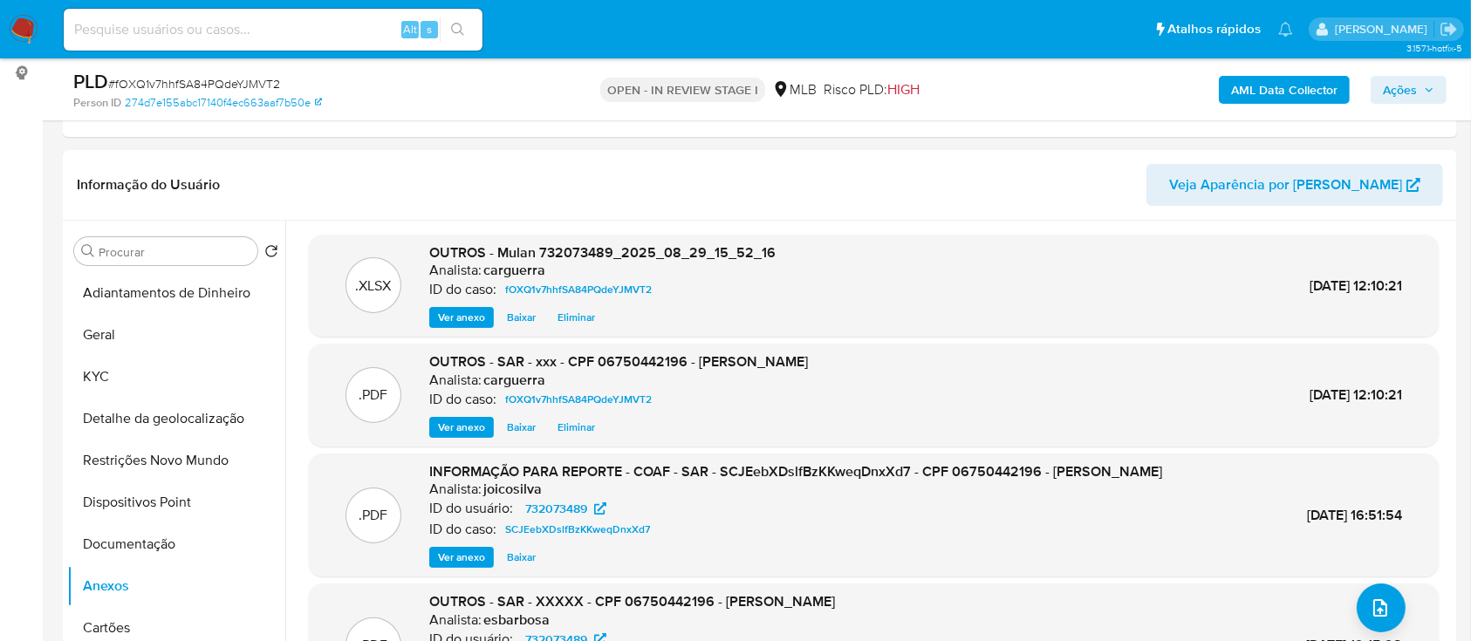
click at [1408, 93] on span "Ações" at bounding box center [1400, 90] width 34 height 28
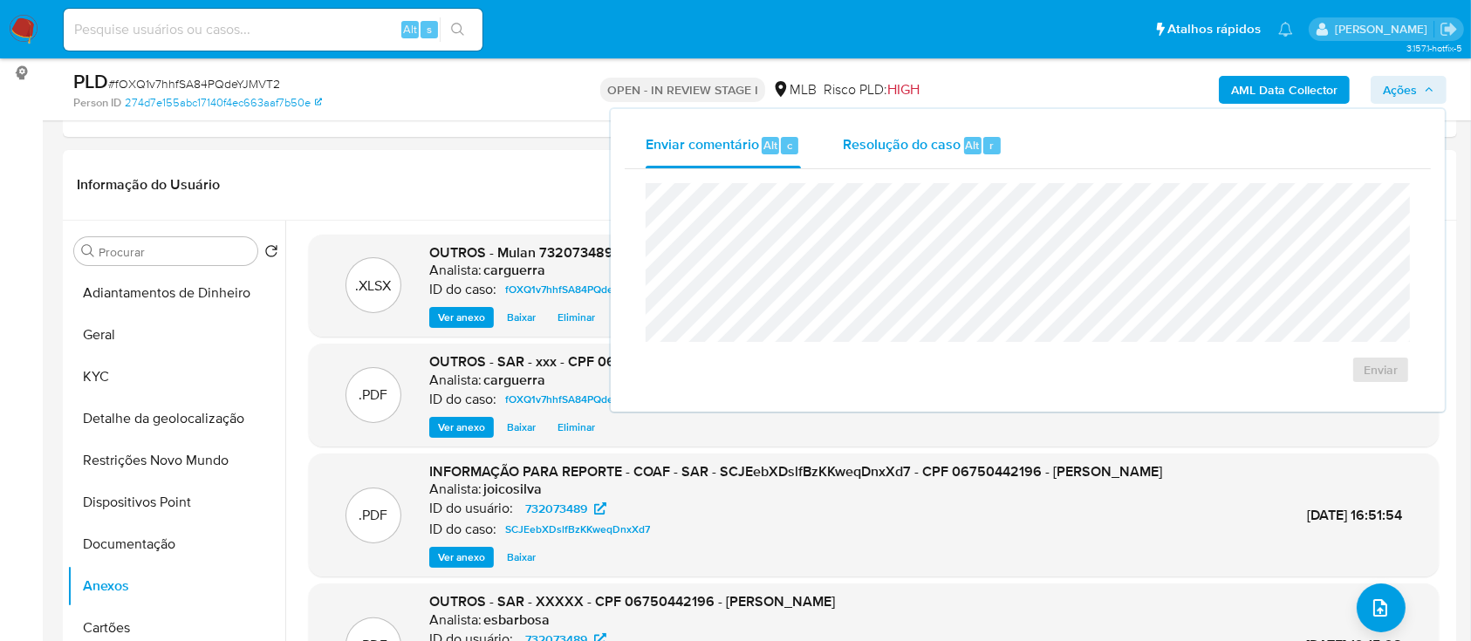
click at [903, 159] on div "Resolução do caso Alt r" at bounding box center [923, 145] width 160 height 45
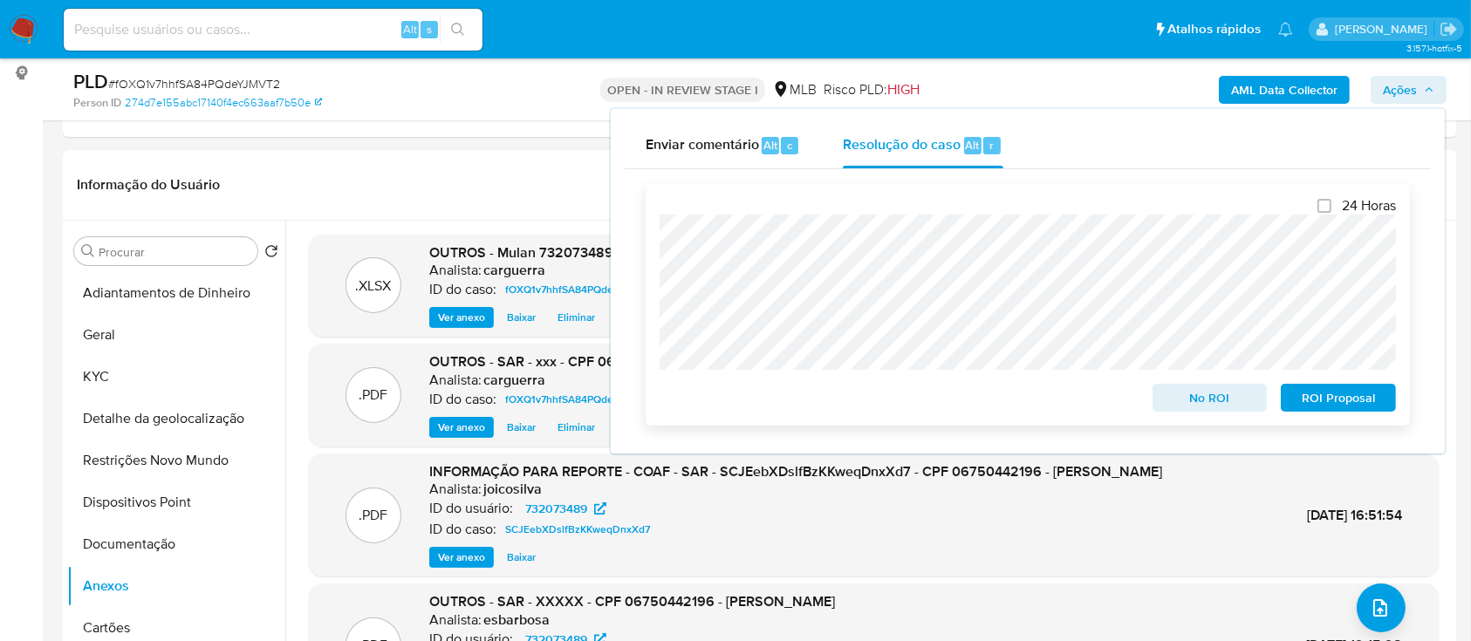
click at [1189, 398] on span "No ROI" at bounding box center [1210, 398] width 91 height 24
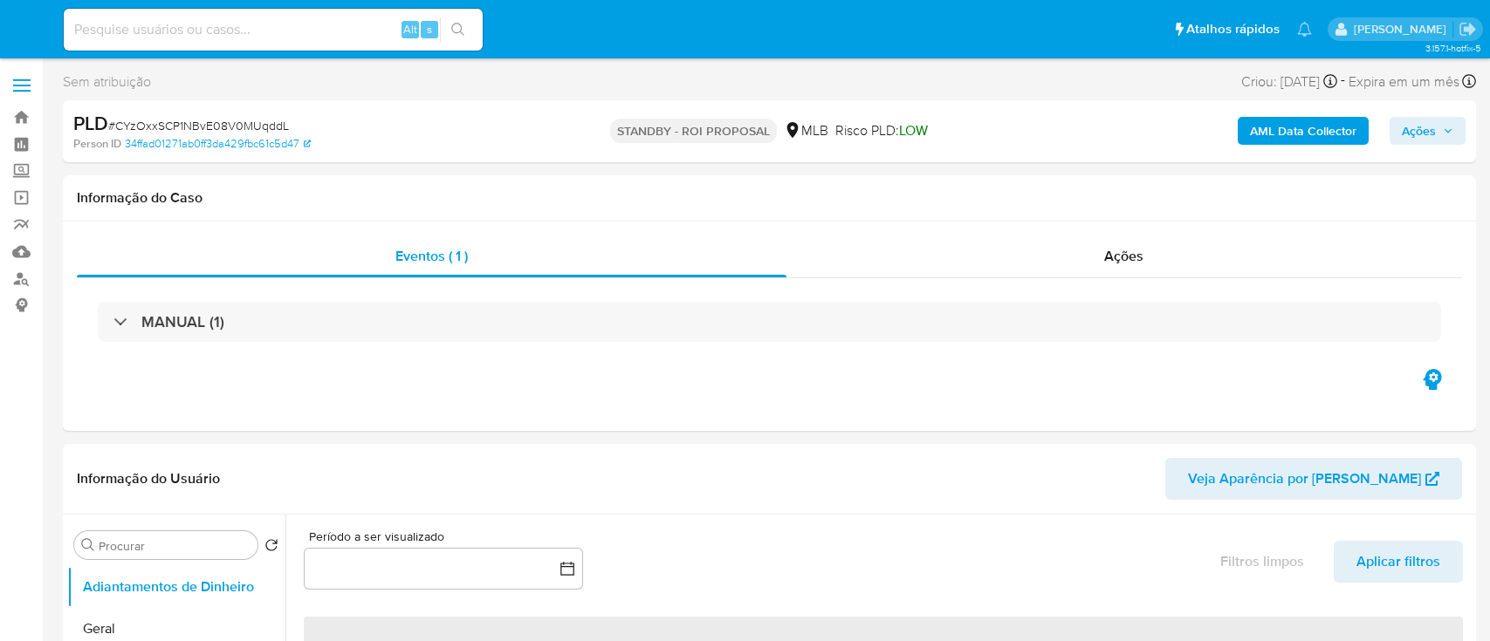
select select "10"
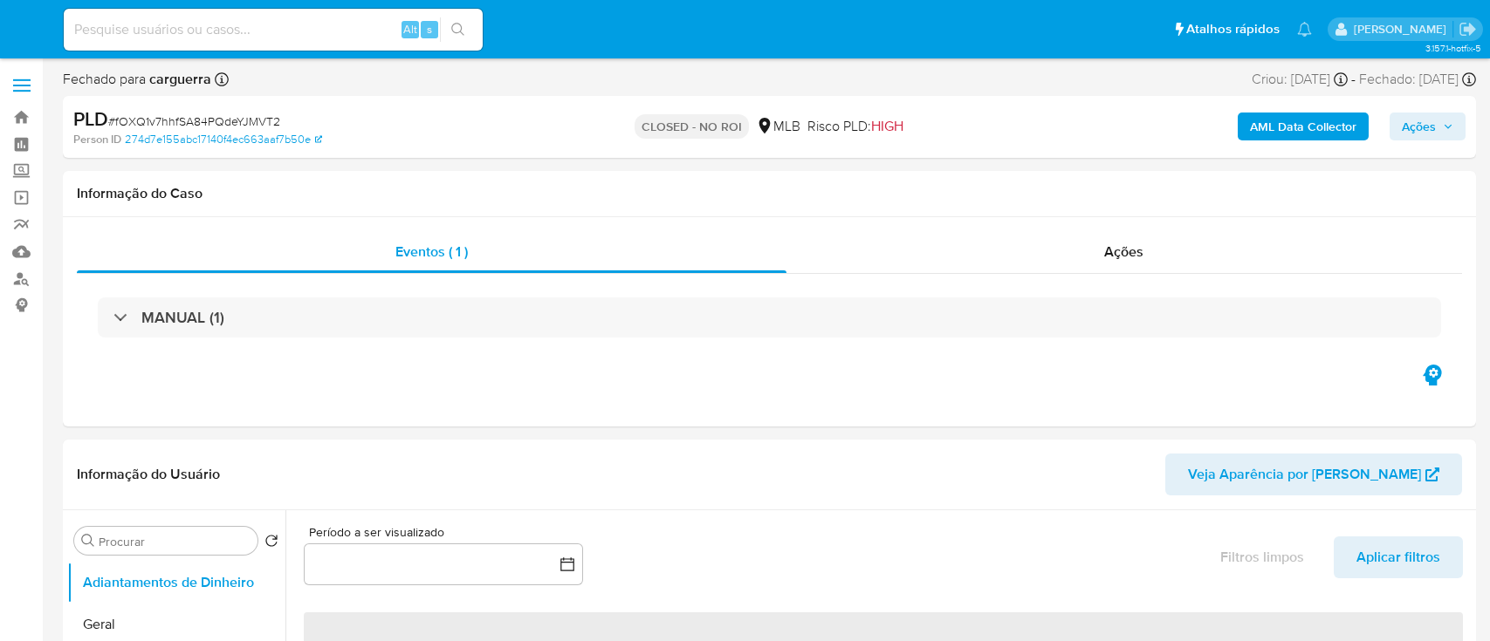
select select "10"
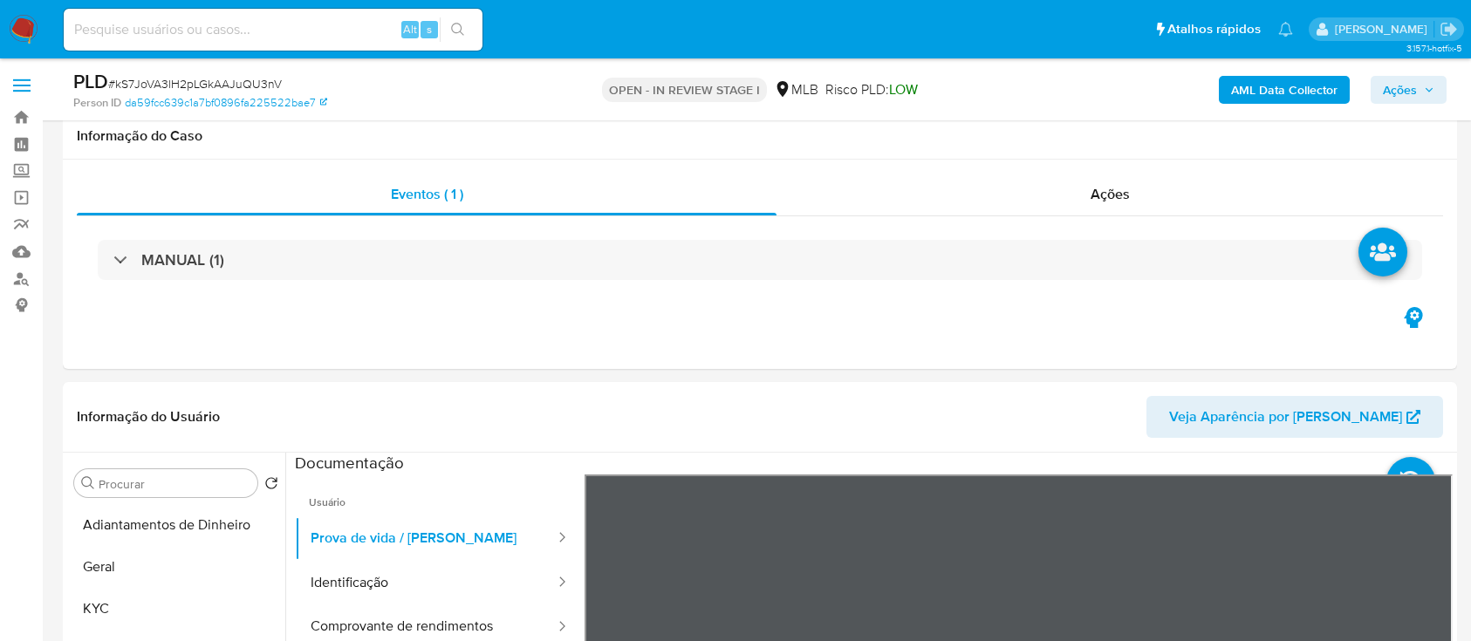
select select "10"
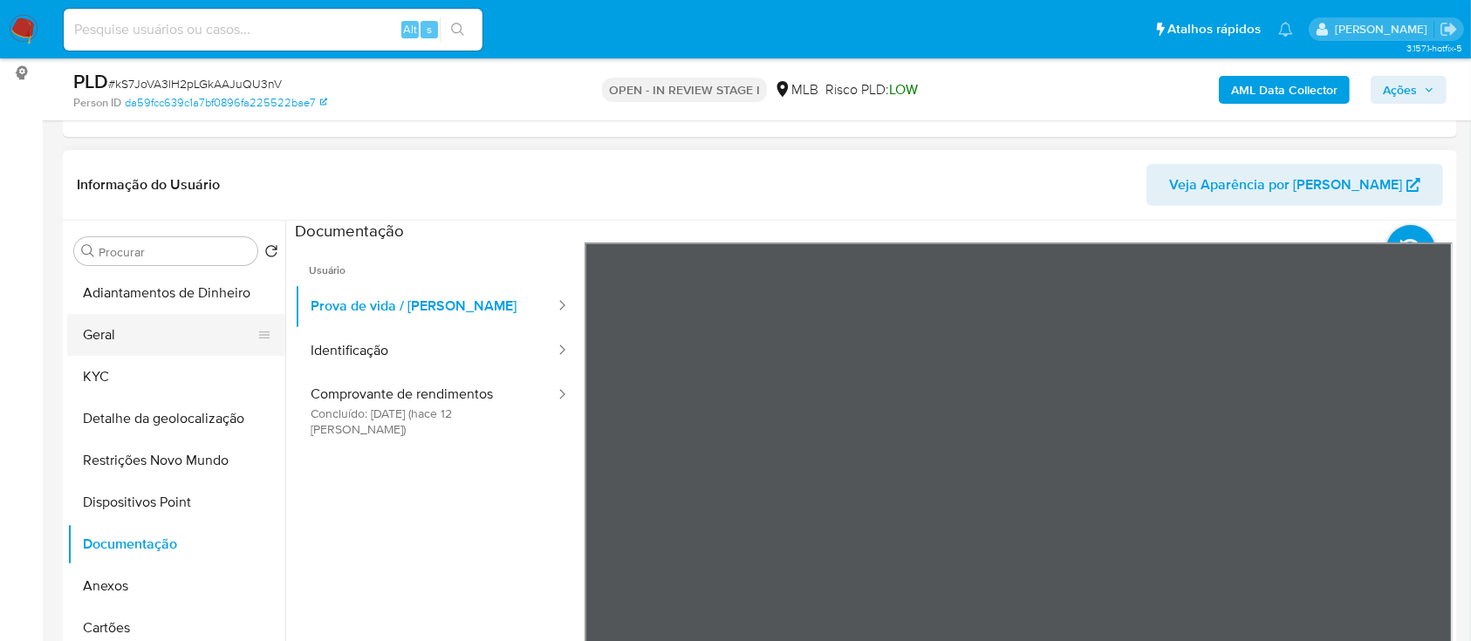
drag, startPoint x: 137, startPoint y: 339, endPoint x: 127, endPoint y: 353, distance: 17.5
click at [135, 340] on button "Geral" at bounding box center [169, 335] width 204 height 42
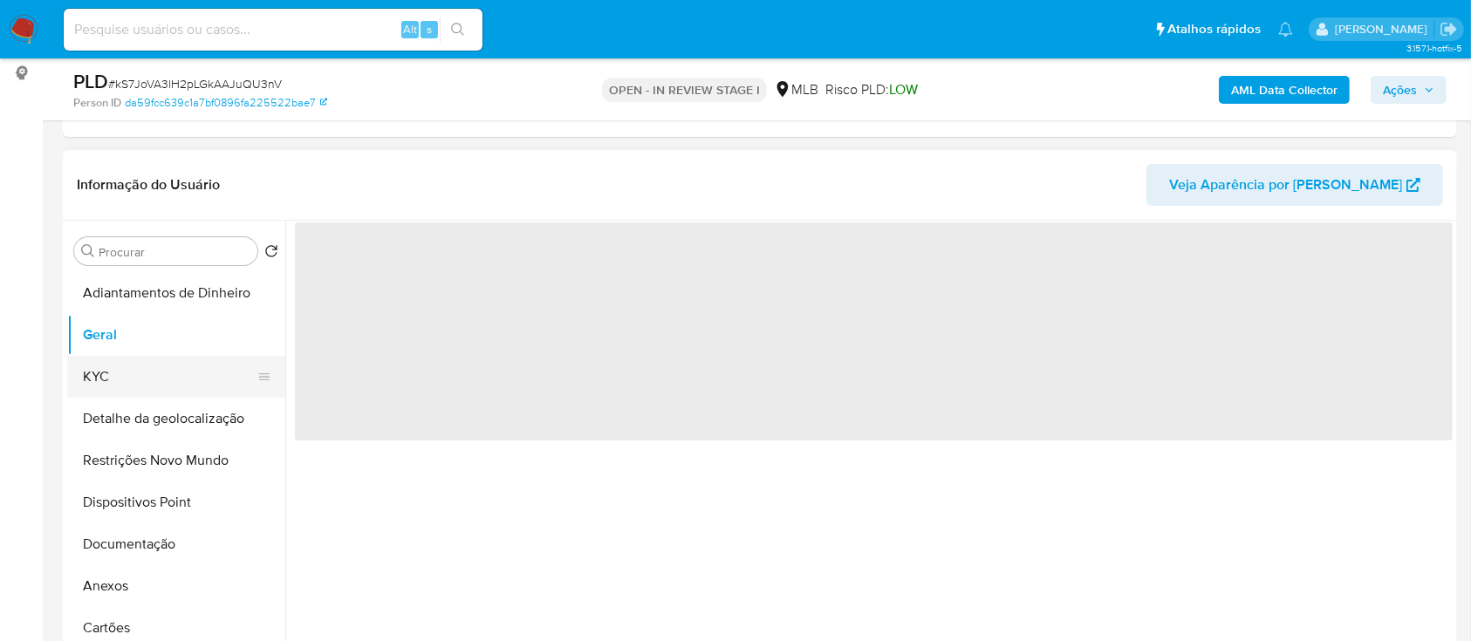
click at [115, 373] on button "KYC" at bounding box center [169, 377] width 204 height 42
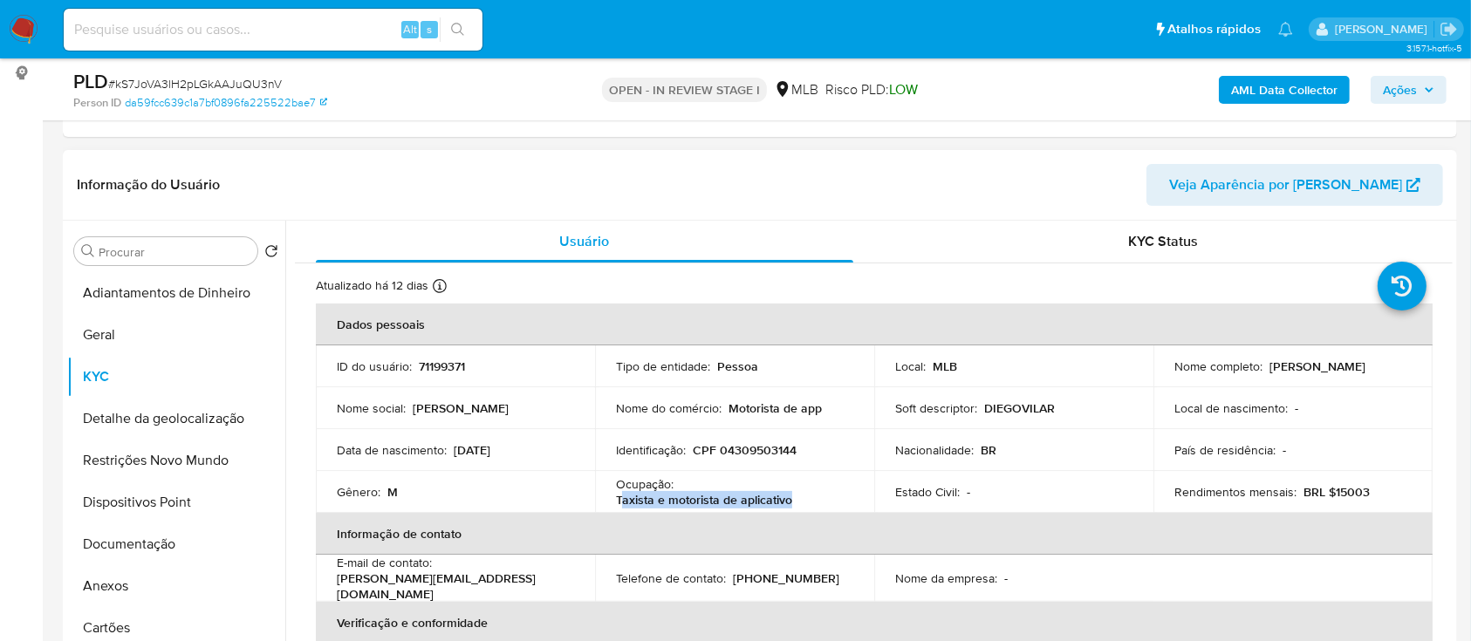
drag, startPoint x: 806, startPoint y: 502, endPoint x: 618, endPoint y: 503, distance: 188.5
click at [618, 503] on div "Ocupação : Taxista e motorista de aplicativo" at bounding box center [734, 491] width 237 height 31
copy p "Taxista e motorista de aplicativo"
click at [126, 546] on button "Documentação" at bounding box center [169, 545] width 204 height 42
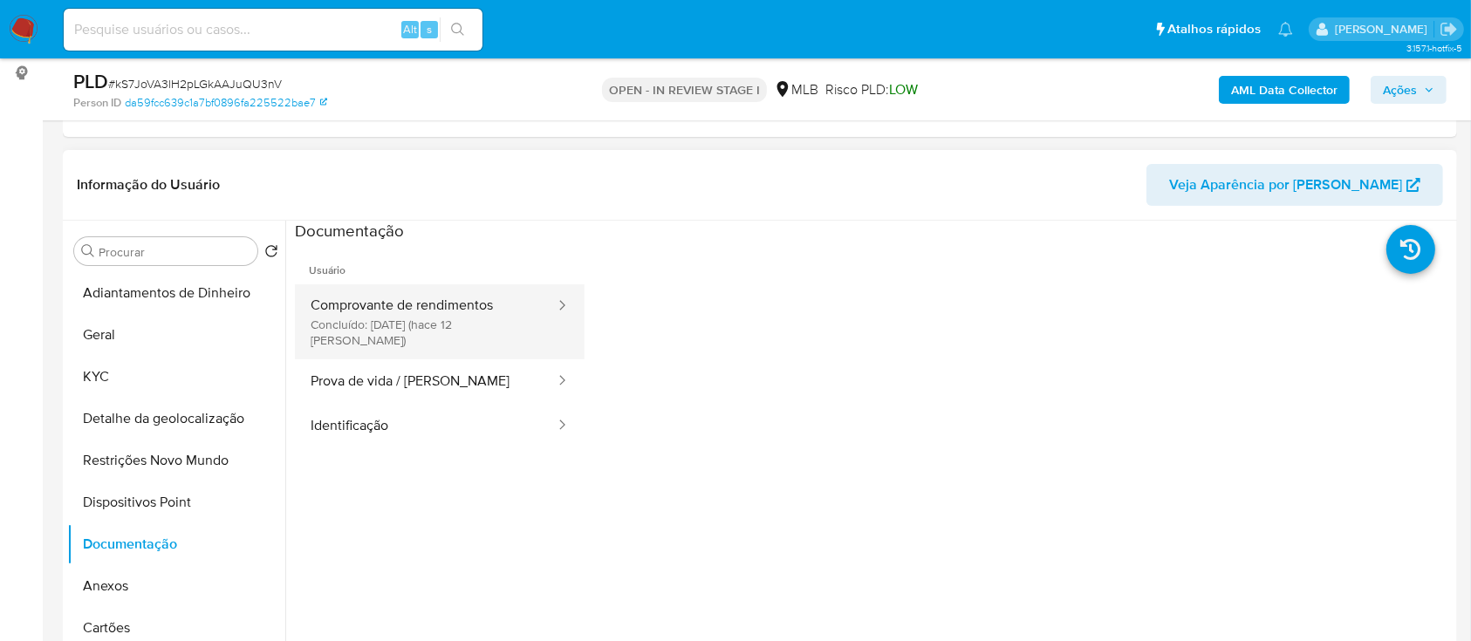
click at [363, 297] on button "Comprovante de rendimentos Concluído: 20/08/2025 (hace 12 días)" at bounding box center [426, 321] width 262 height 75
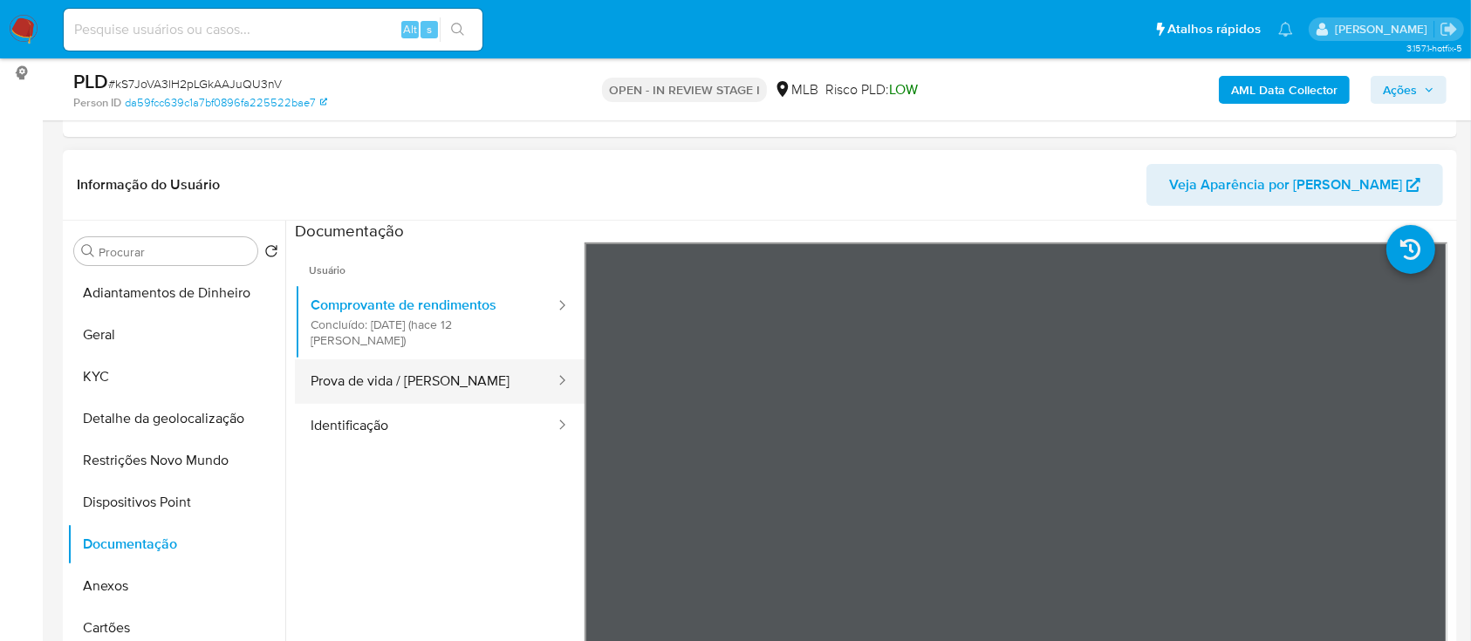
click at [408, 360] on button "Prova de vida / Selfie" at bounding box center [426, 382] width 262 height 45
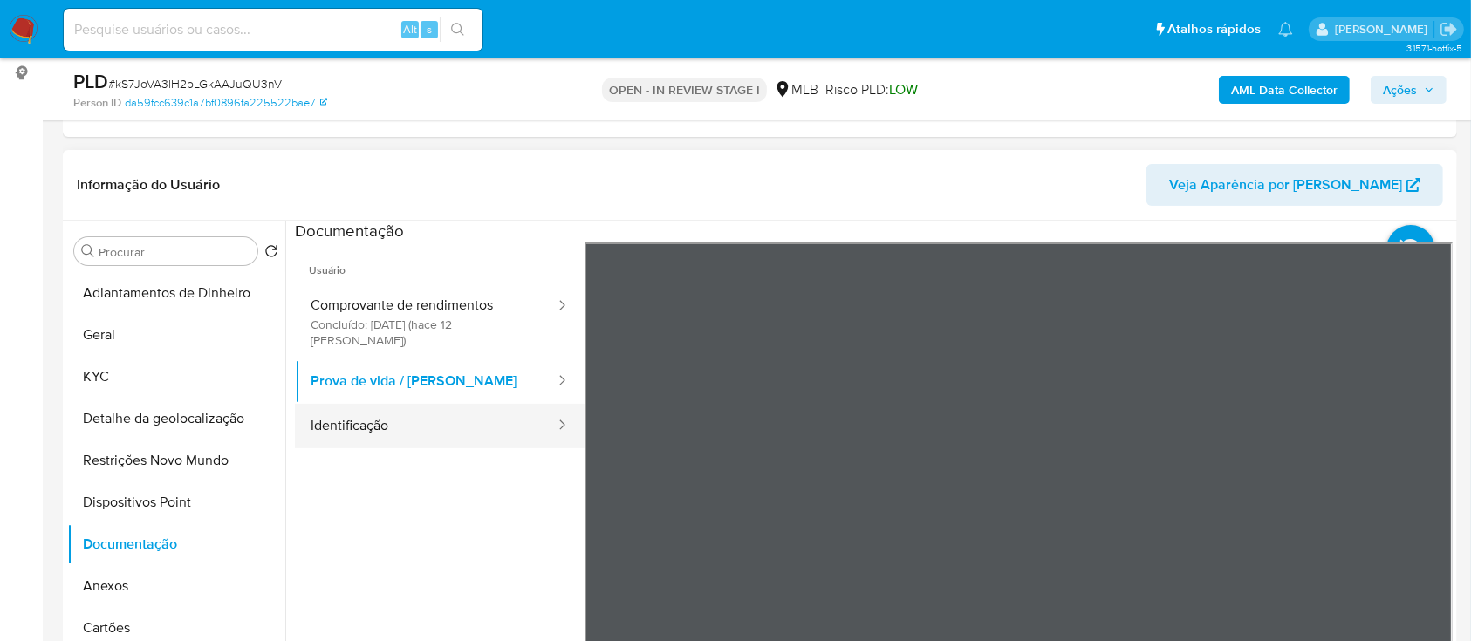
drag, startPoint x: 357, startPoint y: 405, endPoint x: 443, endPoint y: 394, distance: 87.0
click at [357, 405] on button "Identificação" at bounding box center [426, 426] width 262 height 45
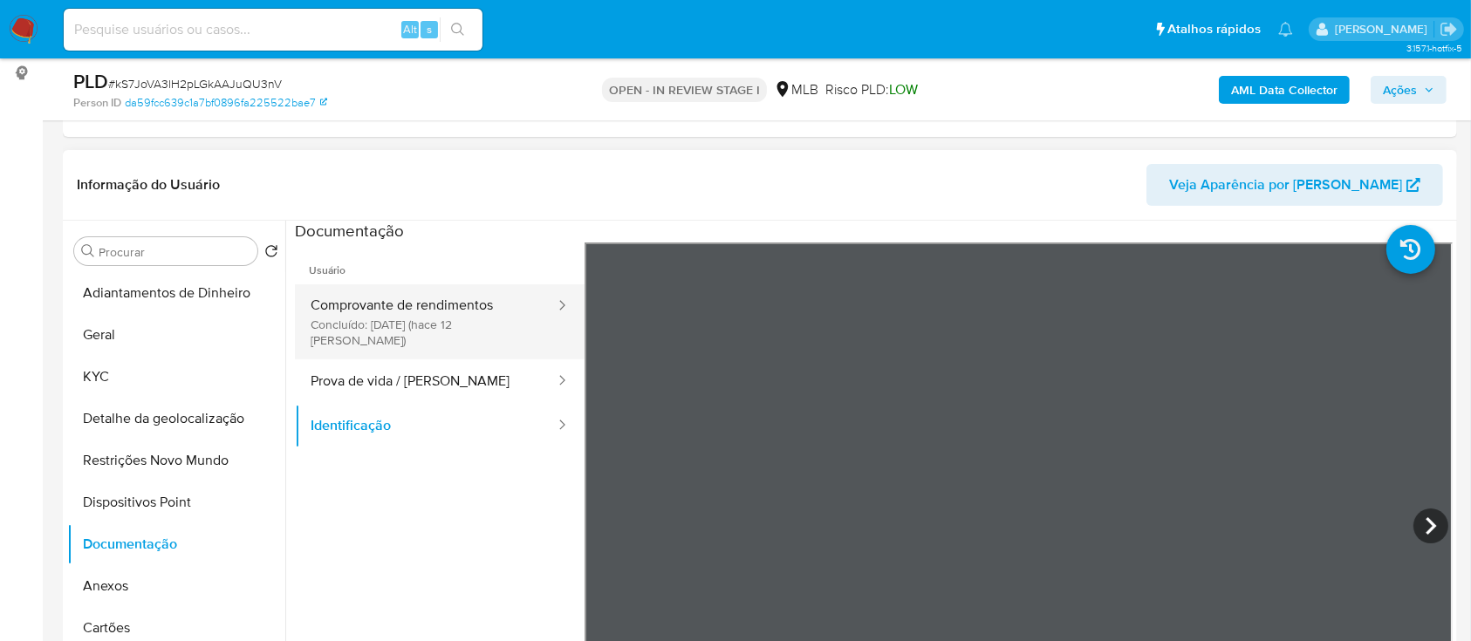
click at [470, 305] on button "Comprovante de rendimentos Concluído: 20/08/2025 (hace 12 días)" at bounding box center [426, 321] width 262 height 75
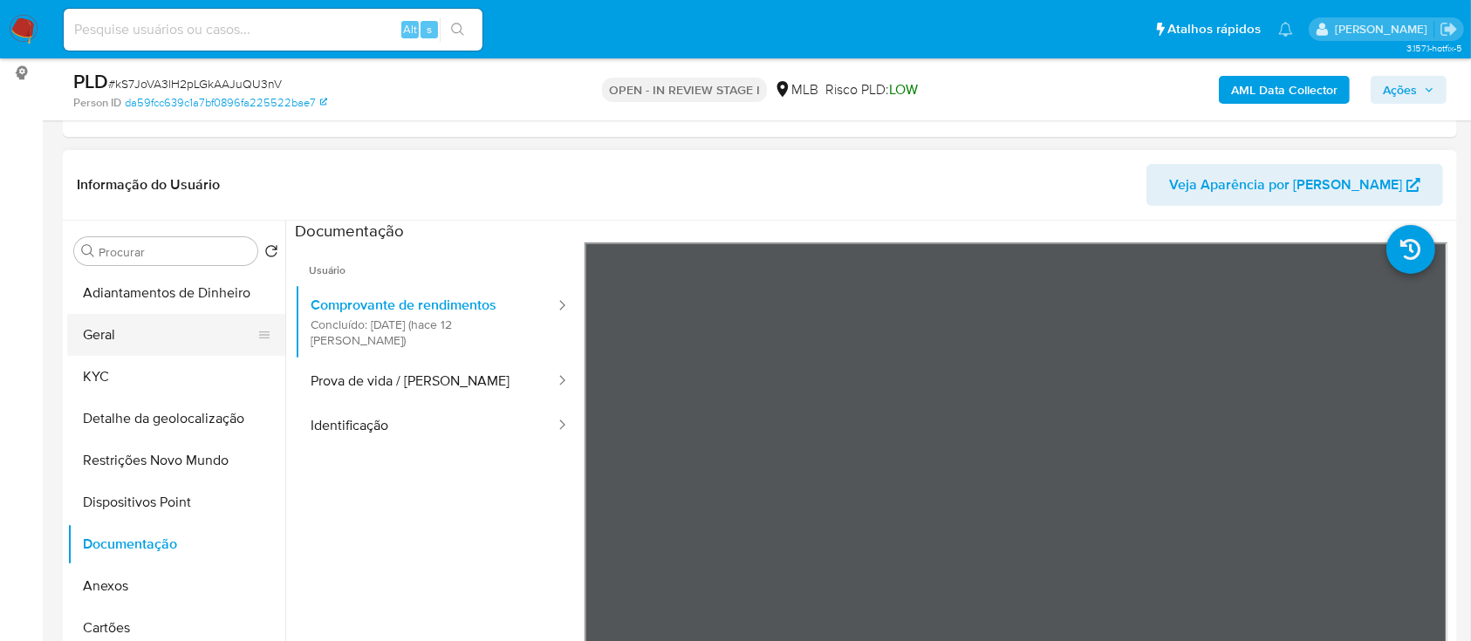
drag, startPoint x: 139, startPoint y: 342, endPoint x: 192, endPoint y: 332, distance: 54.1
click at [139, 343] on button "Geral" at bounding box center [169, 335] width 204 height 42
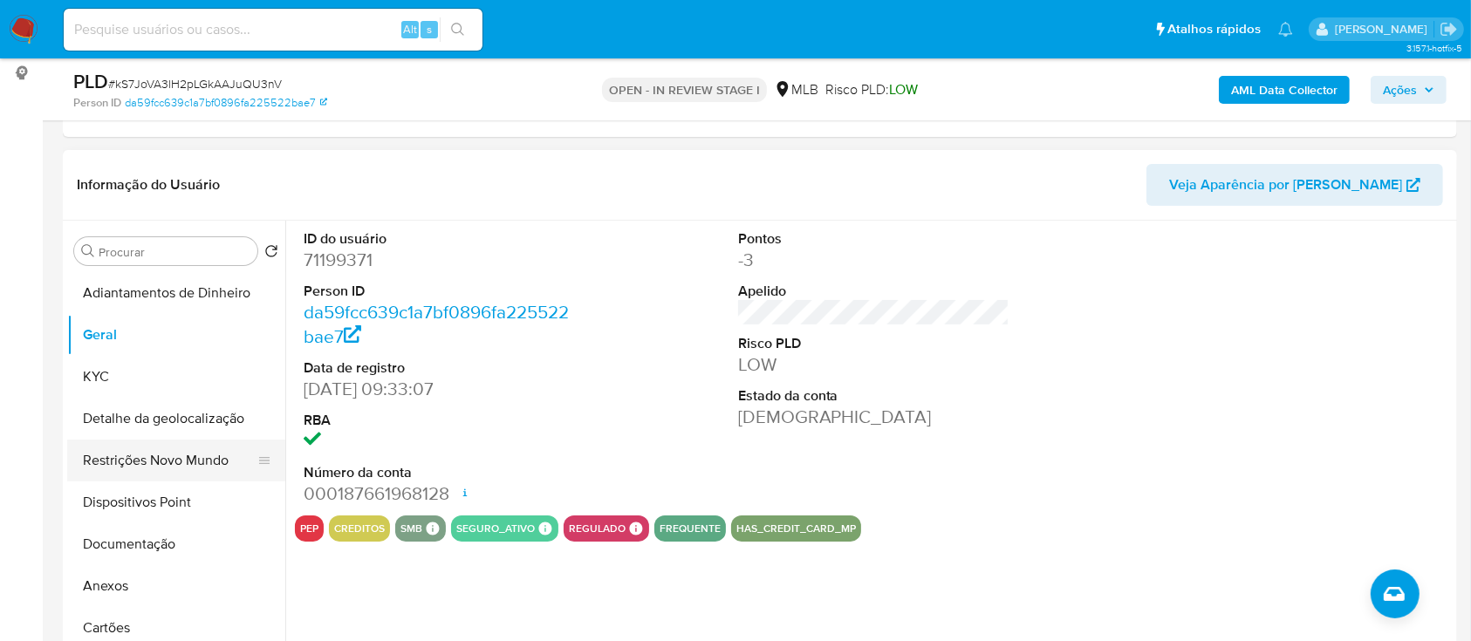
click at [168, 450] on button "Restrições Novo Mundo" at bounding box center [169, 461] width 204 height 42
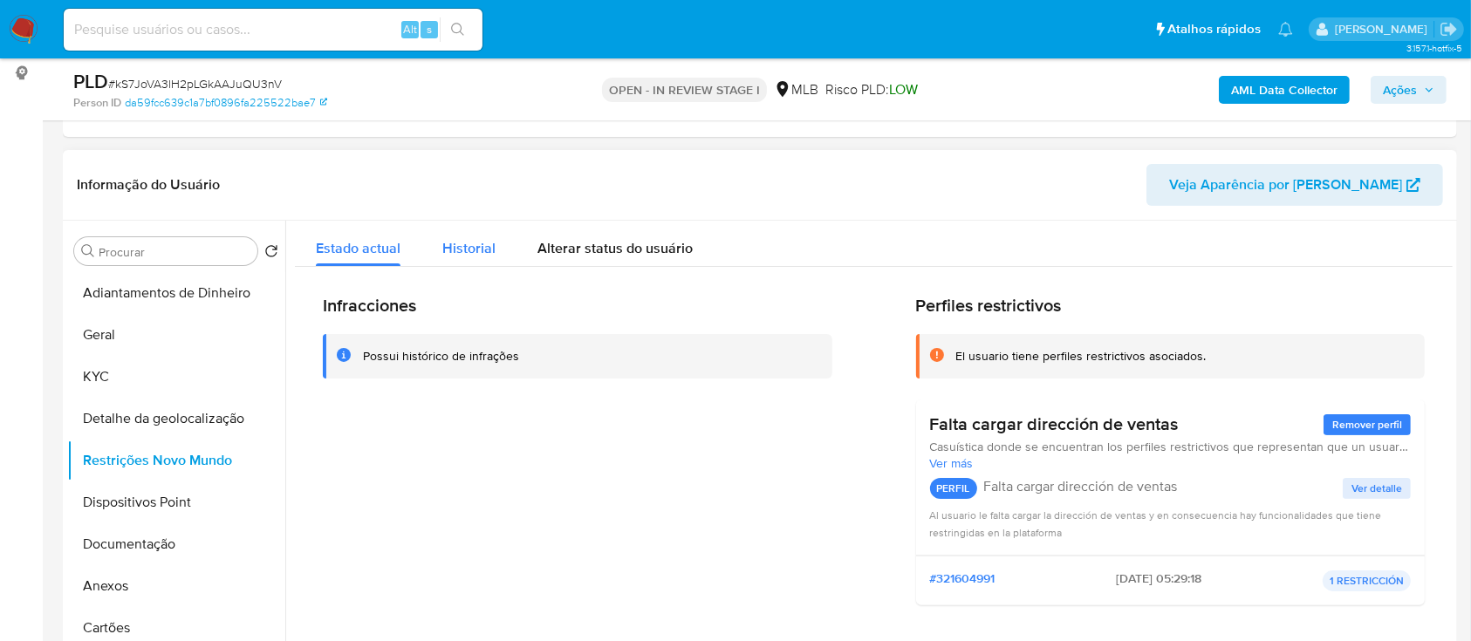
click at [489, 252] on span "Historial" at bounding box center [468, 248] width 53 height 20
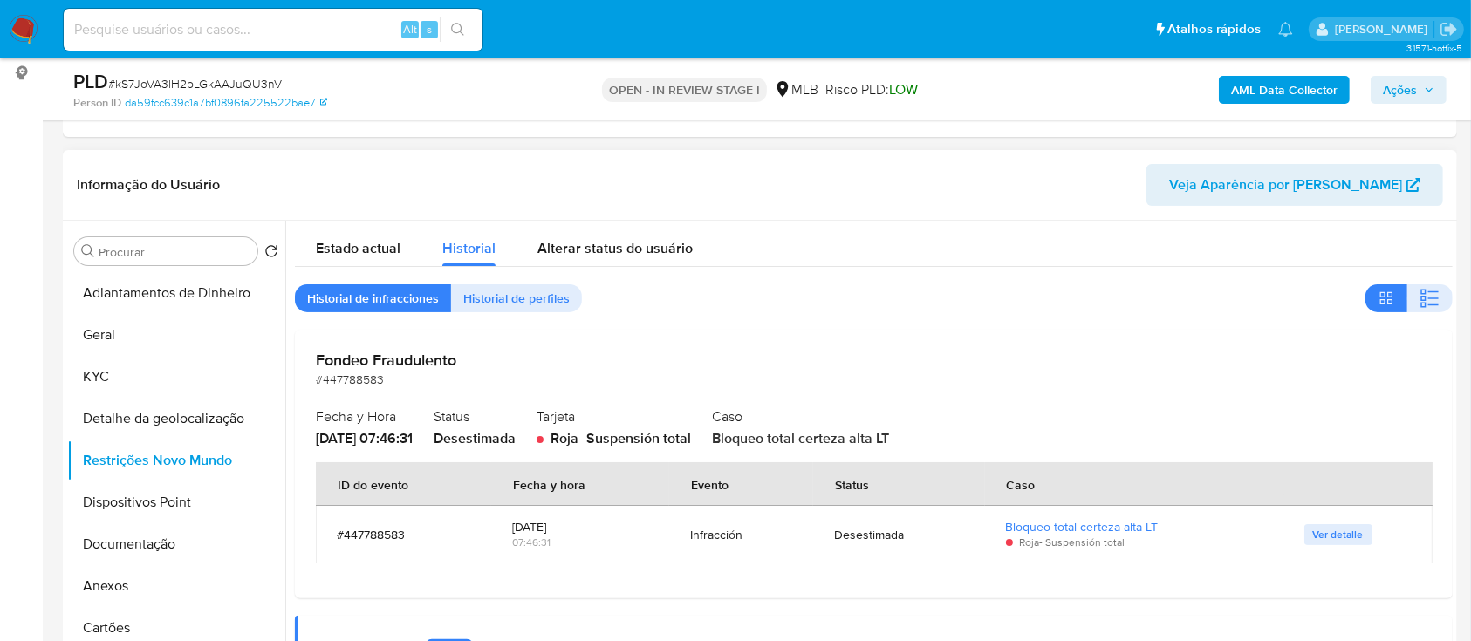
scroll to position [116, 0]
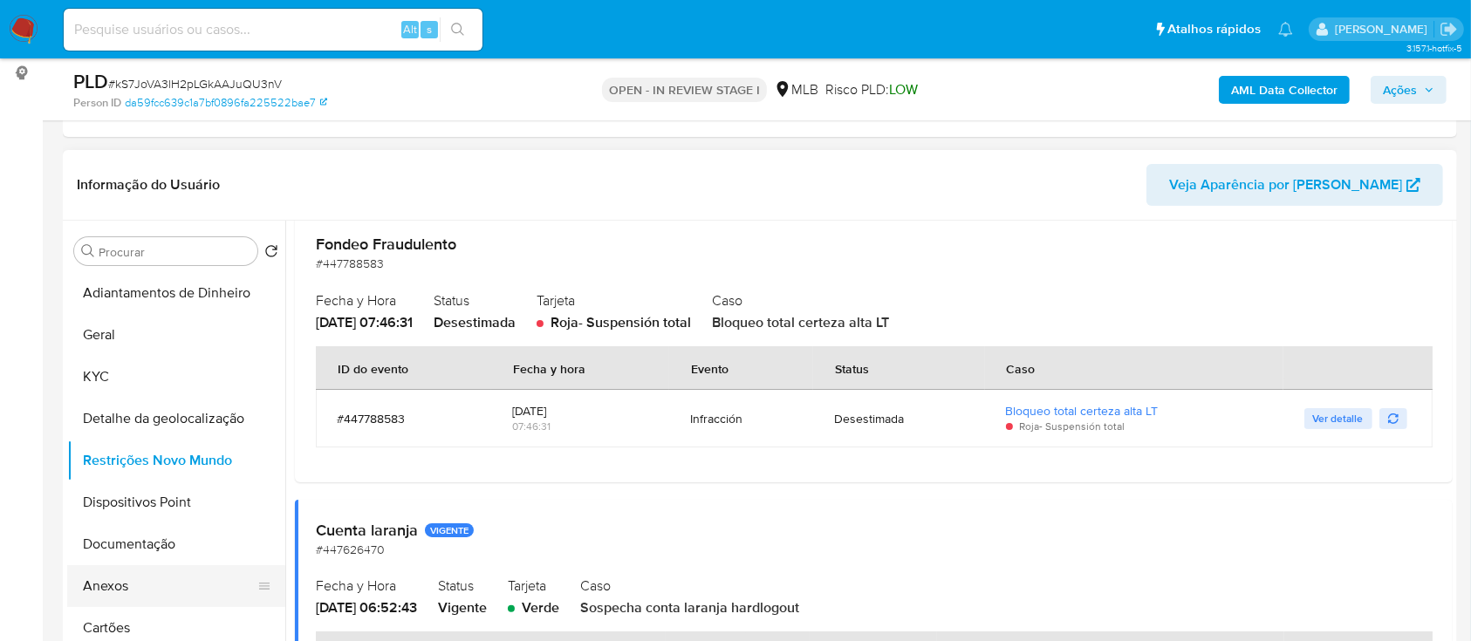
click at [123, 577] on button "Anexos" at bounding box center [169, 586] width 204 height 42
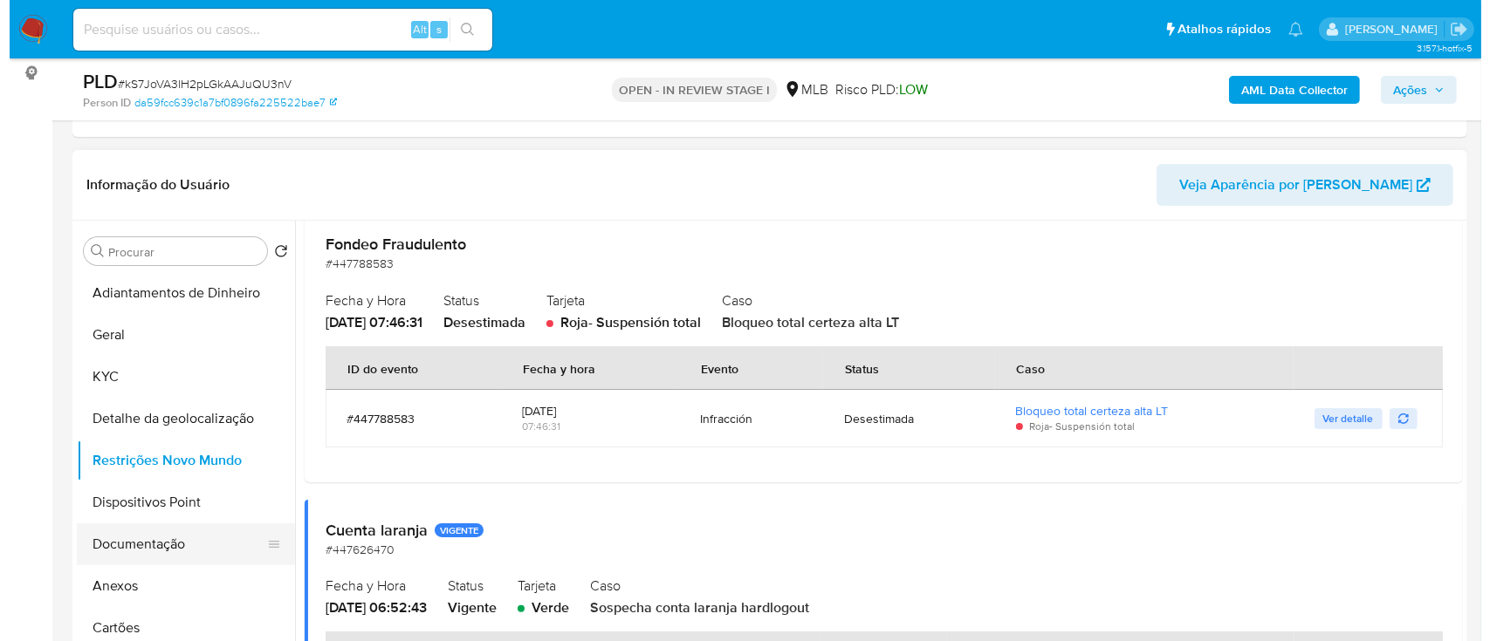
scroll to position [0, 0]
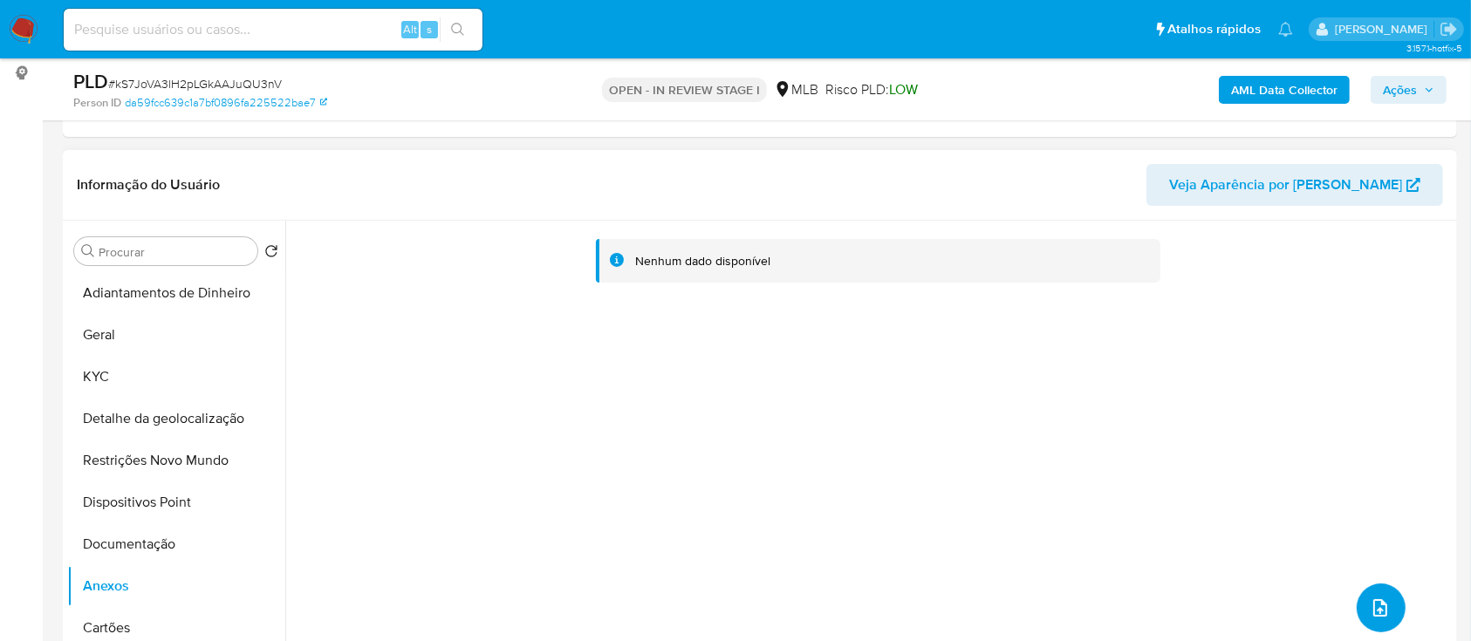
click at [1378, 601] on icon "upload-file" at bounding box center [1380, 608] width 21 height 21
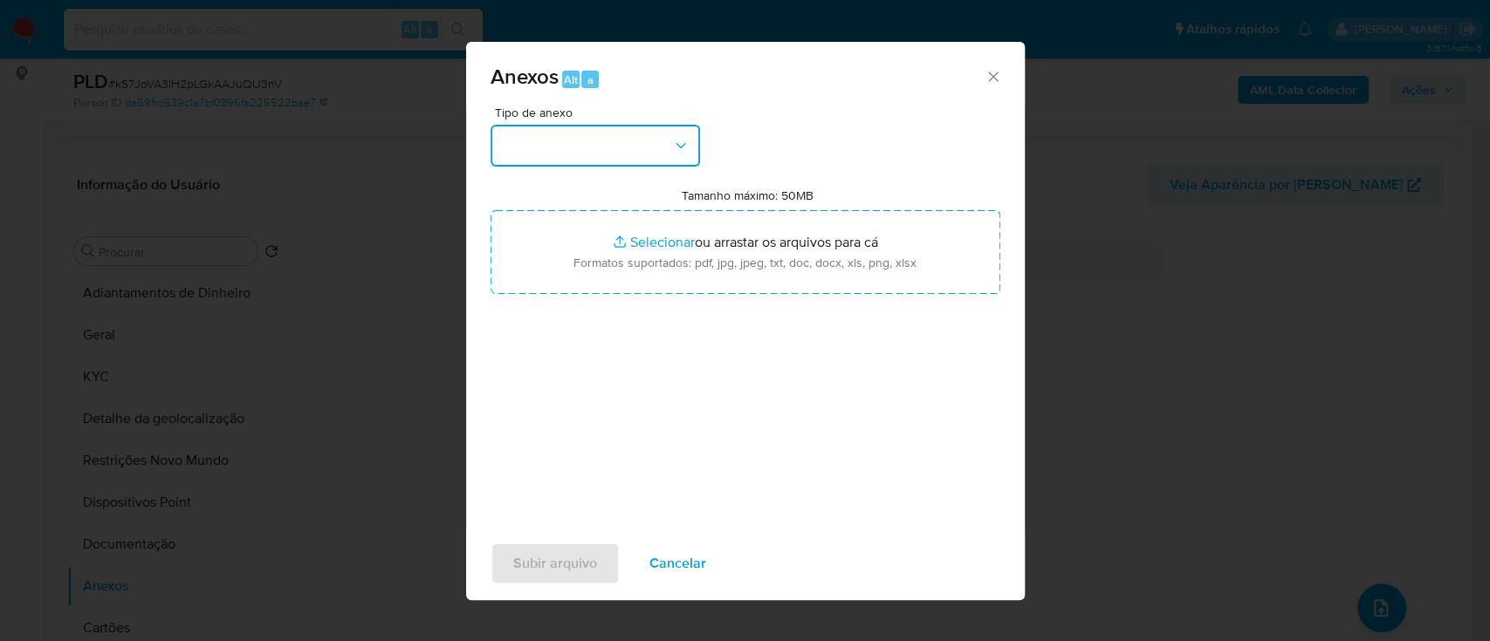
click at [614, 157] on button "button" at bounding box center [594, 146] width 209 height 42
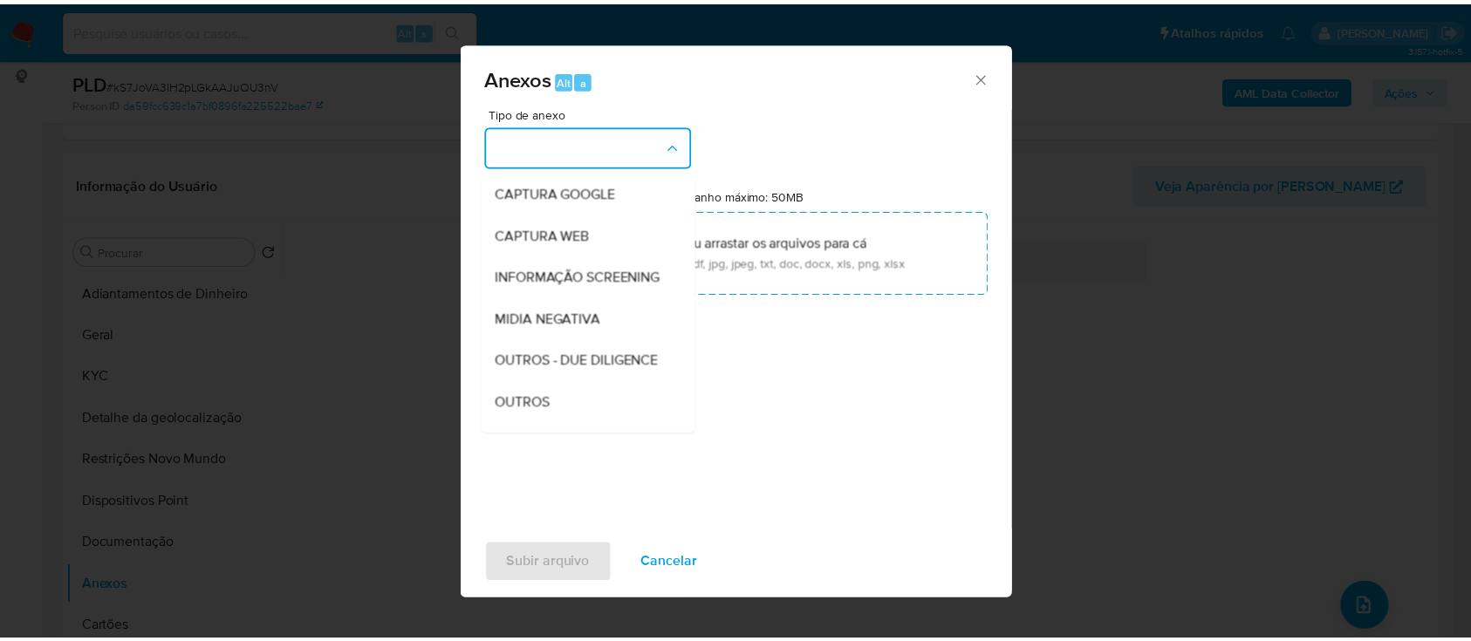
scroll to position [116, 0]
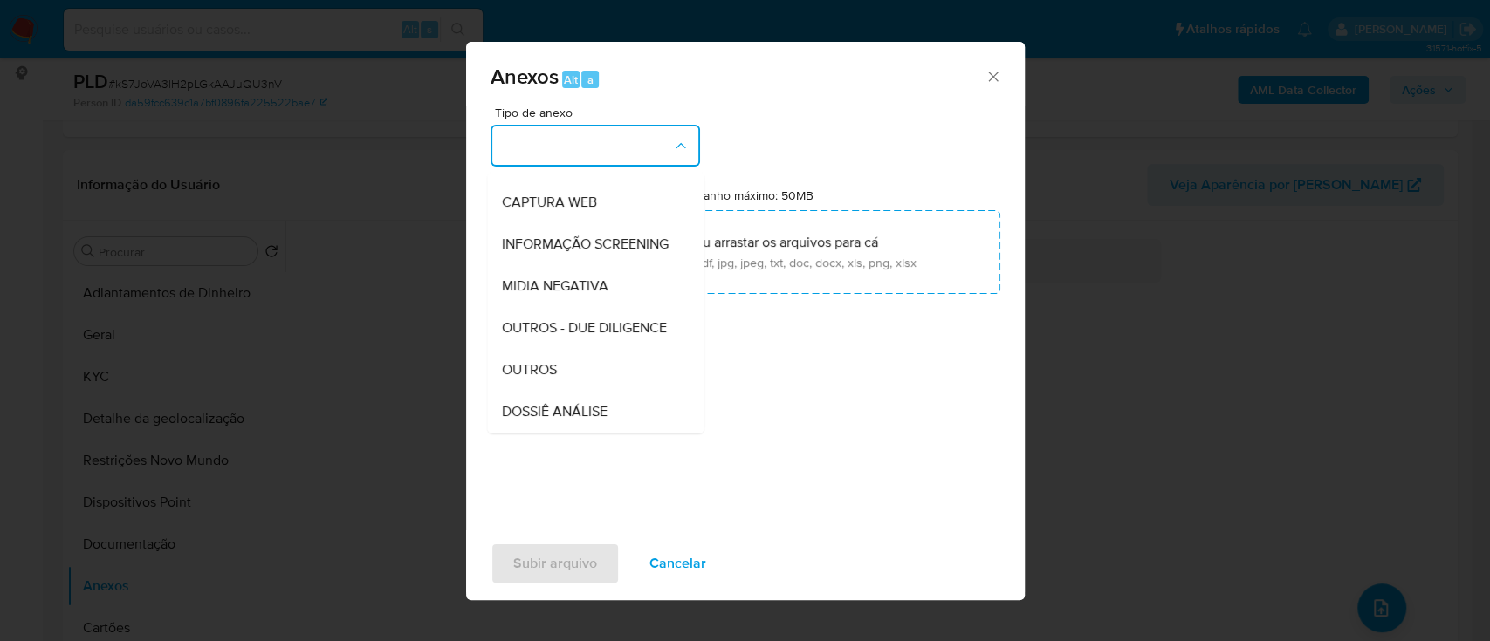
click at [545, 391] on div "OUTROS" at bounding box center [590, 370] width 178 height 42
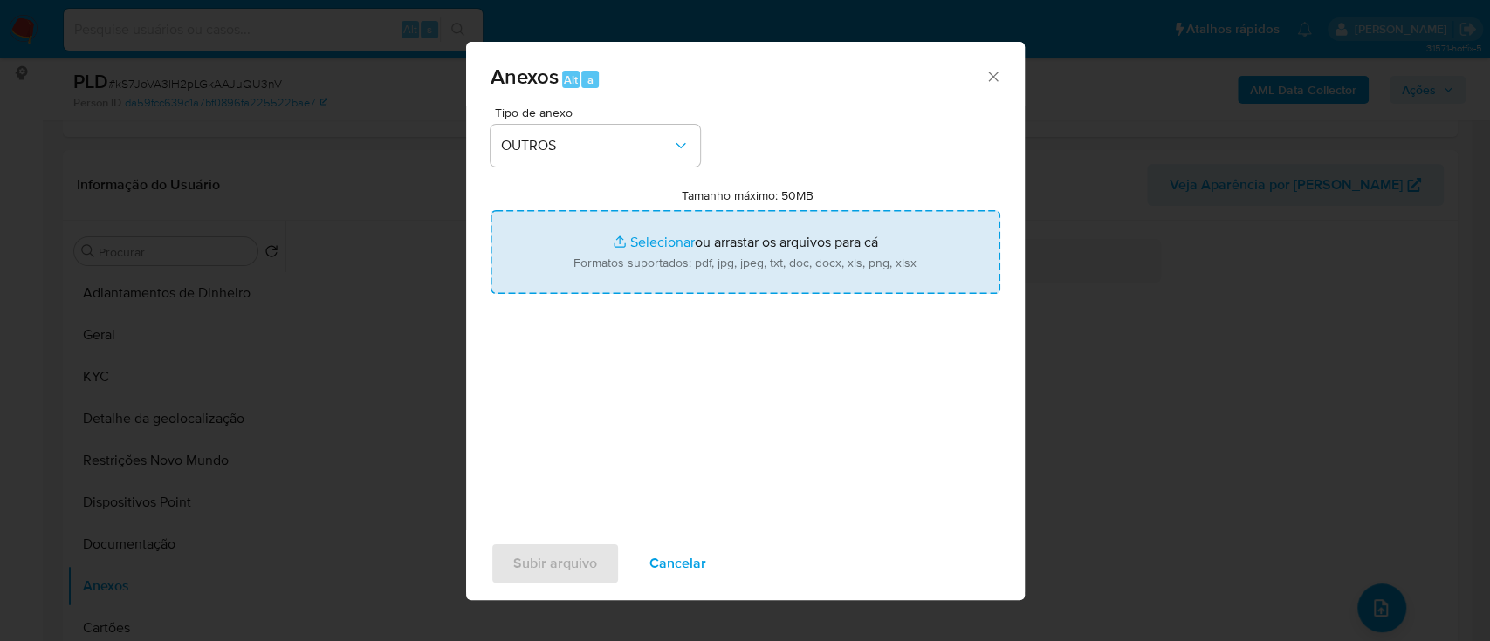
click at [660, 244] on input "Tamanho máximo: 50MB Selecionar arquivos" at bounding box center [745, 252] width 510 height 84
type input "C:\fakepath\SAR - xxx - CPF 04309503144 - FRANCISCO DIEGO VILAR.pdf"
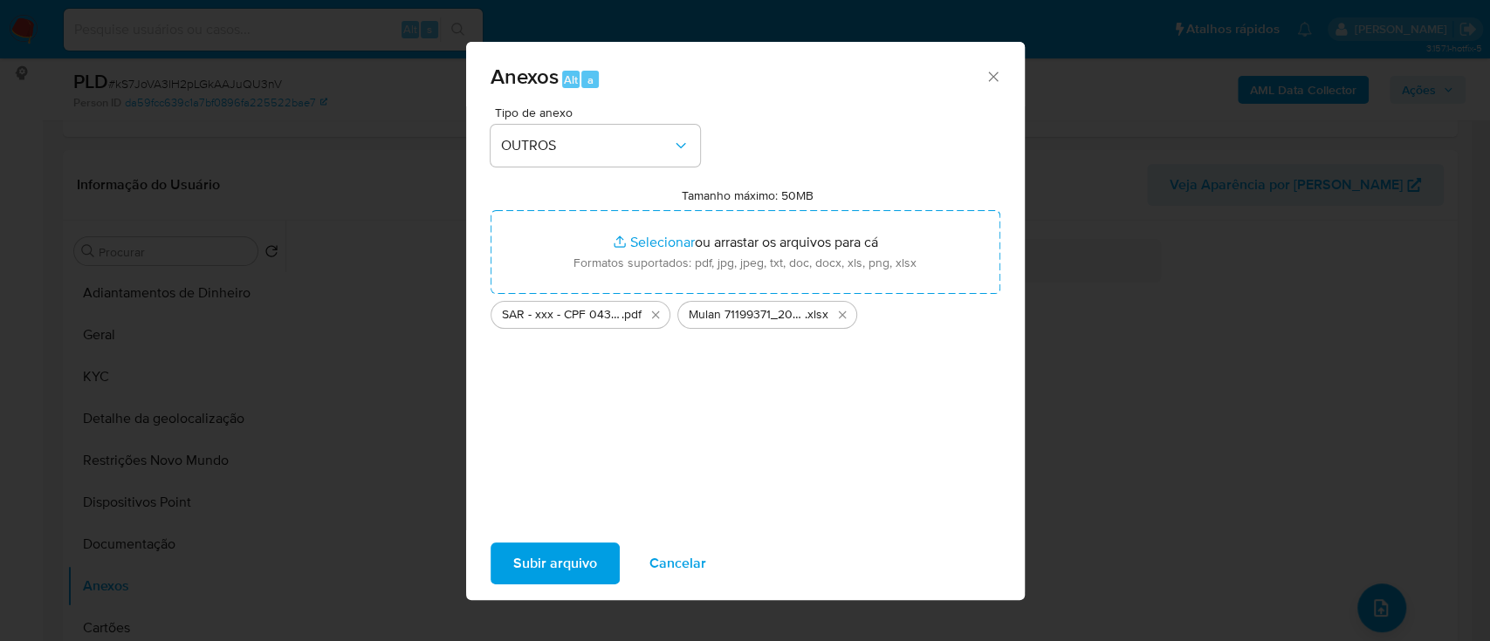
click at [545, 560] on span "Subir arquivo" at bounding box center [555, 564] width 84 height 38
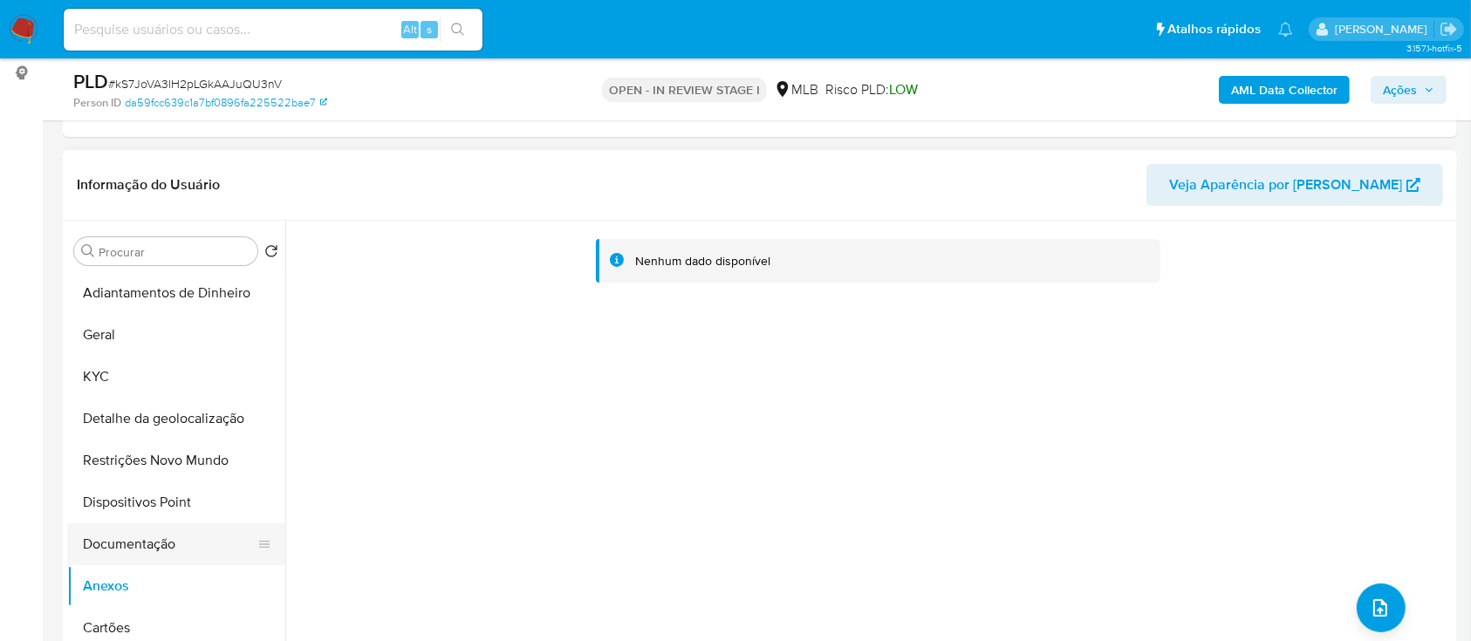
click at [161, 541] on button "Documentação" at bounding box center [169, 545] width 204 height 42
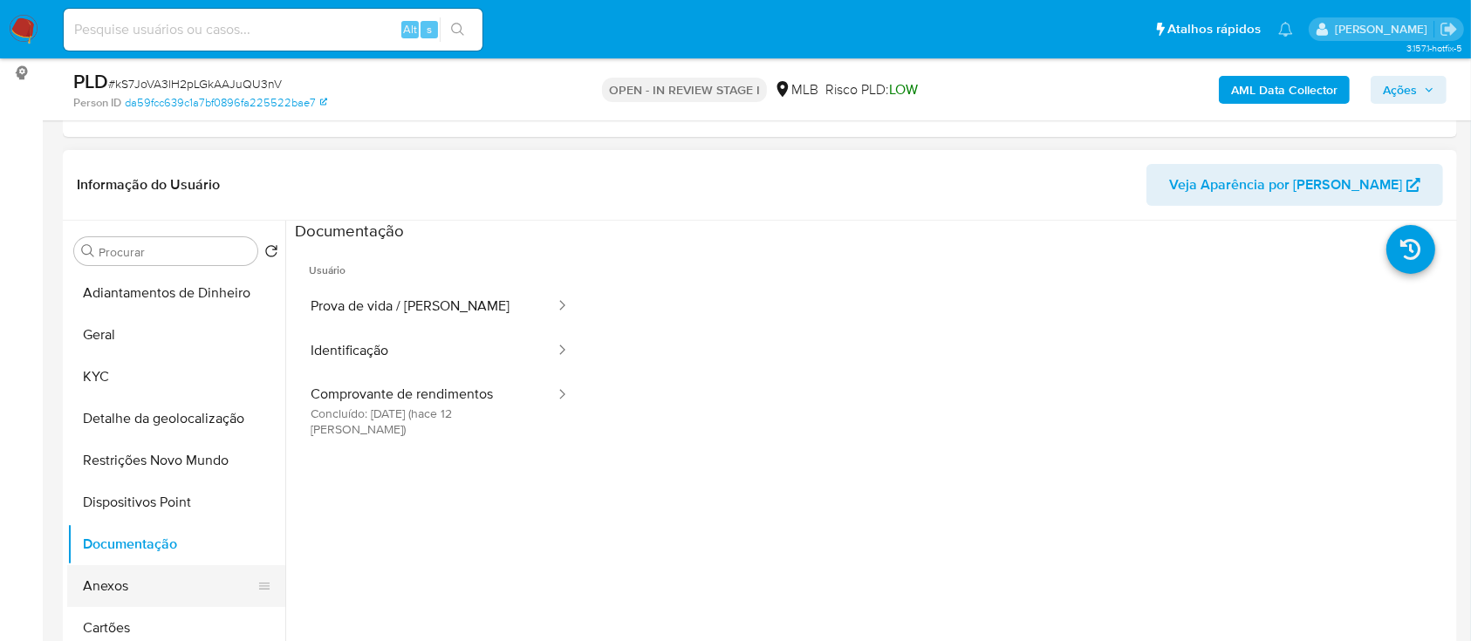
click at [106, 578] on button "Anexos" at bounding box center [169, 586] width 204 height 42
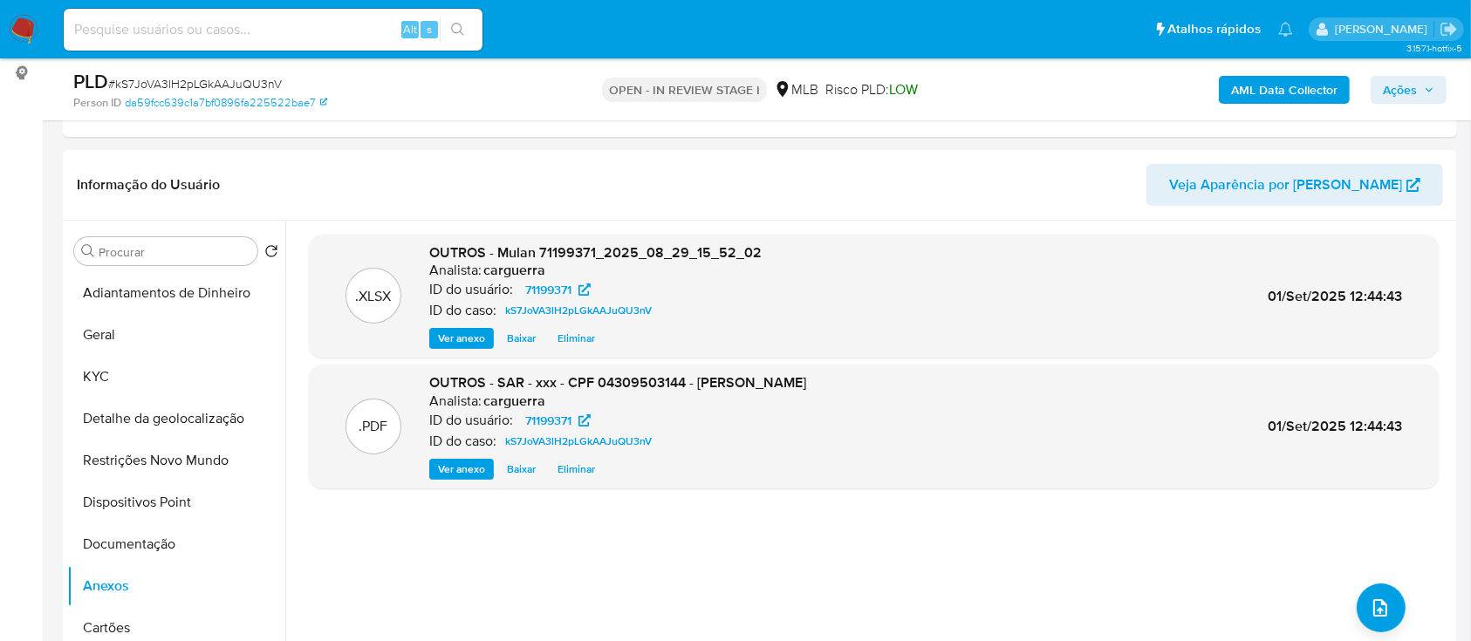
click at [1421, 86] on span "Ações" at bounding box center [1408, 90] width 51 height 24
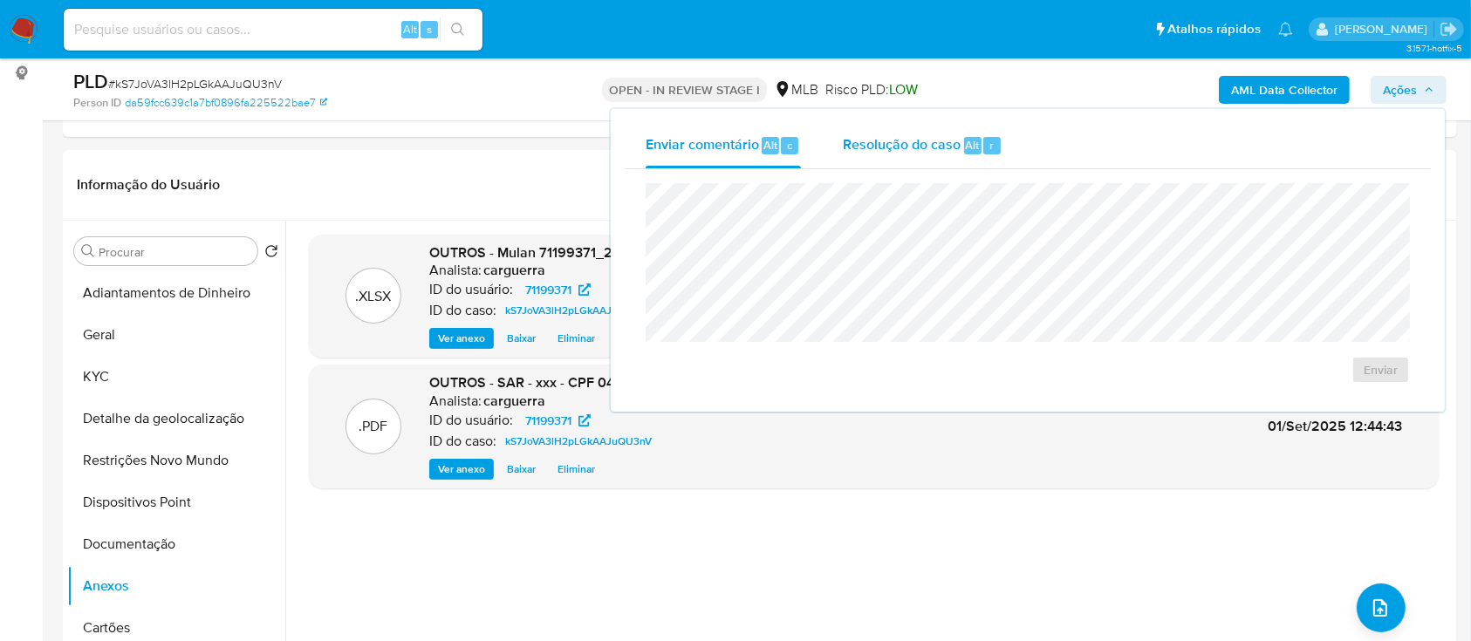
drag, startPoint x: 916, startPoint y: 143, endPoint x: 915, endPoint y: 179, distance: 35.8
click at [915, 142] on span "Resolução do caso" at bounding box center [902, 144] width 118 height 20
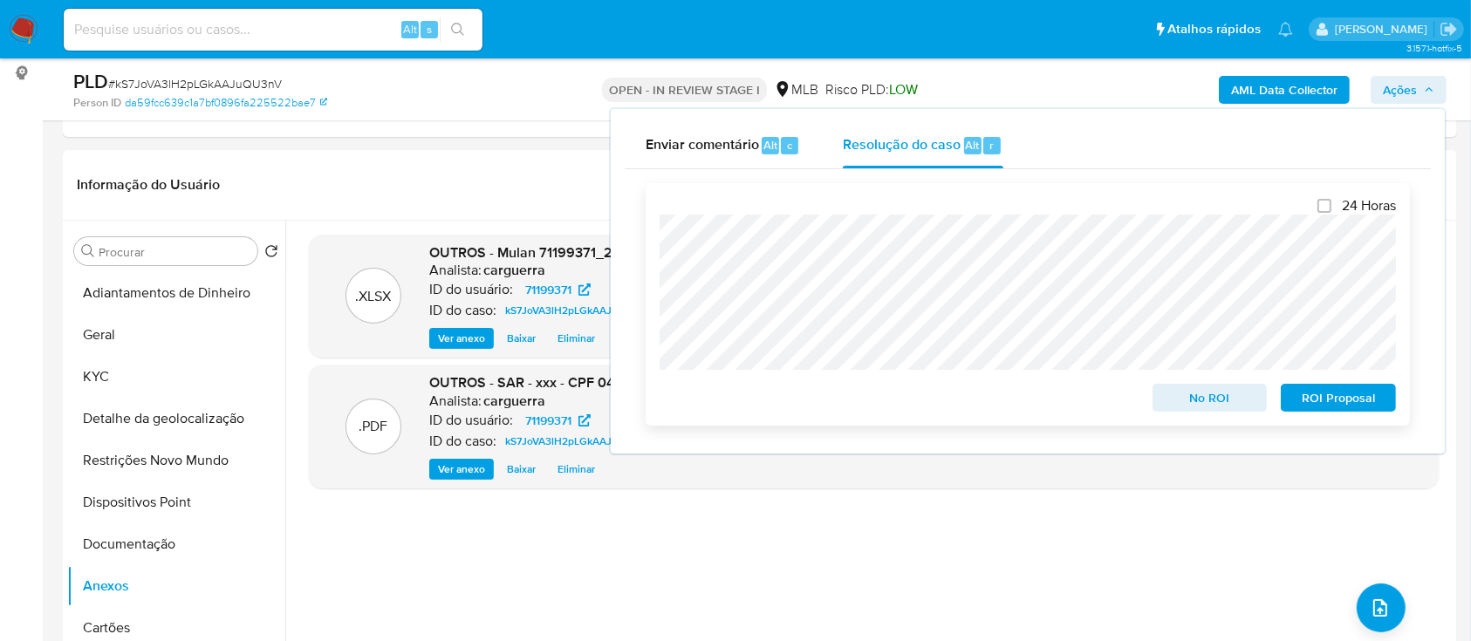
click at [1331, 403] on span "ROI Proposal" at bounding box center [1338, 398] width 91 height 24
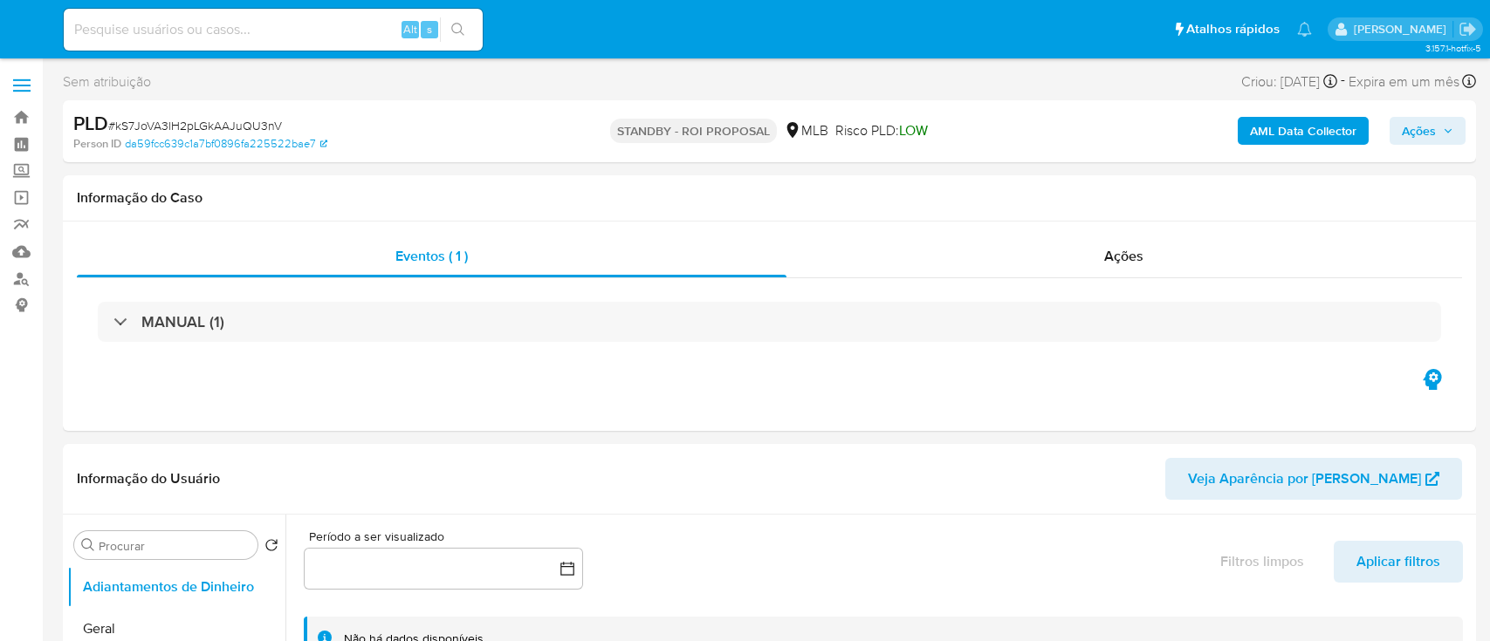
select select "10"
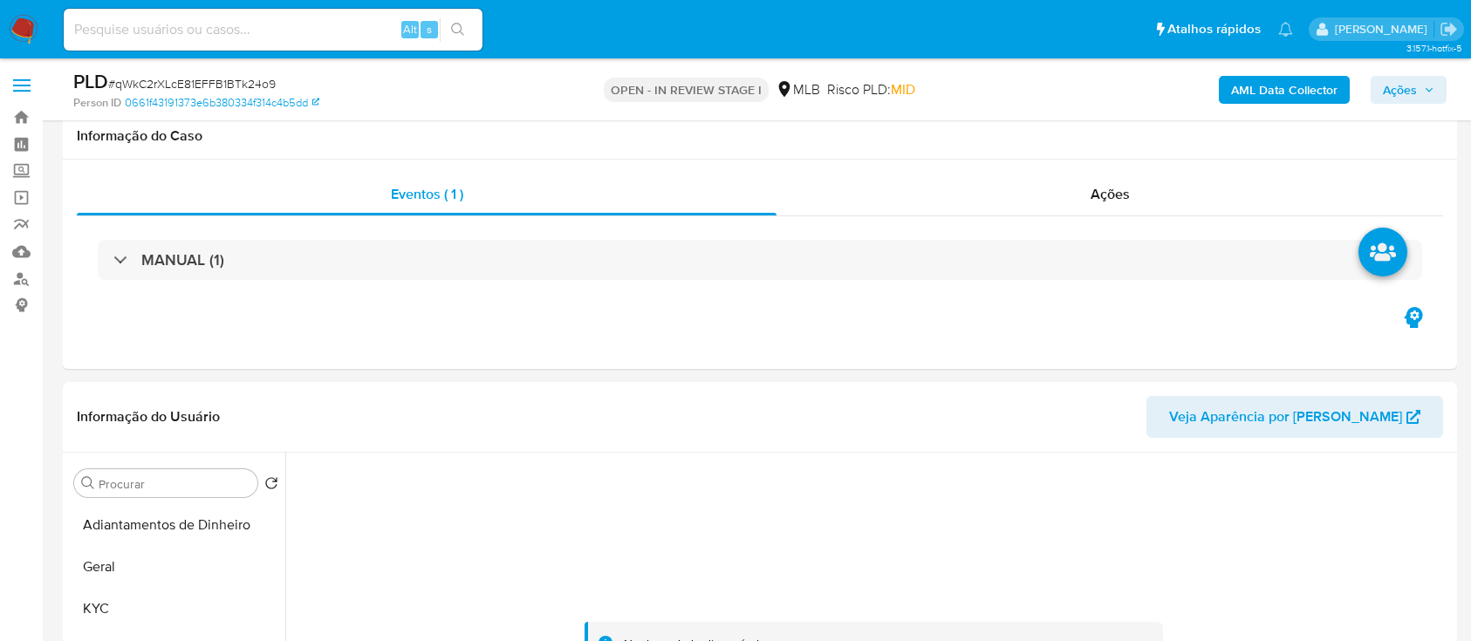
select select "10"
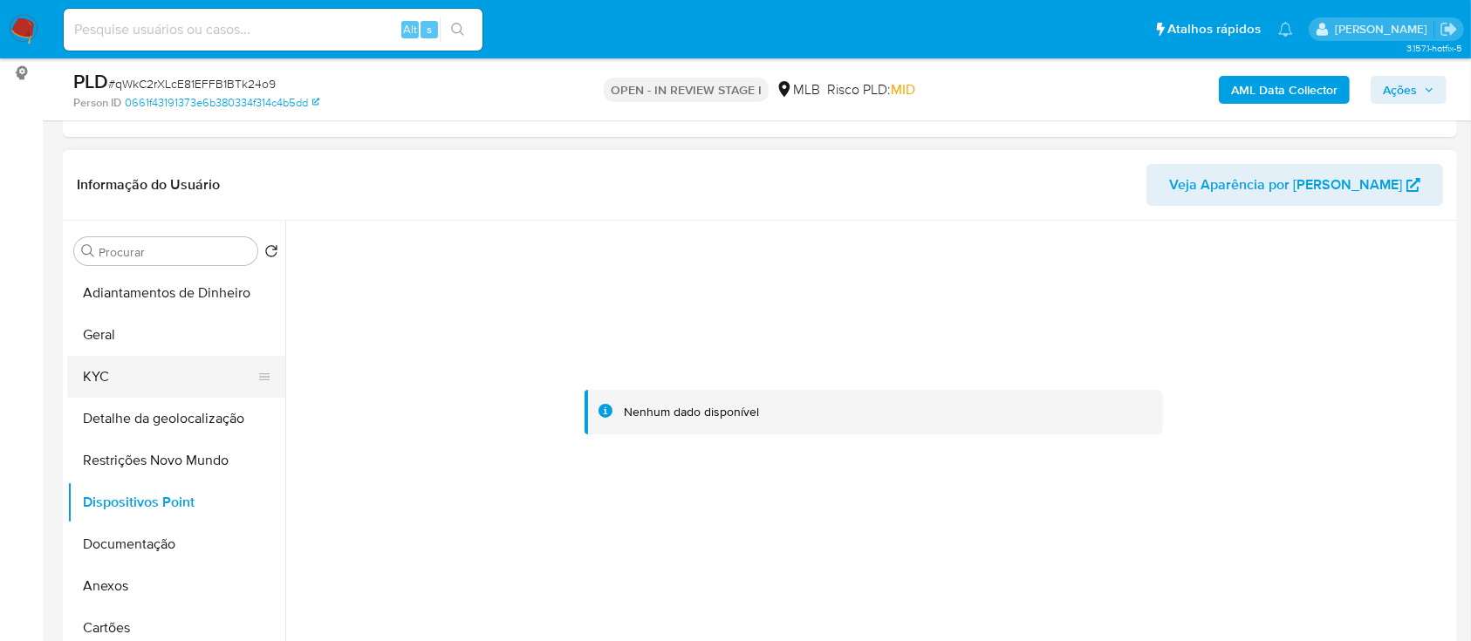
click at [145, 377] on button "KYC" at bounding box center [169, 377] width 204 height 42
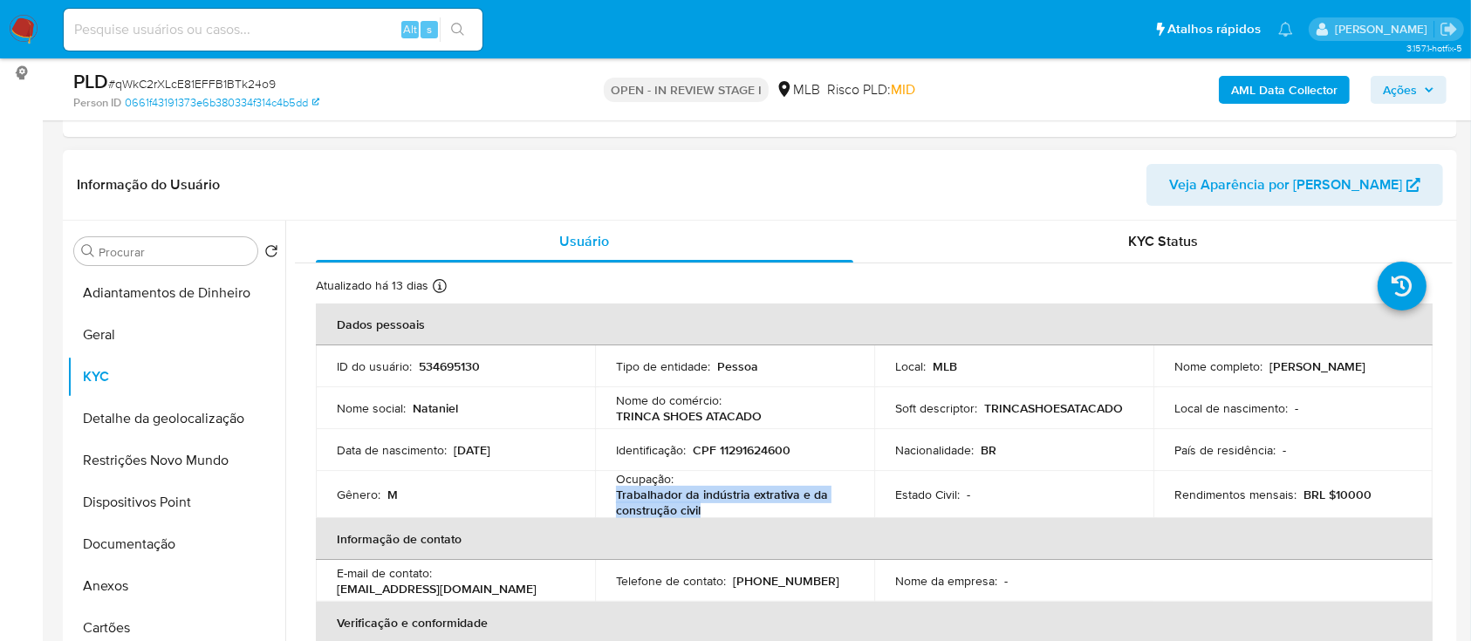
drag, startPoint x: 695, startPoint y: 507, endPoint x: 610, endPoint y: 499, distance: 85.0
click at [610, 499] on td "Ocupação : Trabalhador da indústria extrativa e da construção civil" at bounding box center [734, 494] width 279 height 47
copy p "Trabalhador da indústria extrativa e da construção civil"
